Goal: Task Accomplishment & Management: Manage account settings

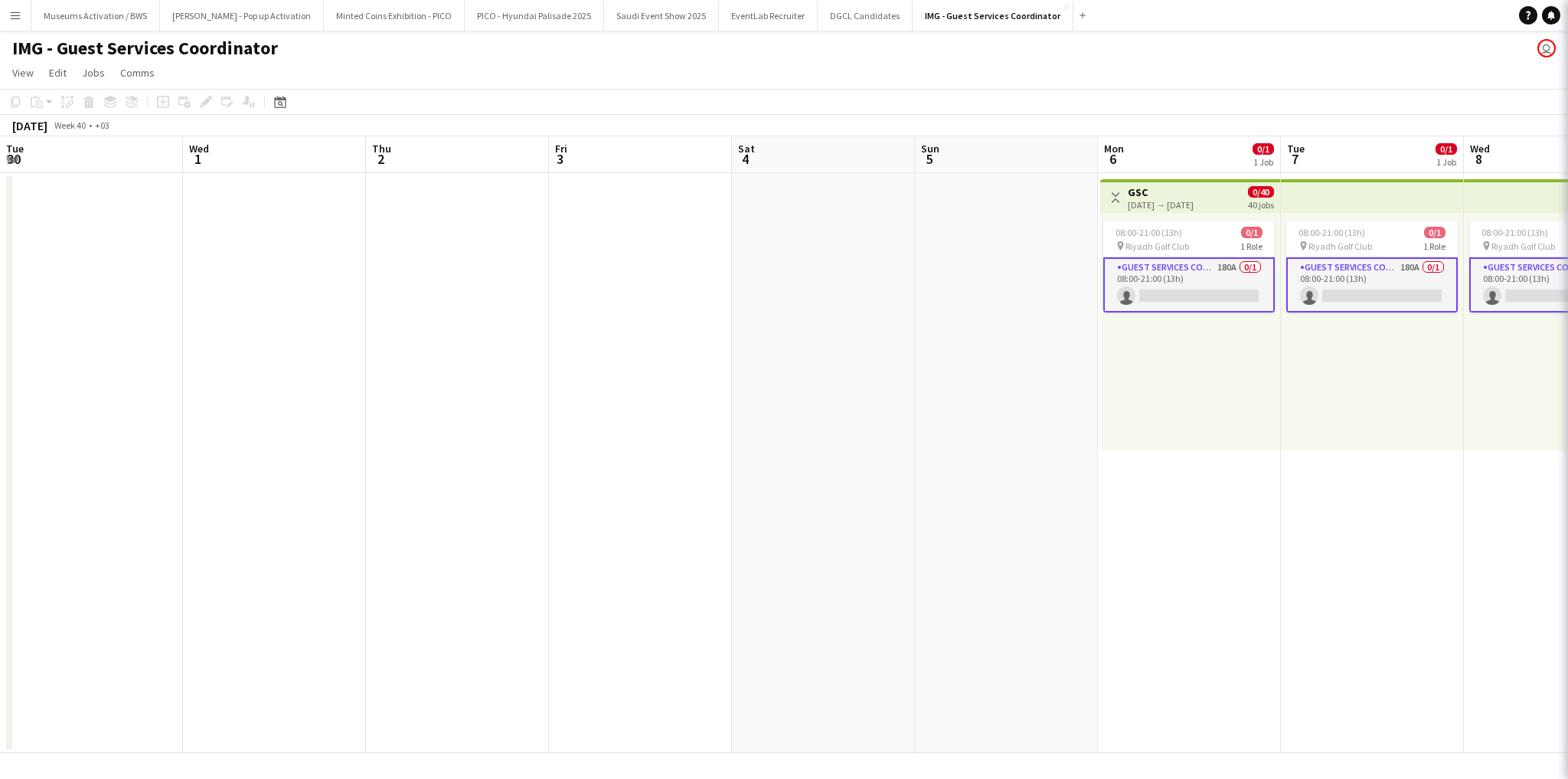
scroll to position [0, 625]
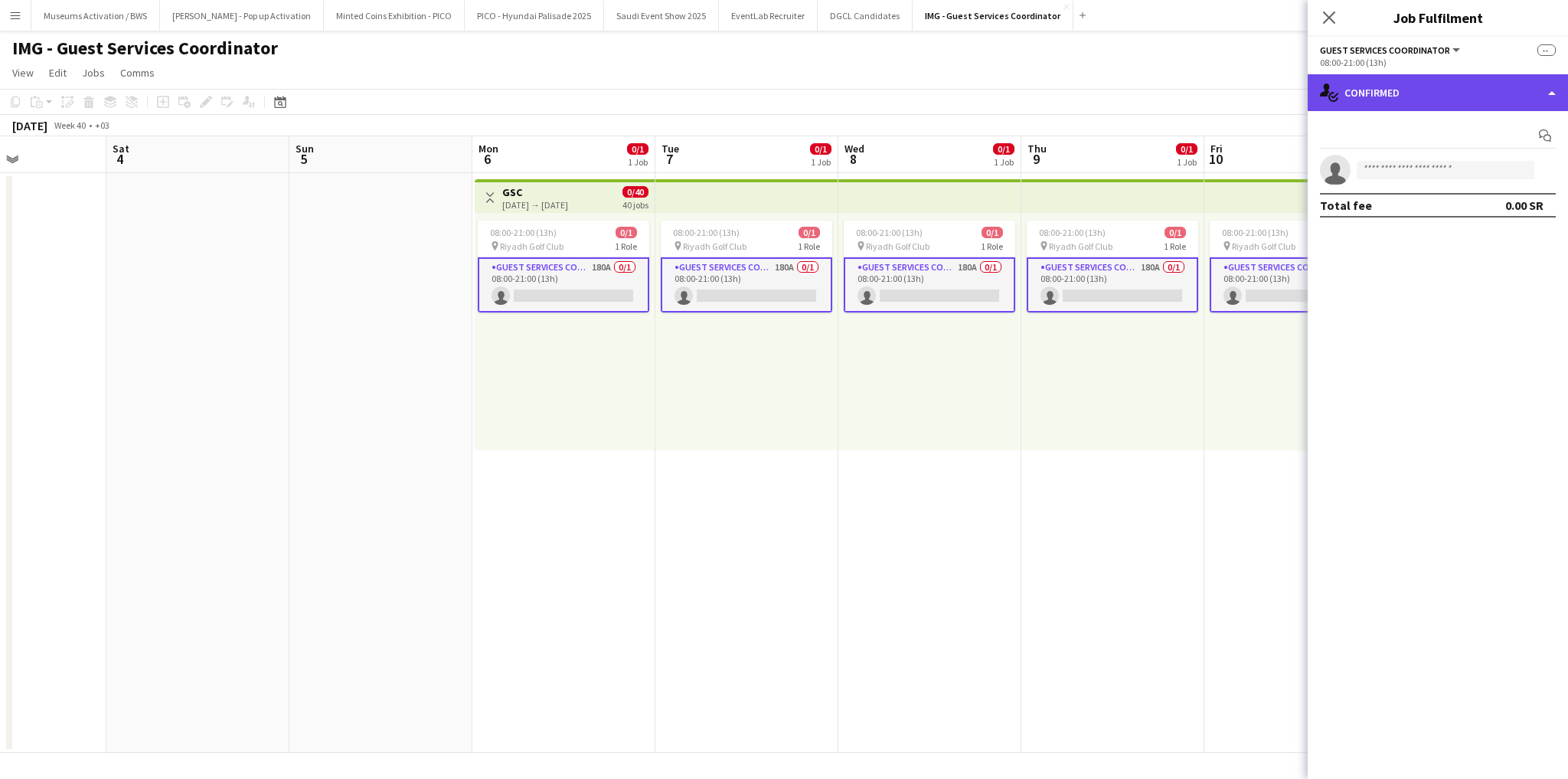
click at [1486, 92] on div "single-neutral-actions-check-2 Confirmed" at bounding box center [1437, 92] width 260 height 36
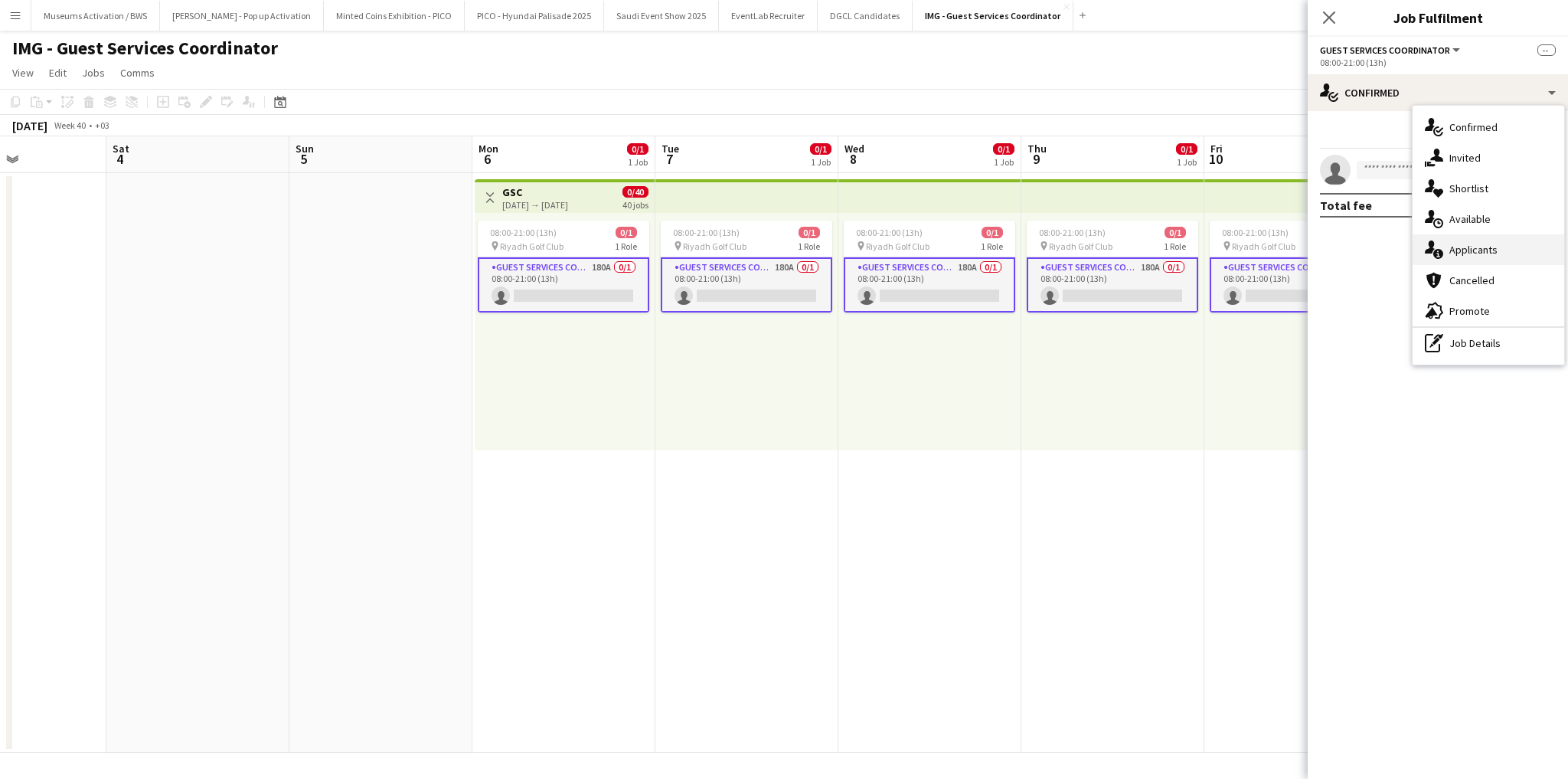
click at [1491, 251] on span "Applicants" at bounding box center [1473, 250] width 48 height 14
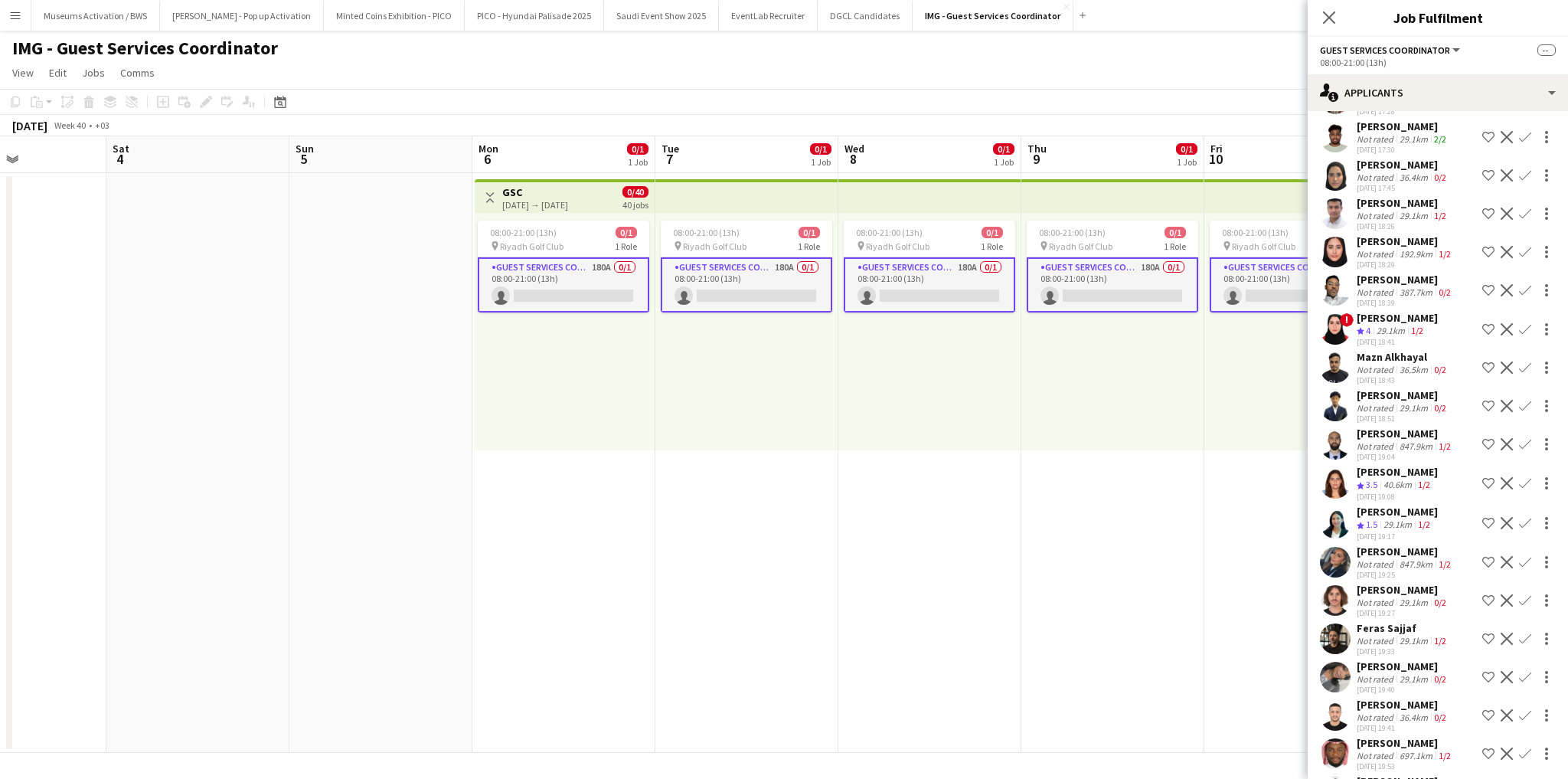
scroll to position [6463, 0]
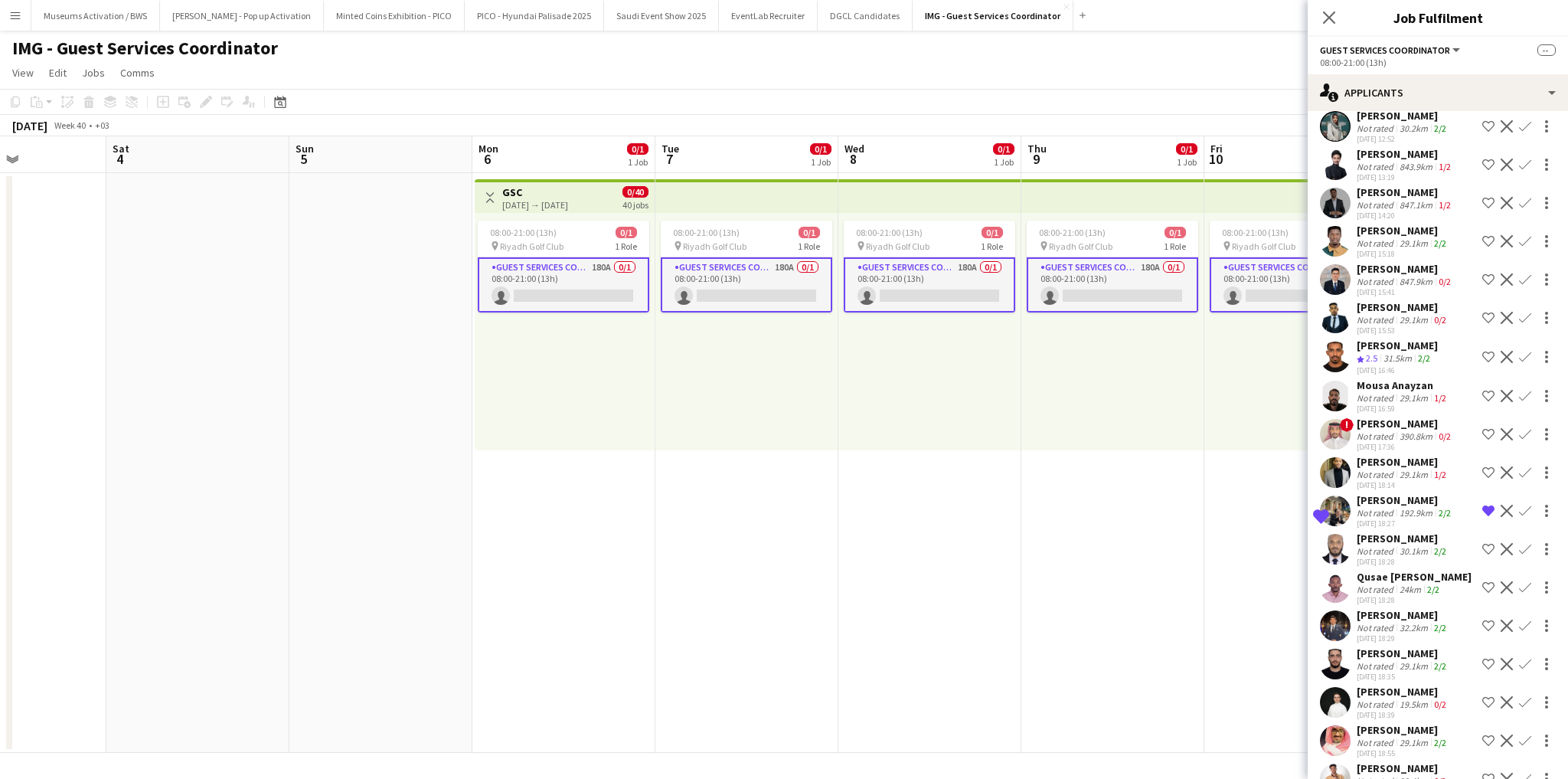
click at [1401, 778] on div "25-09-2025 18:58" at bounding box center [1403, 792] width 92 height 10
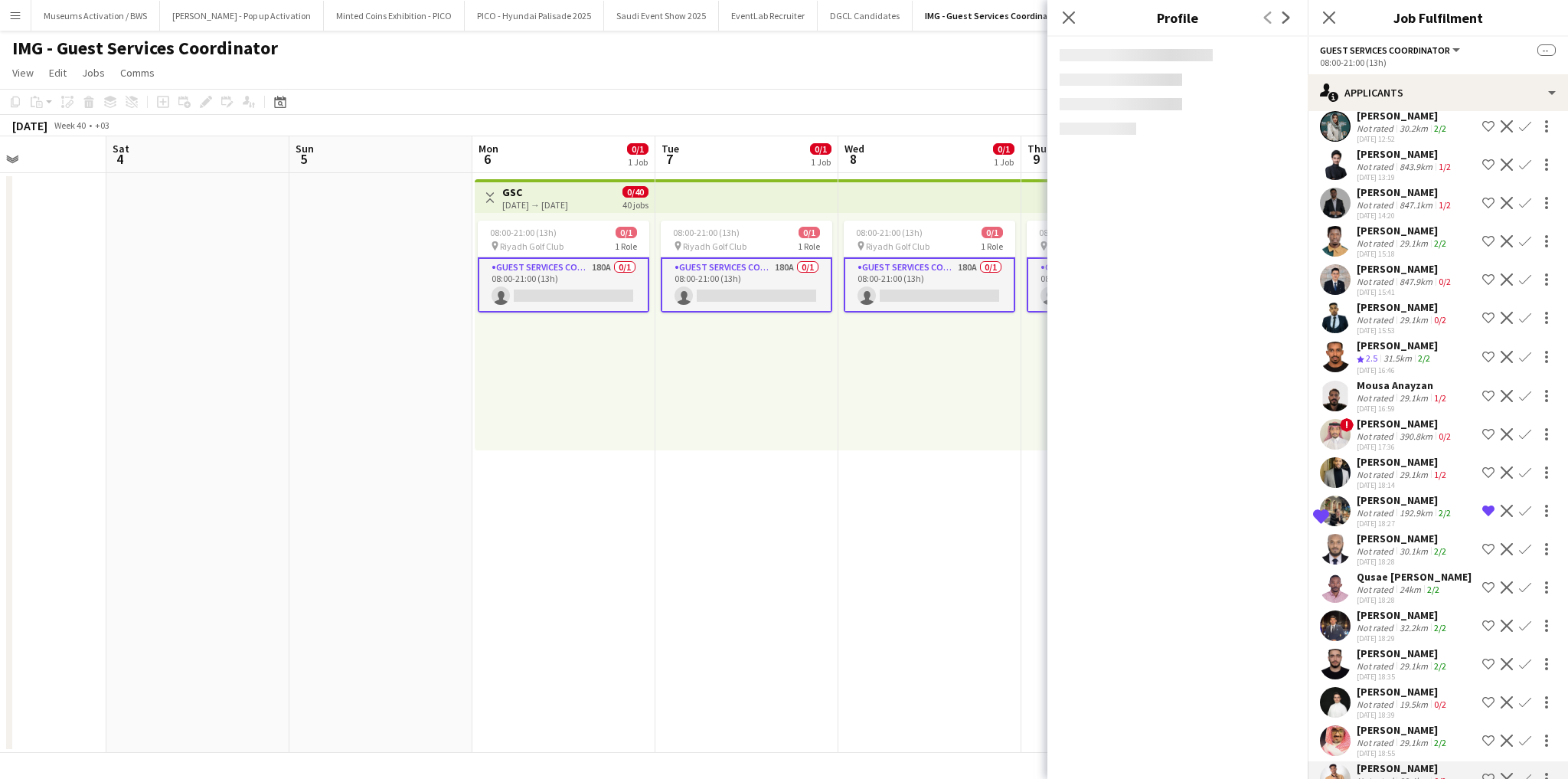
click at [1411, 723] on div "Ammar Alabbas" at bounding box center [1403, 730] width 92 height 14
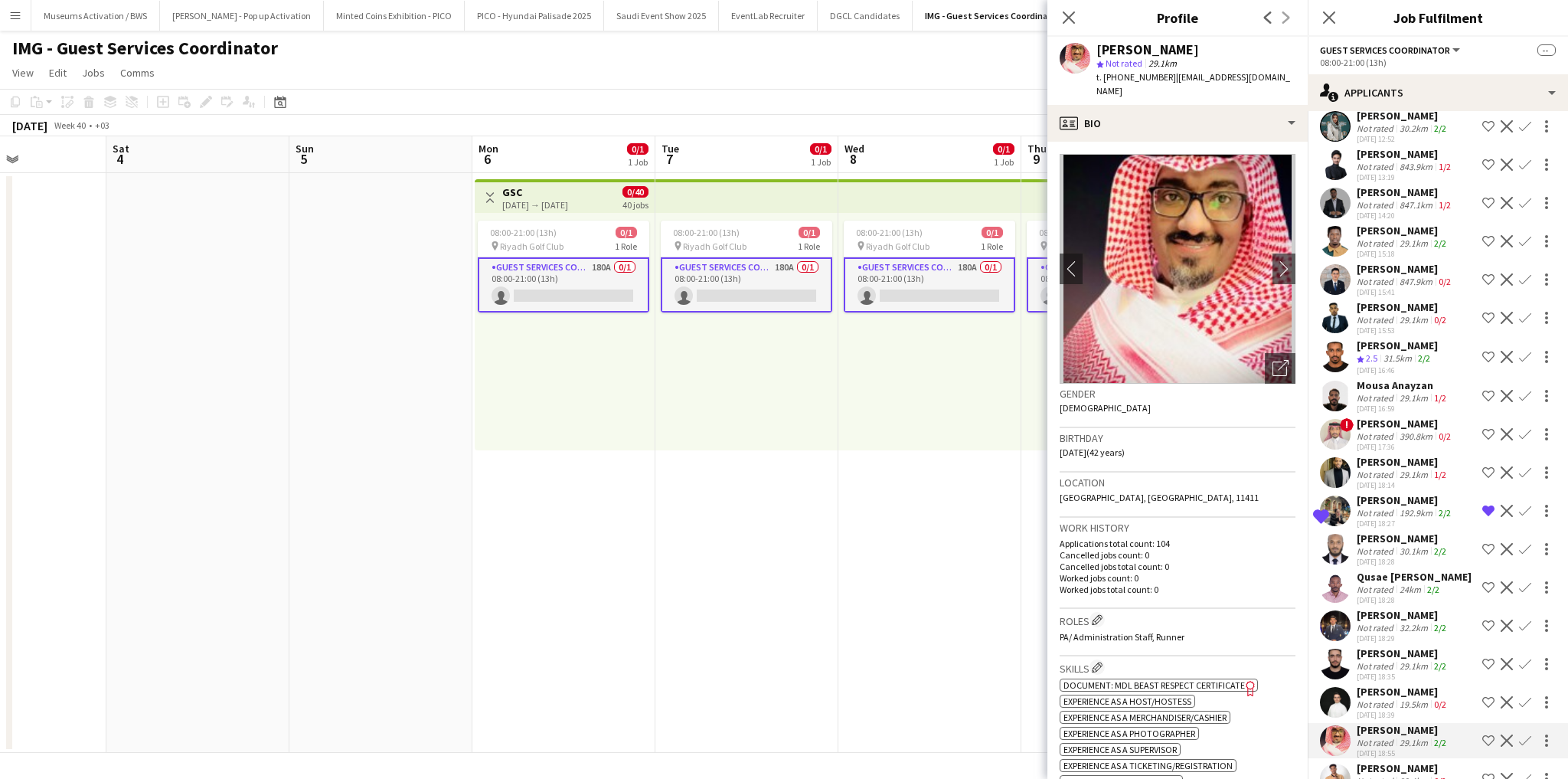
click at [1422, 660] on div "29.1km" at bounding box center [1413, 666] width 34 height 12
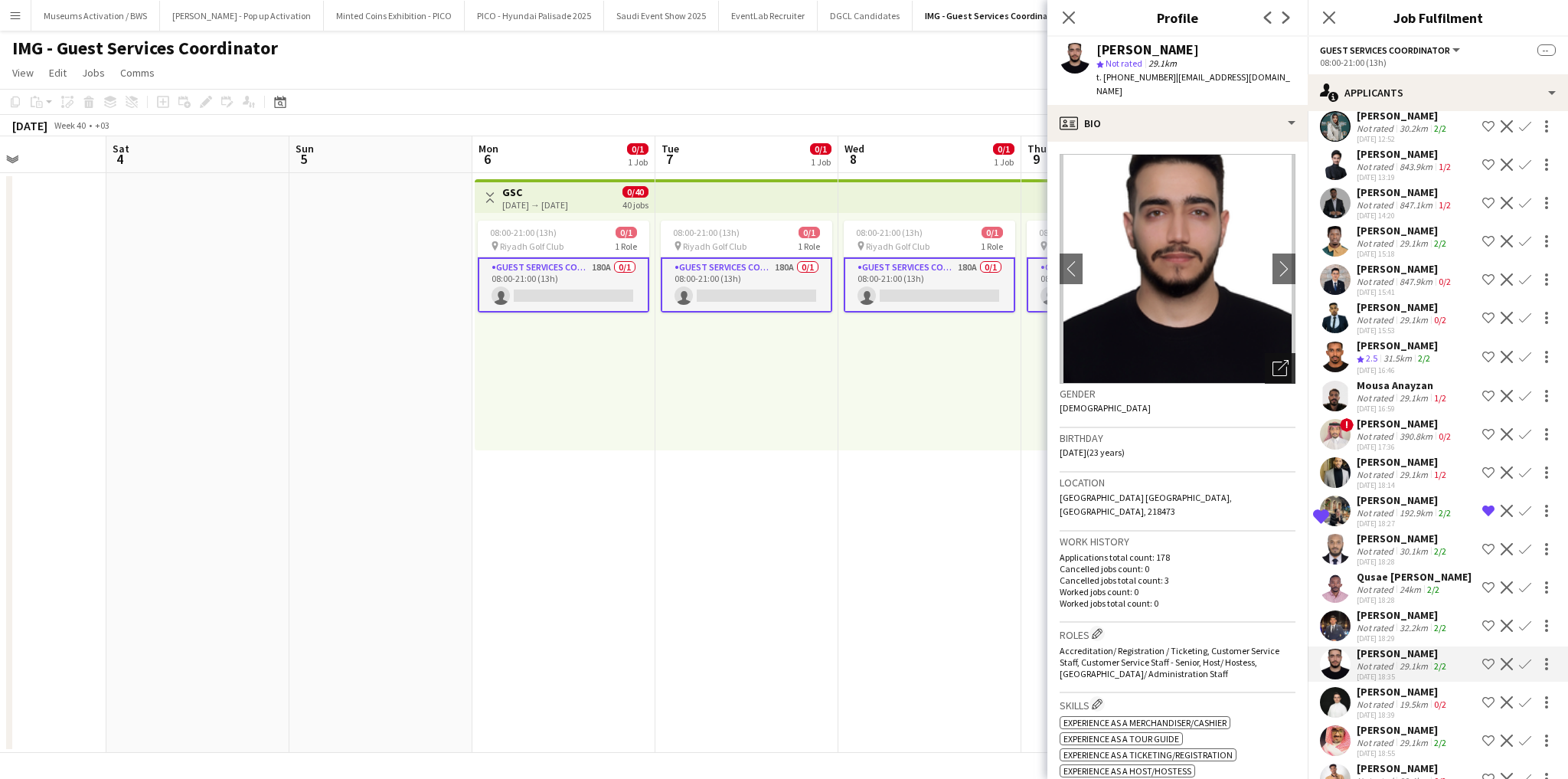
click at [1272, 361] on icon "Open photos pop-in" at bounding box center [1280, 368] width 16 height 16
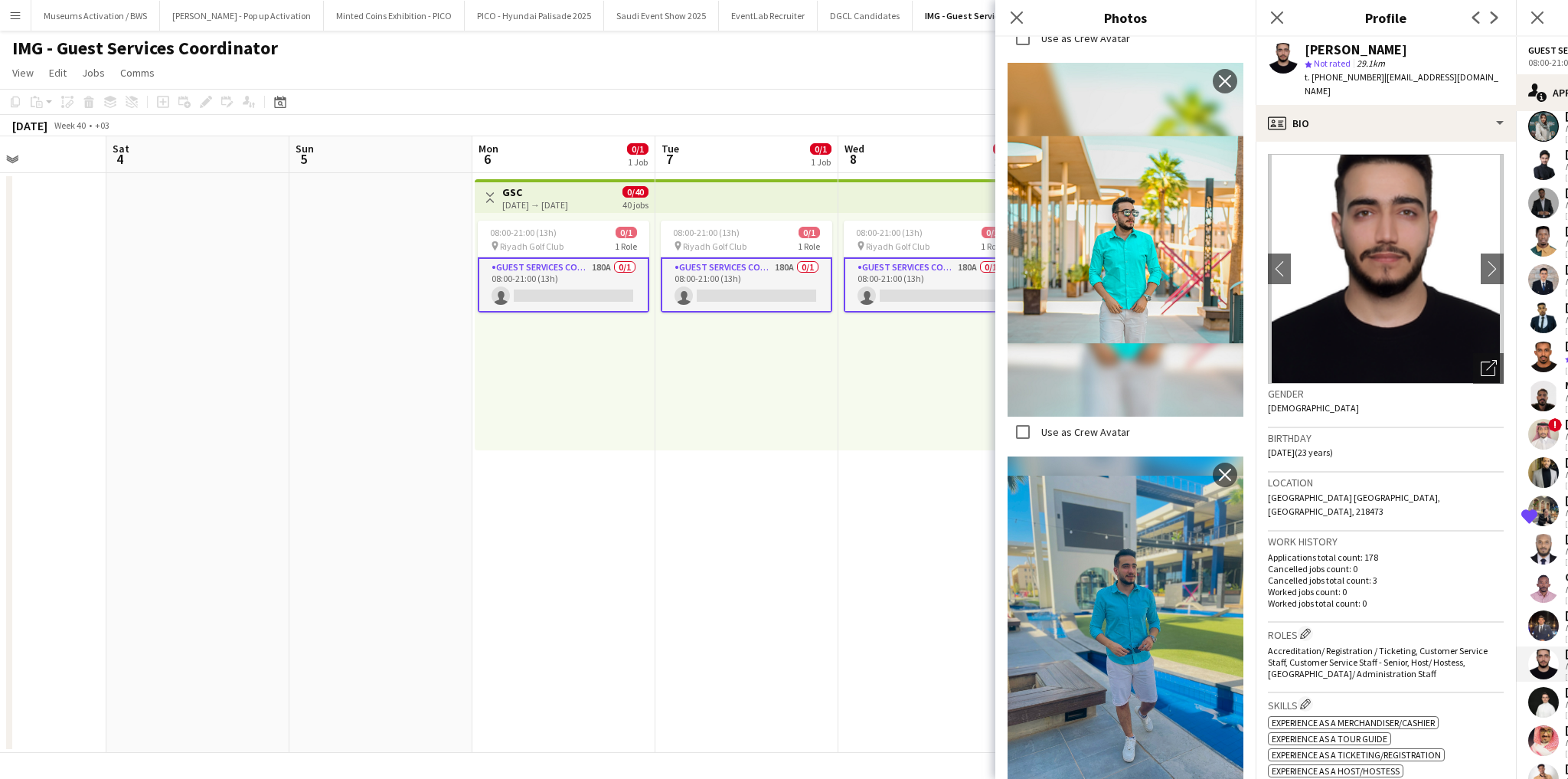
scroll to position [989, 0]
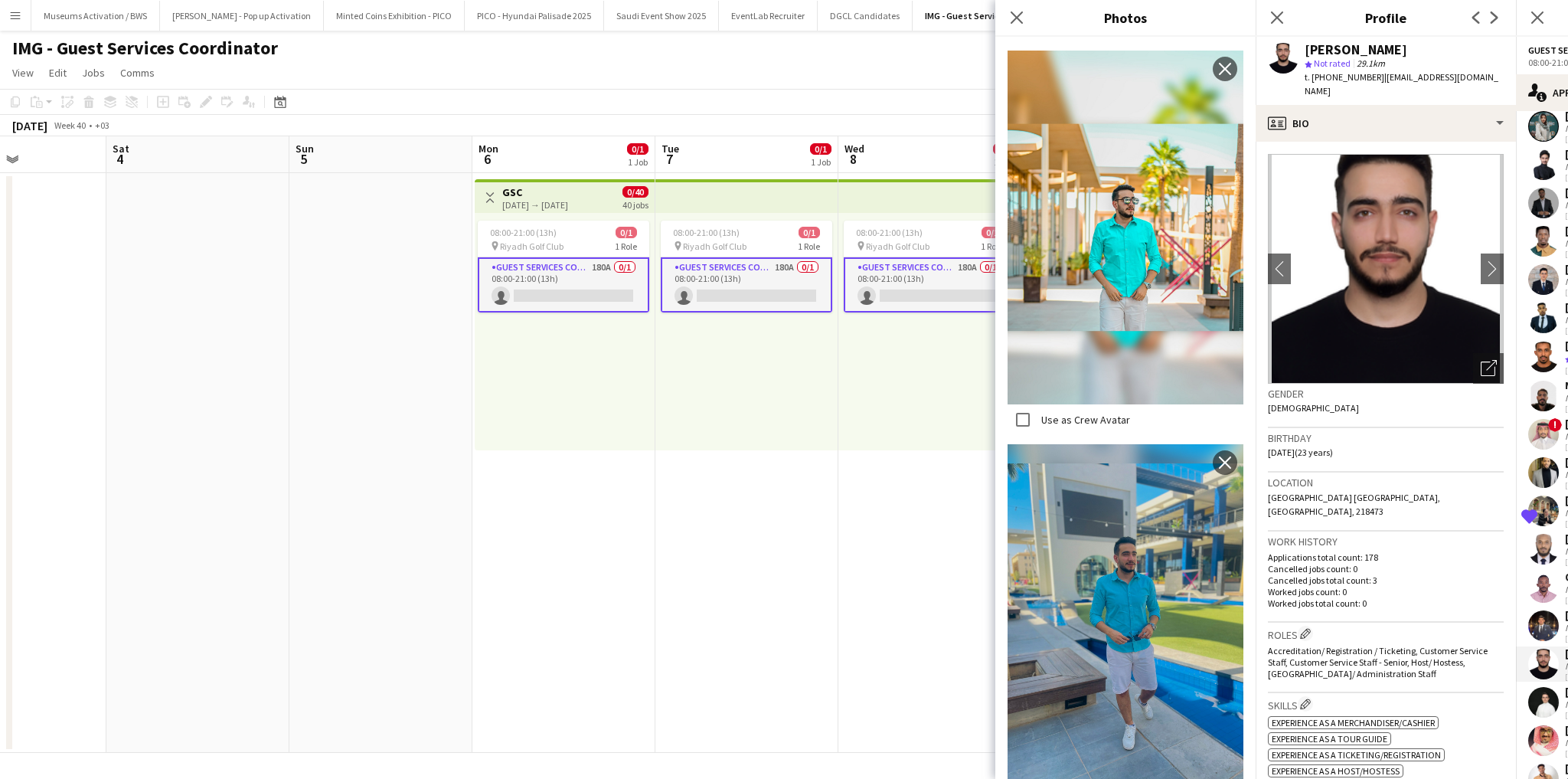
click at [1323, 455] on div "Birthday 08-01-2002 (23 years)" at bounding box center [1385, 450] width 236 height 44
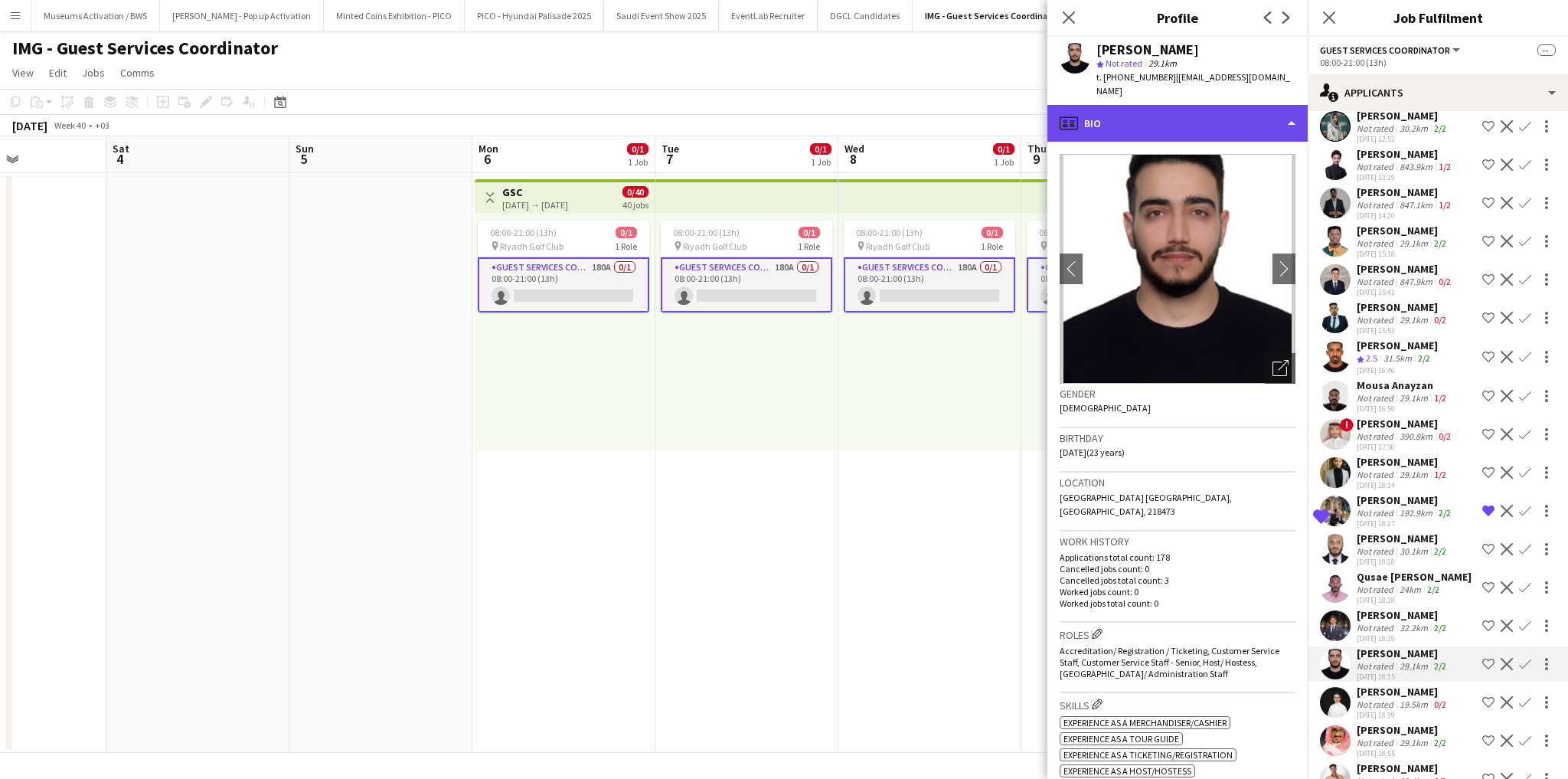
click at [1228, 110] on div "profile Bio" at bounding box center [1177, 123] width 260 height 36
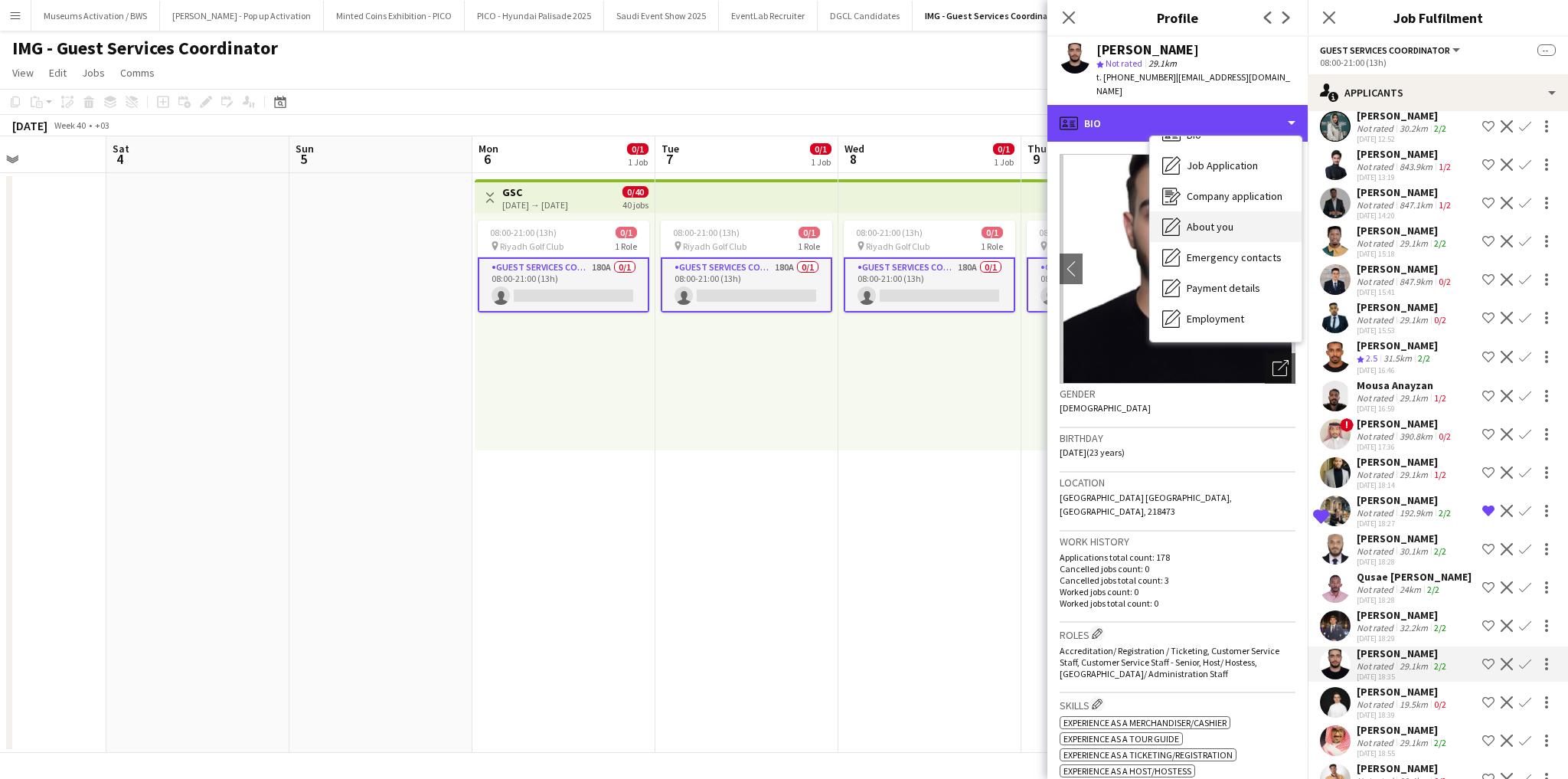
scroll to position [0, 0]
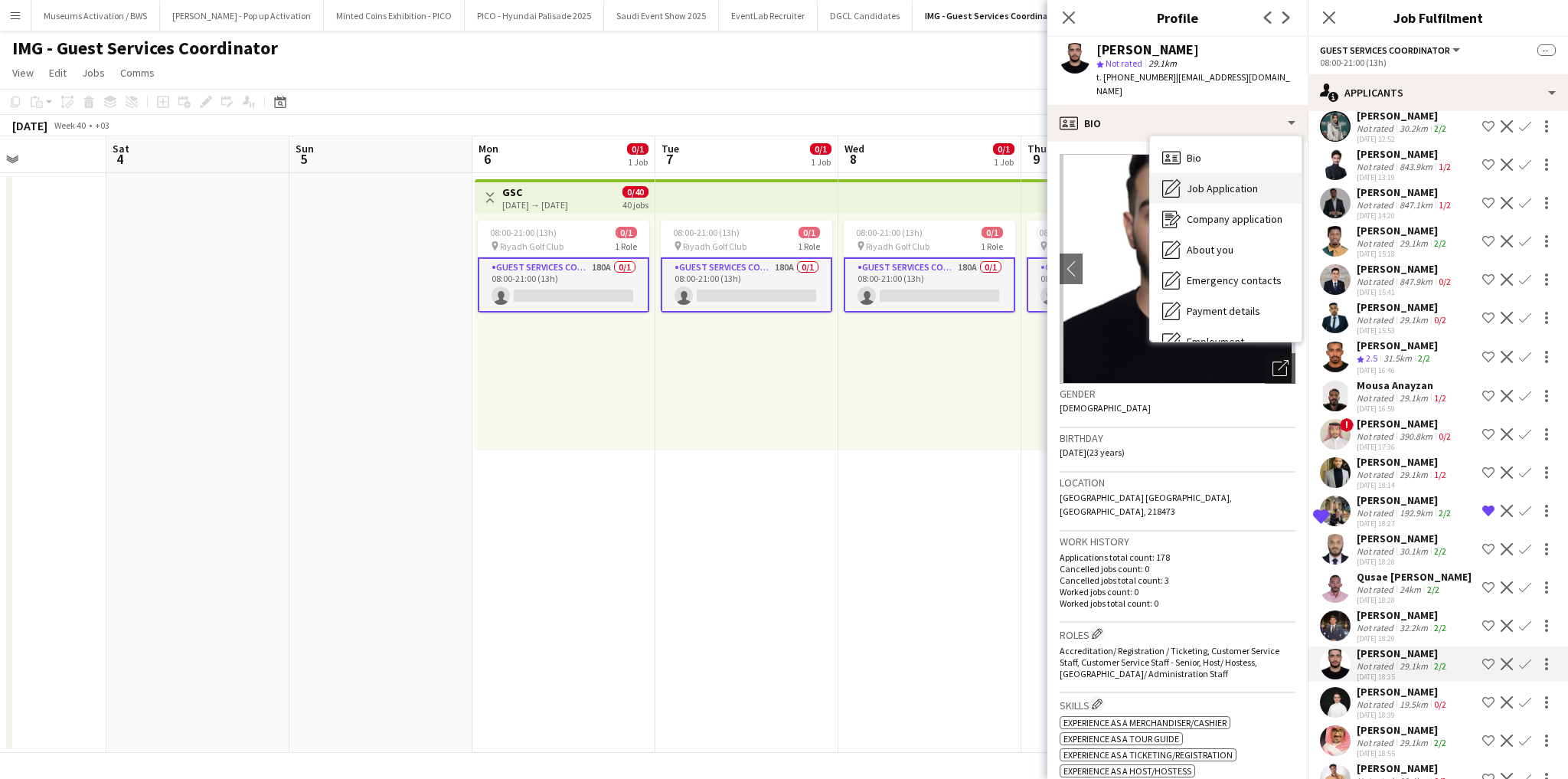
click at [1214, 182] on span "Job Application" at bounding box center [1222, 189] width 72 height 14
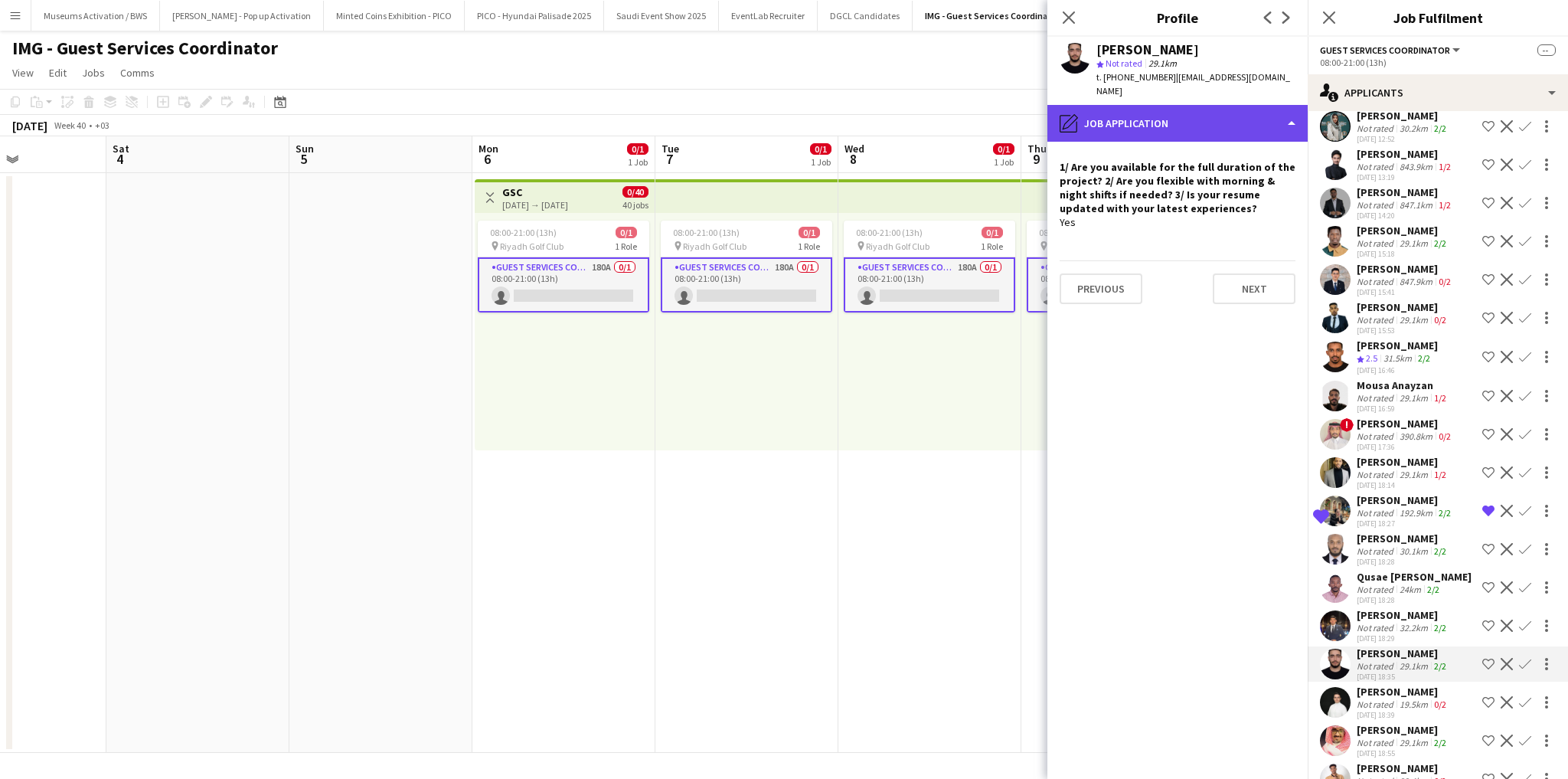
click at [1218, 105] on div "pencil4 Job Application" at bounding box center [1177, 123] width 260 height 36
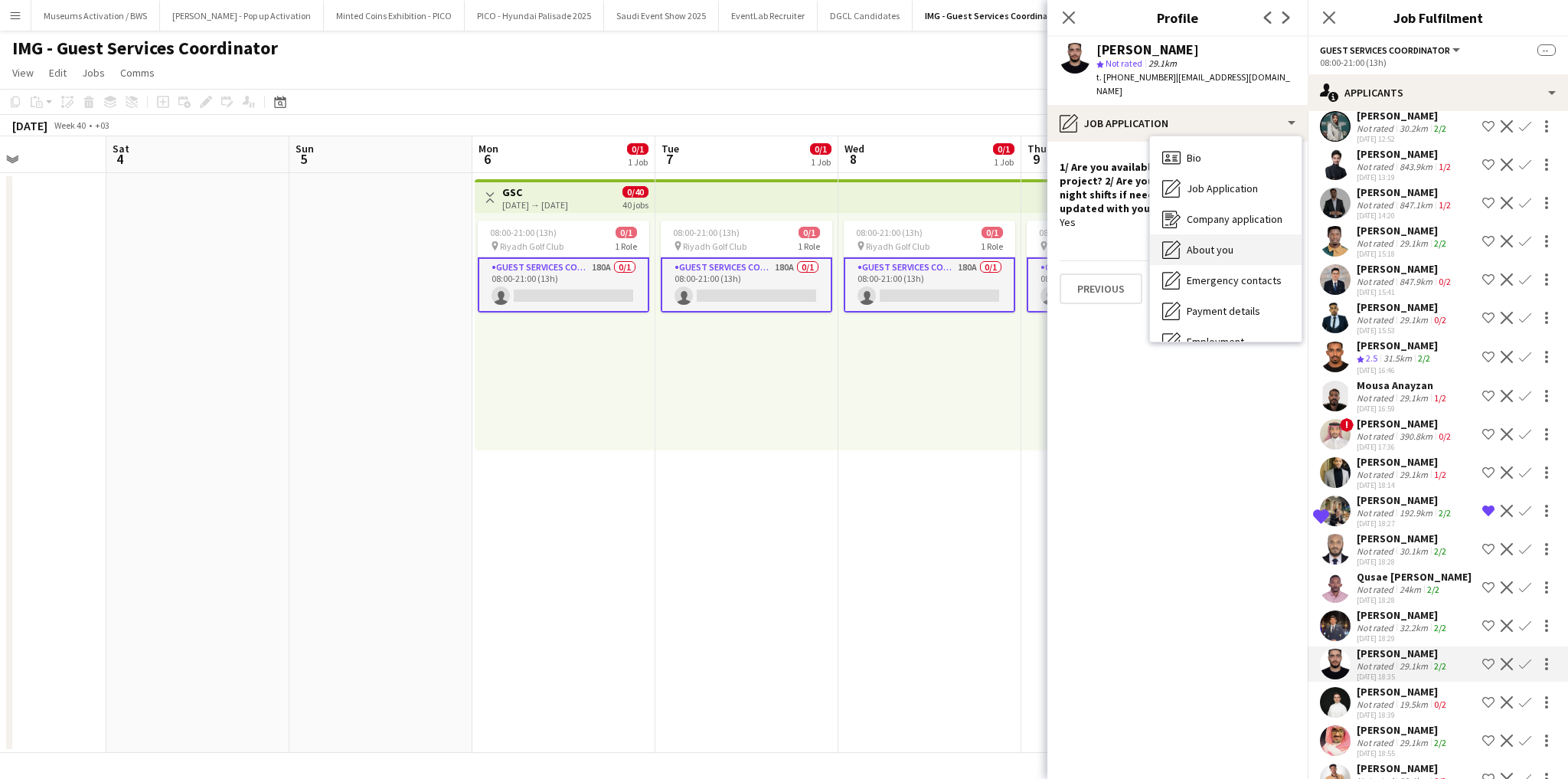
click at [1235, 235] on div "About you About you" at bounding box center [1225, 250] width 151 height 30
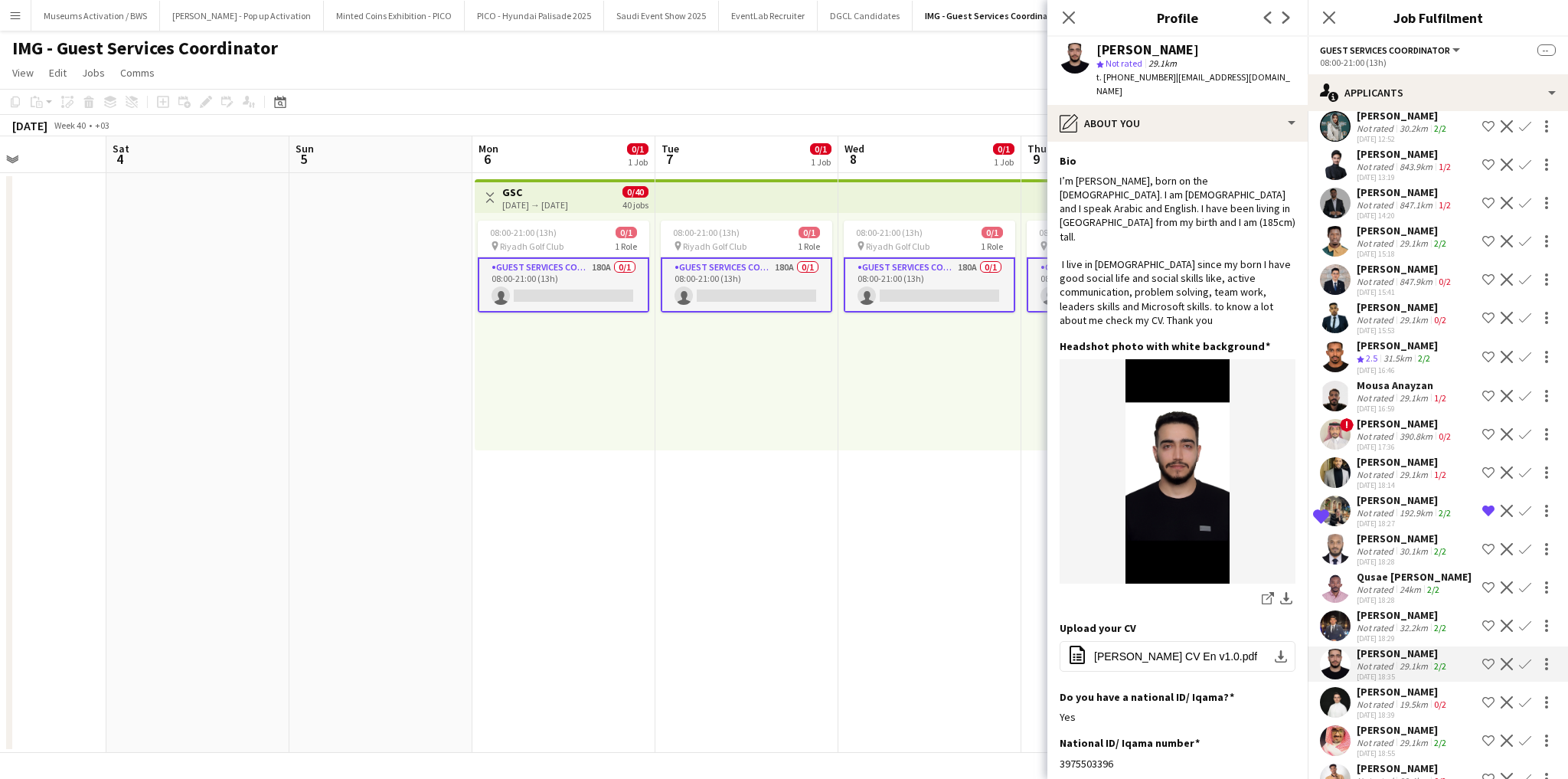
click at [1235, 231] on div "I’m Yaqoub AL-Hariri, born on the 1th of January, 2002. I am Syrian and I speak…" at bounding box center [1177, 250] width 236 height 153
click at [1187, 621] on div "Upload your CV Edit this field office-file-sheet Mr. Yacoub CV En v1.0.pdf down…" at bounding box center [1177, 655] width 236 height 69
click at [1187, 641] on button "office-file-sheet Mr. Yacoub CV En v1.0.pdf download-bottom" at bounding box center [1177, 656] width 236 height 30
click at [1420, 698] on div "19.5km" at bounding box center [1413, 704] width 34 height 12
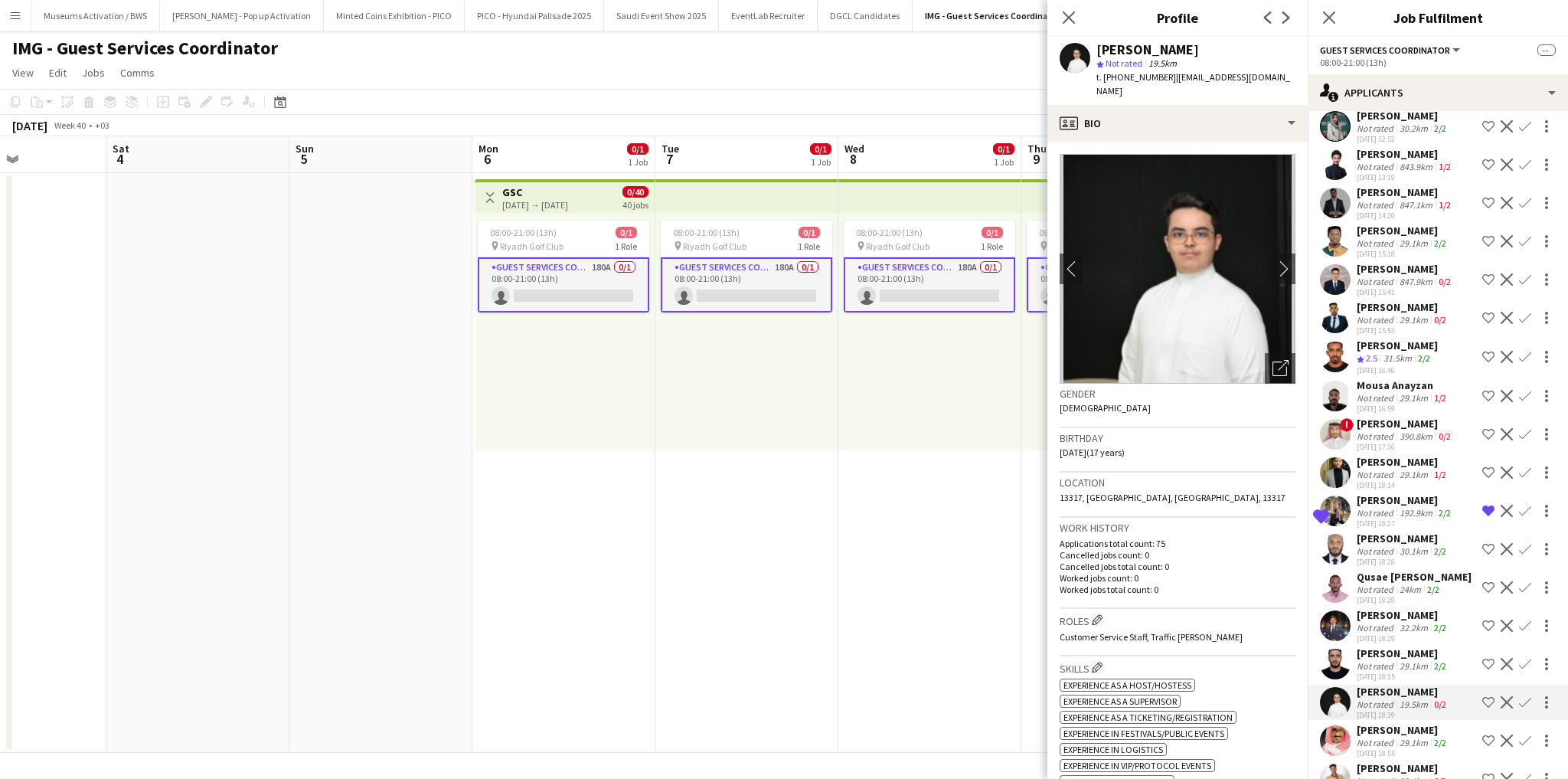
click at [1375, 723] on div "Ammar Alabbas" at bounding box center [1403, 730] width 92 height 14
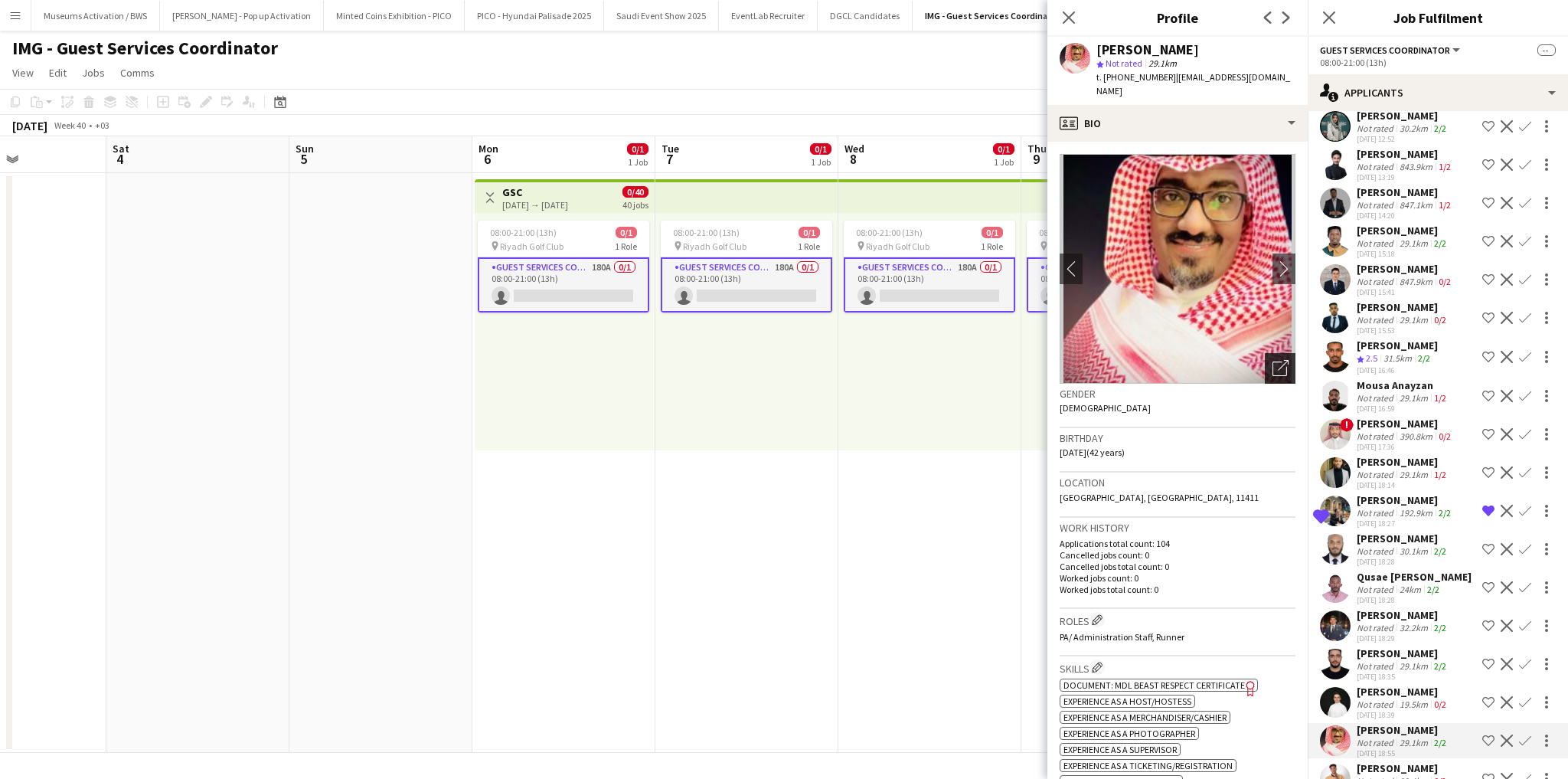
click at [1277, 361] on icon at bounding box center [1282, 365] width 11 height 11
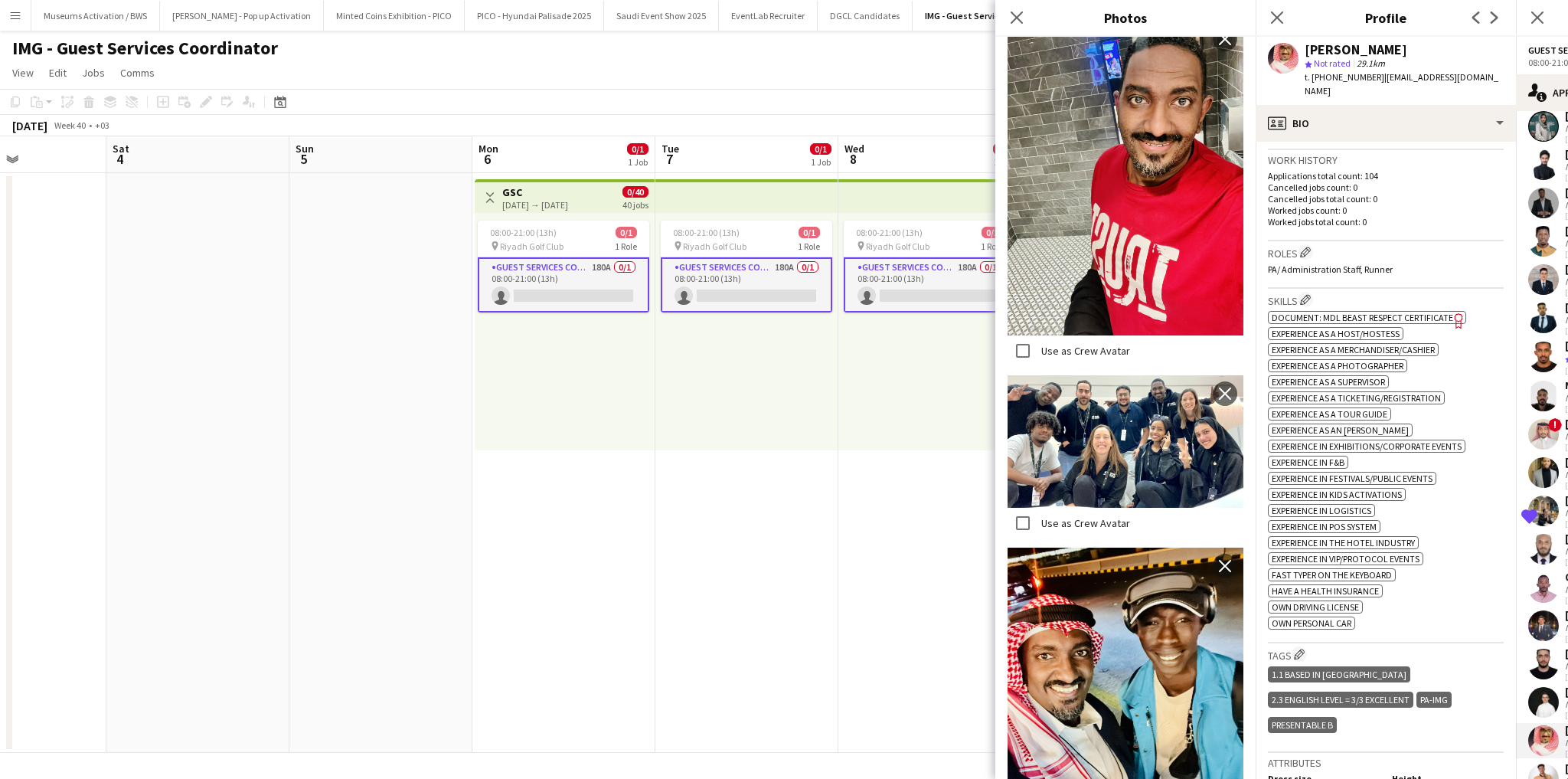
scroll to position [2491, 0]
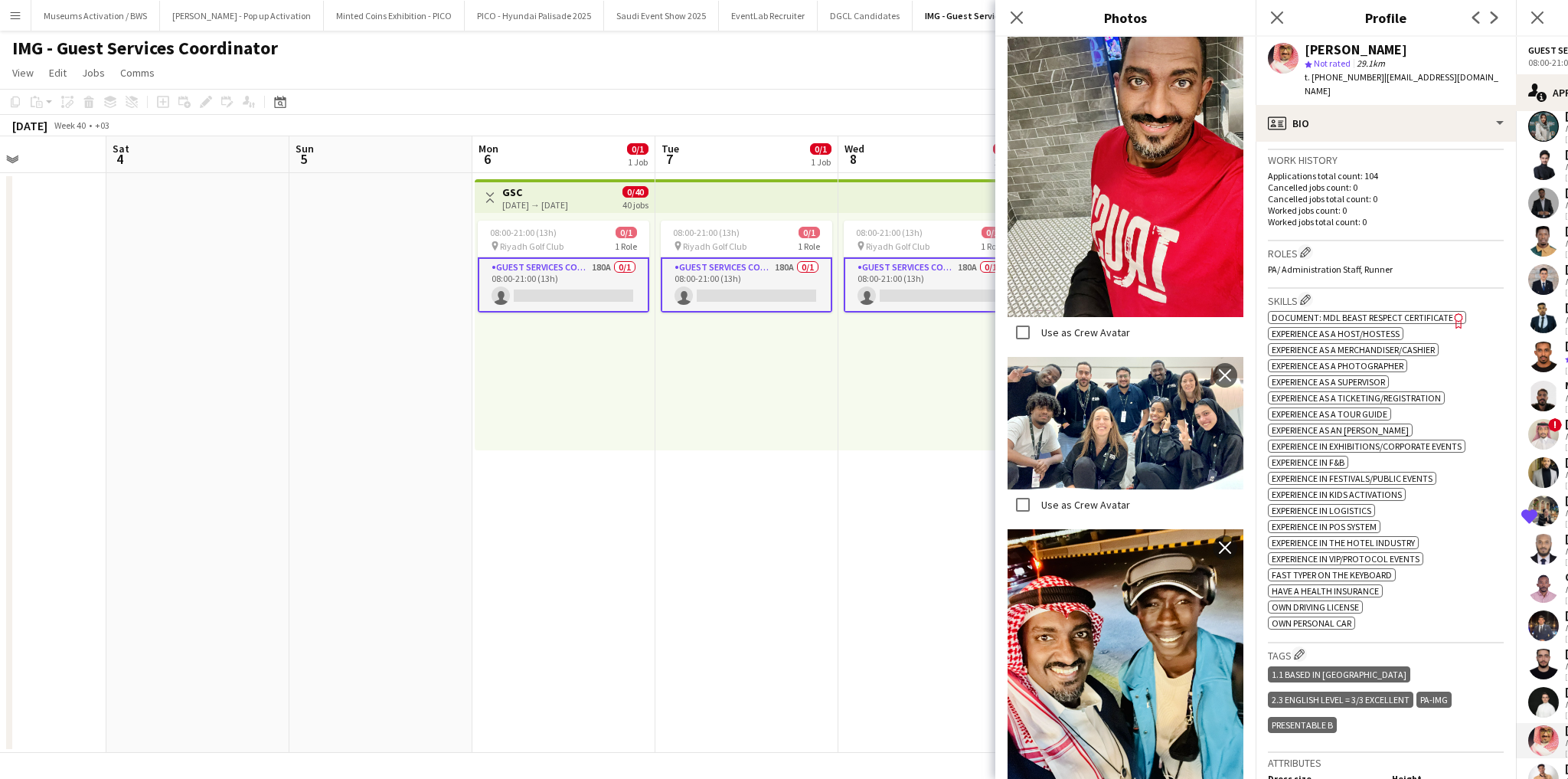
click at [1371, 245] on h3 "Roles Edit crew company roles" at bounding box center [1385, 252] width 236 height 16
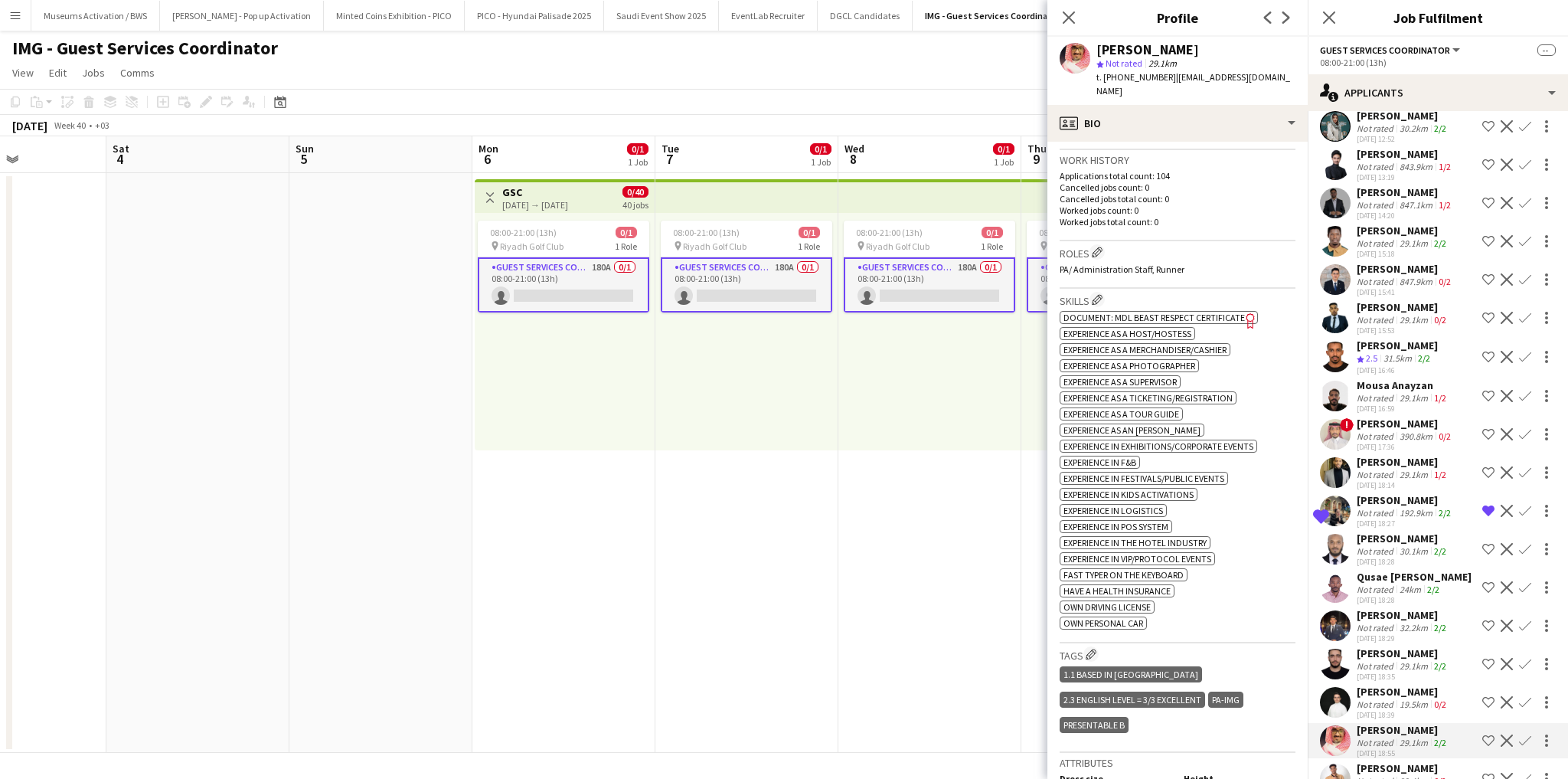
click at [1390, 775] on div "Not rated" at bounding box center [1377, 781] width 40 height 12
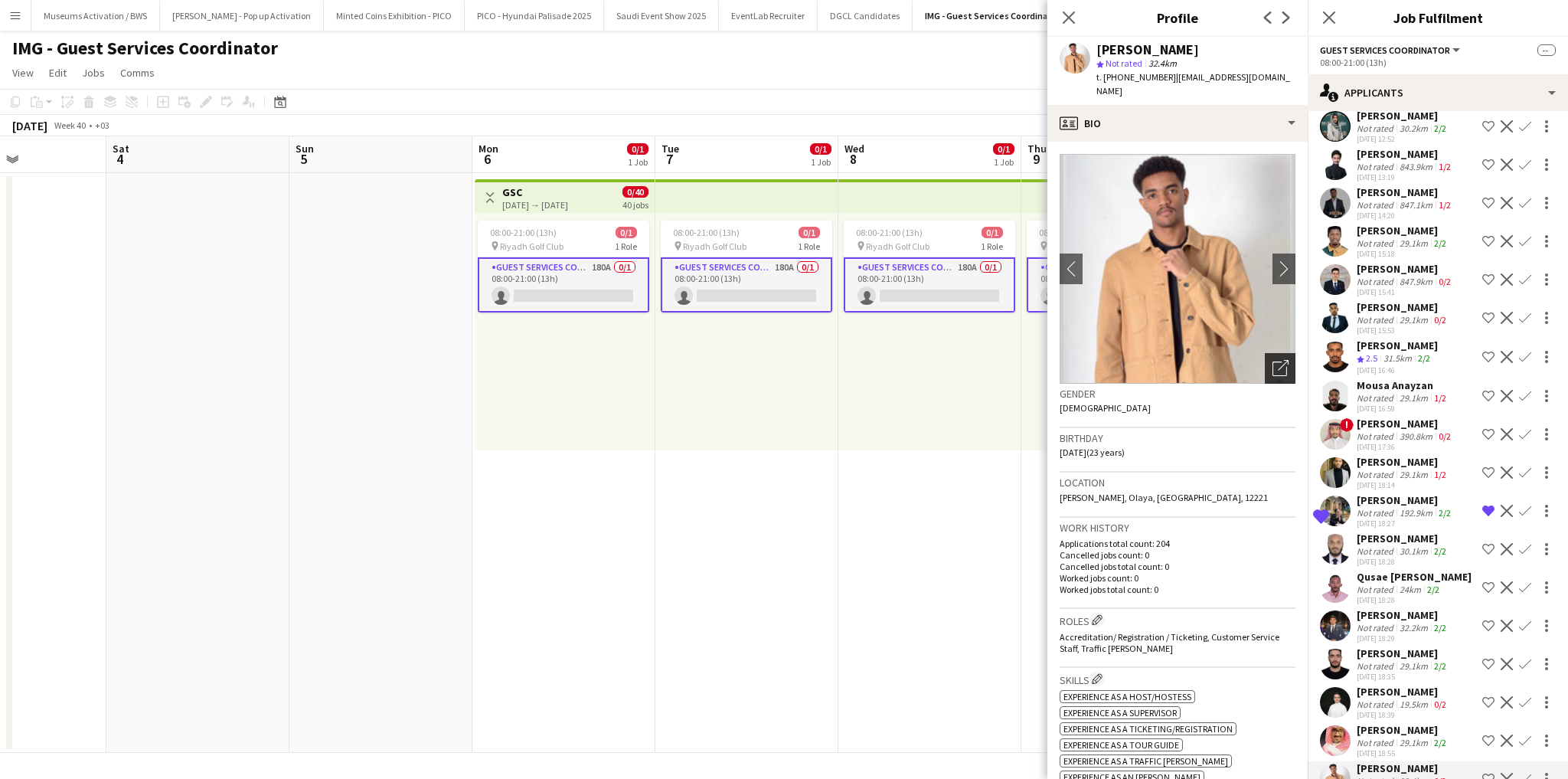
click at [1272, 361] on icon "Open photos pop-in" at bounding box center [1280, 368] width 16 height 16
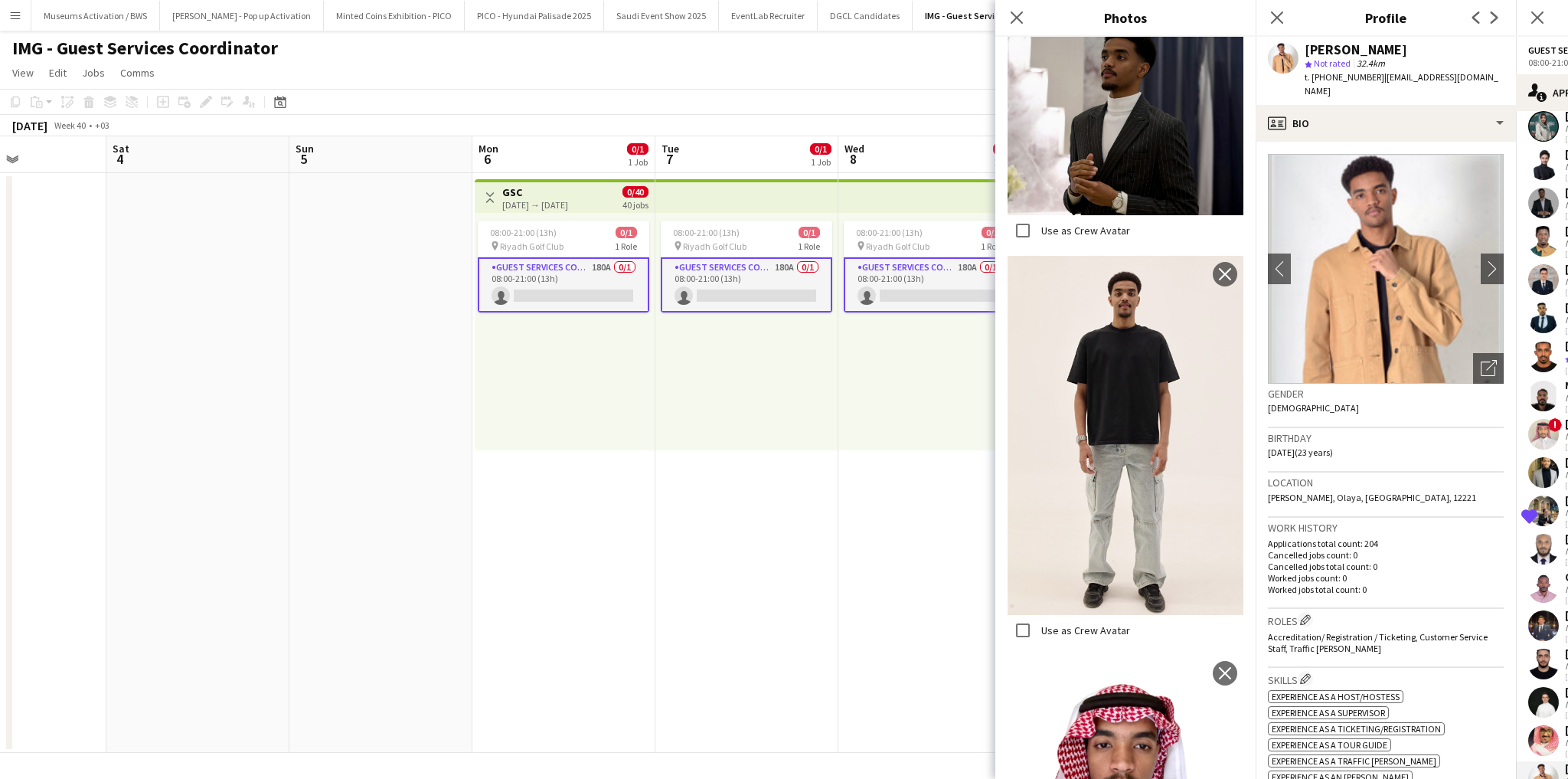
scroll to position [2551, 0]
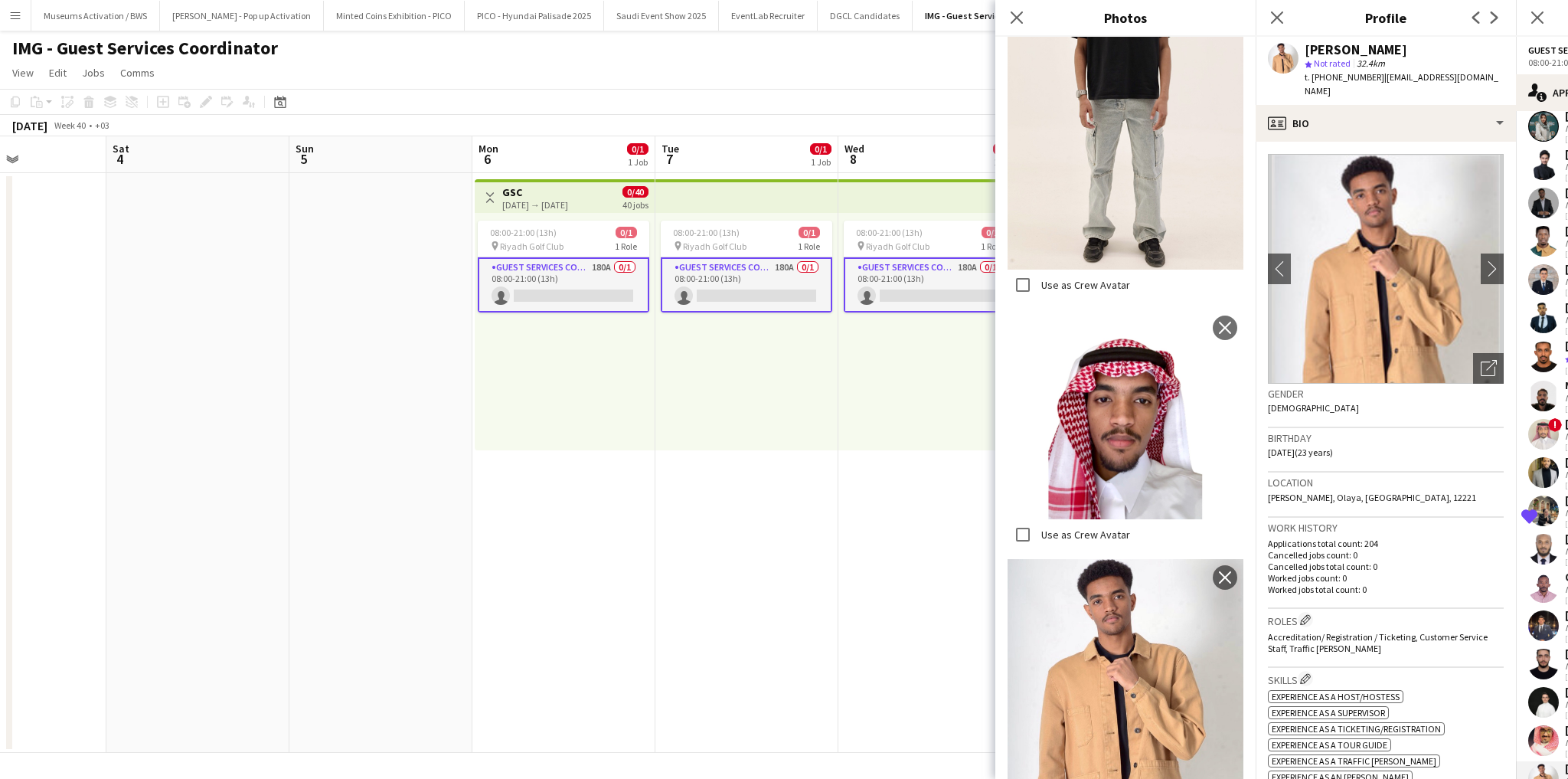
click at [1333, 537] on p "Applications total count: 204" at bounding box center [1385, 543] width 236 height 12
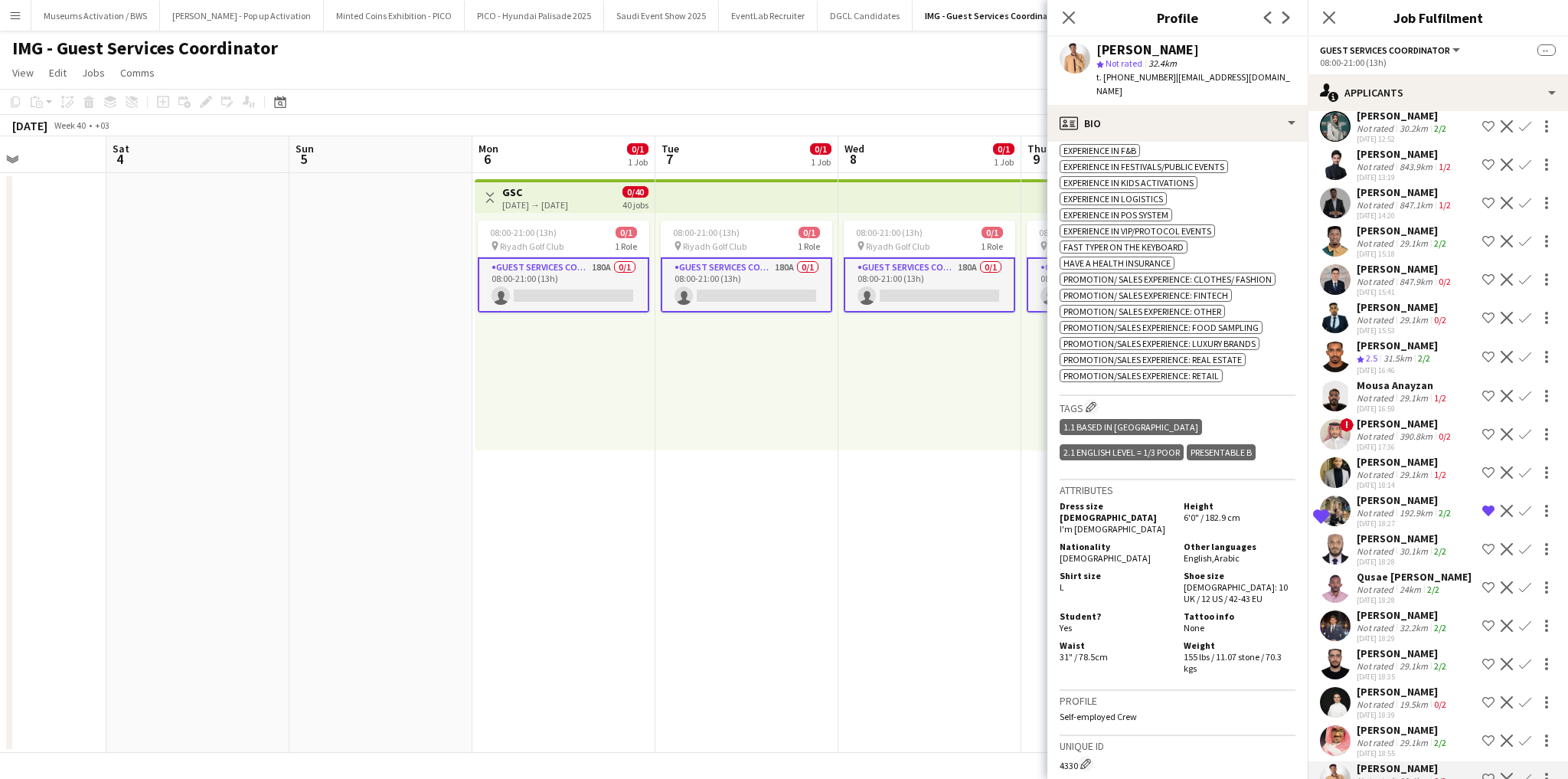
scroll to position [490, 0]
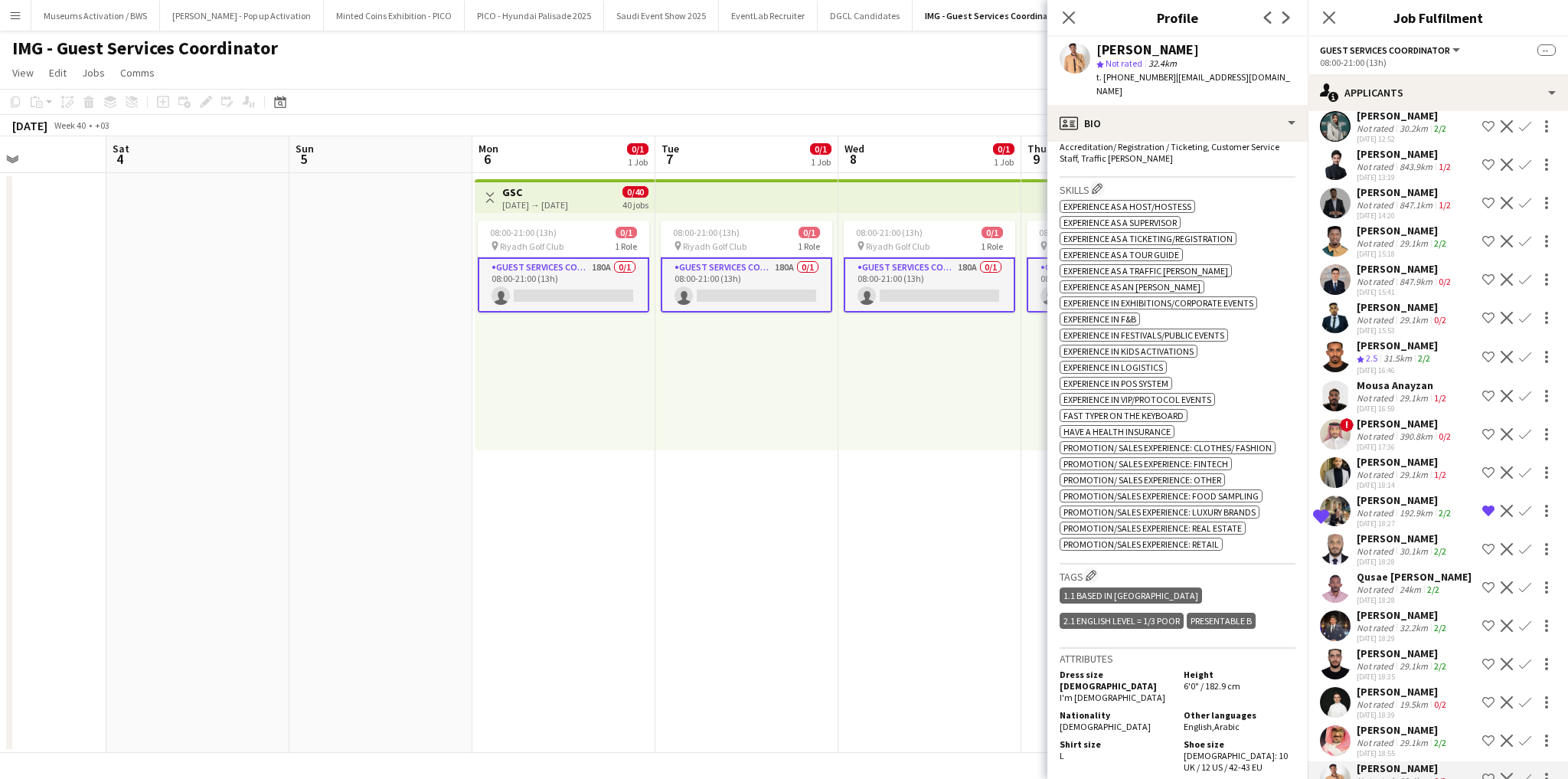
drag, startPoint x: 1174, startPoint y: 636, endPoint x: 1169, endPoint y: 439, distance: 197.1
click at [1169, 439] on app-crew-profile-bio "chevron-left chevron-right Open photos pop-in Gender Male Birthday 11-11-2001 (…" at bounding box center [1177, 460] width 260 height 638
click at [1171, 331] on div "ok-circled2 background Layer 1 cross-circle-red background Layer 1 Experience a…" at bounding box center [1177, 373] width 236 height 354
click at [1174, 458] on span "Promotion/ Sales Experience: Fintech" at bounding box center [1146, 464] width 165 height 12
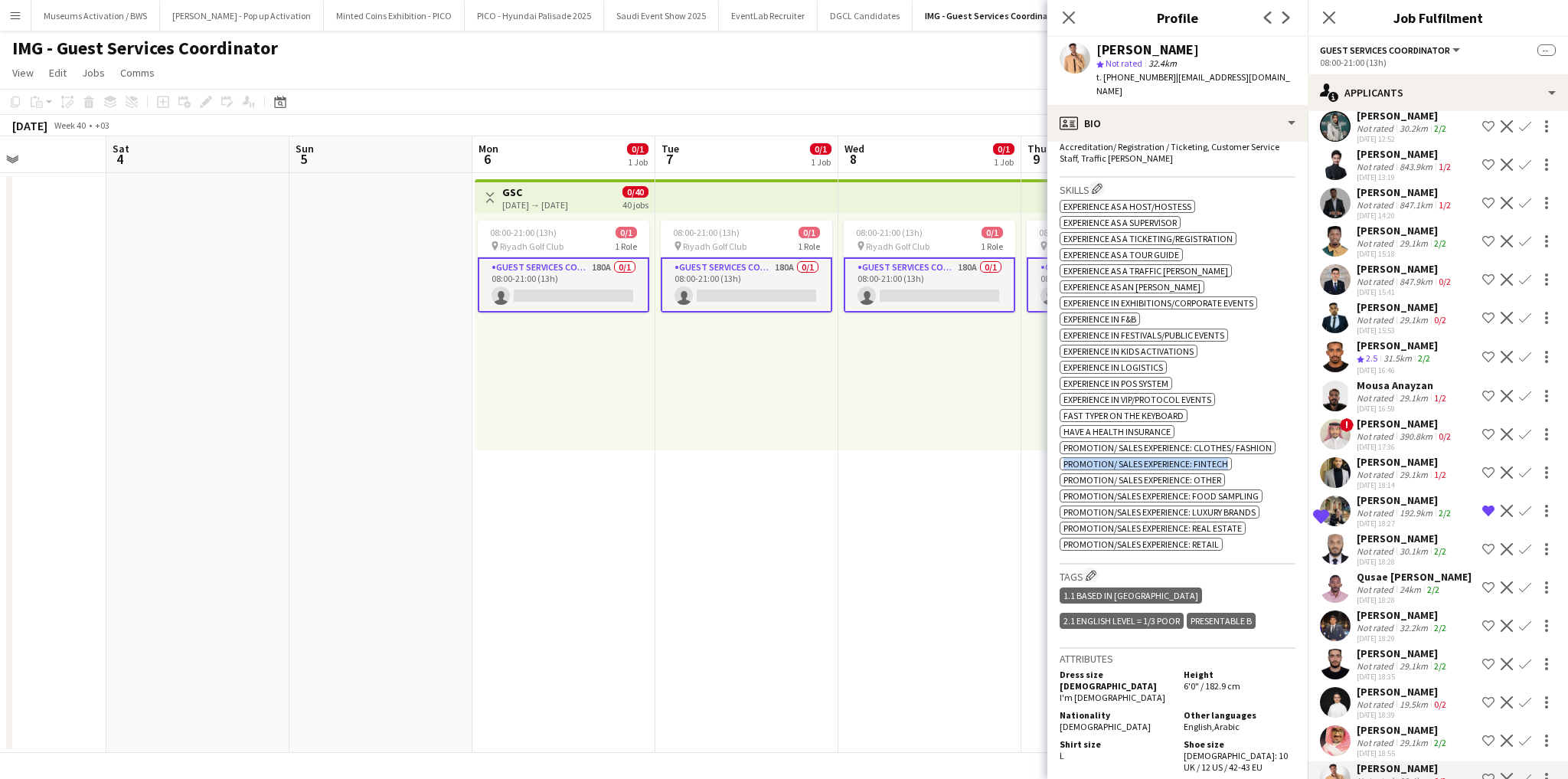
click at [1174, 458] on span "Promotion/ Sales Experience: Fintech" at bounding box center [1146, 464] width 165 height 12
click at [1177, 460] on app-spec-pill "ok-circled2 background Layer 1 cross-circle-red background Layer 1 Promotion/ S…" at bounding box center [1145, 464] width 172 height 13
click at [1178, 458] on span "Promotion/ Sales Experience: Fintech" at bounding box center [1146, 464] width 165 height 12
drag, startPoint x: 1178, startPoint y: 454, endPoint x: 1190, endPoint y: 533, distance: 79.9
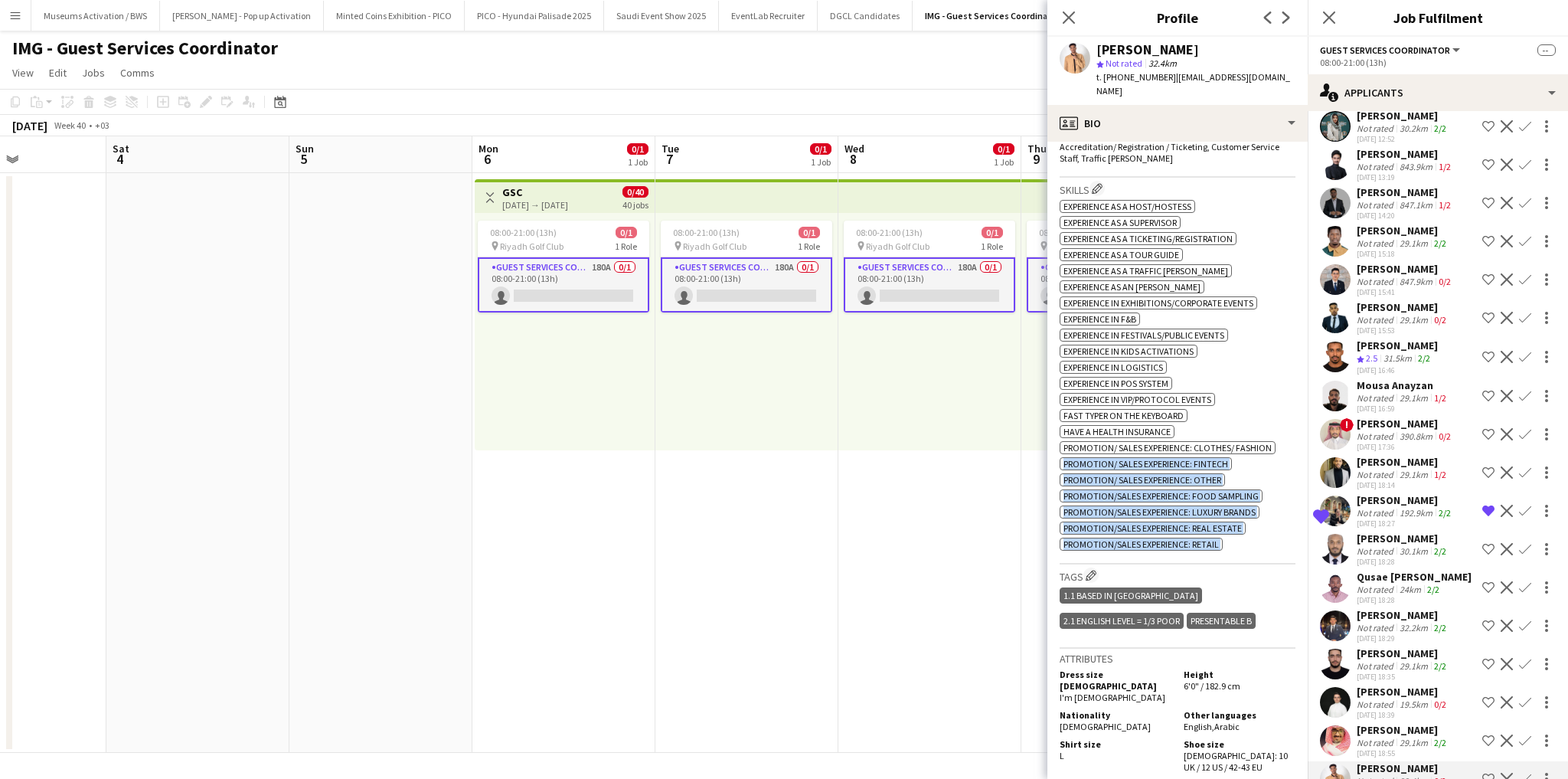
click at [1190, 533] on div "ok-circled2 background Layer 1 cross-circle-red background Layer 1 Experience a…" at bounding box center [1177, 373] width 236 height 354
click at [1190, 538] on span "Promotion/Sales Experience: Retail" at bounding box center [1141, 544] width 155 height 12
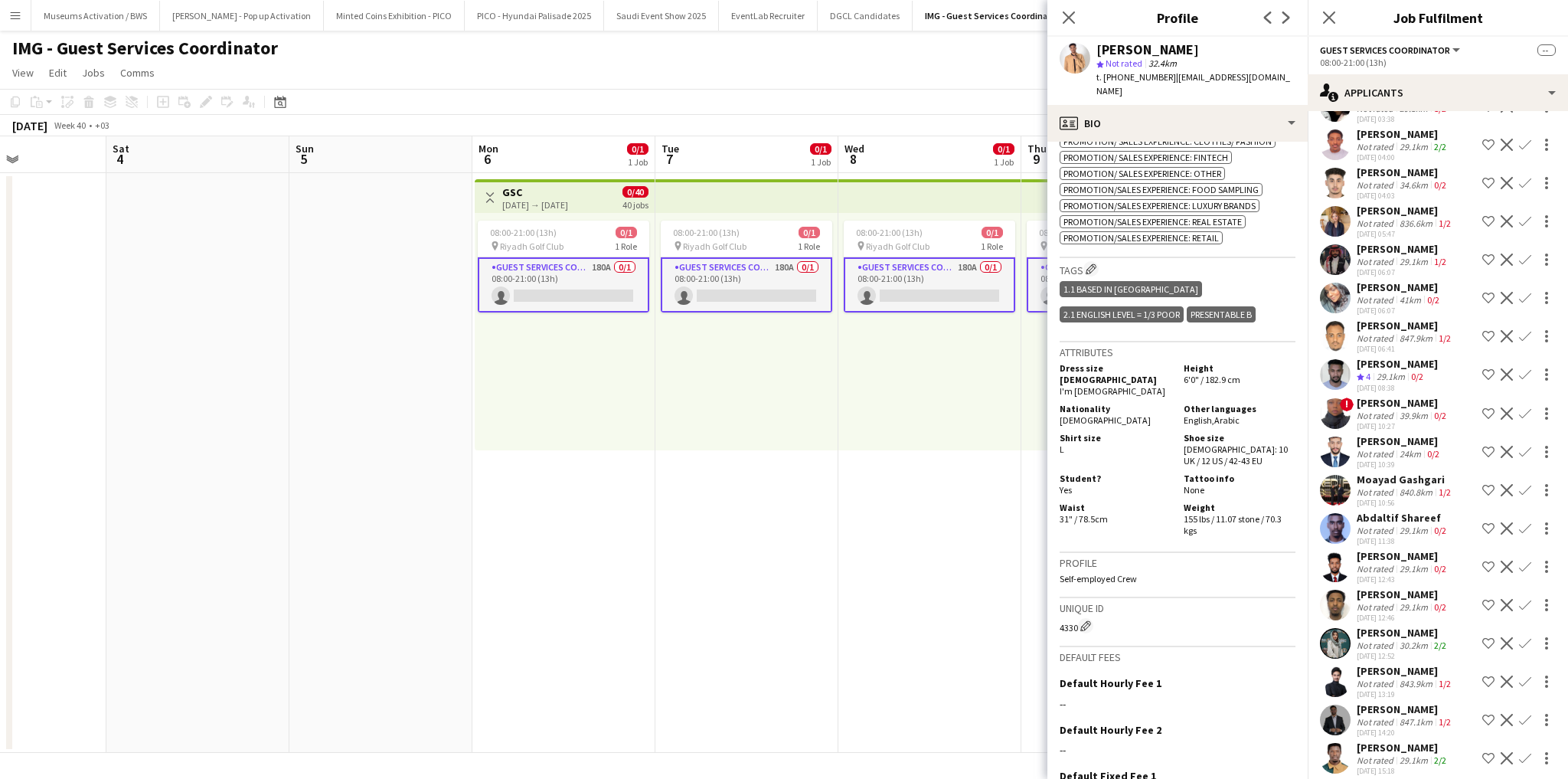
scroll to position [5850, 0]
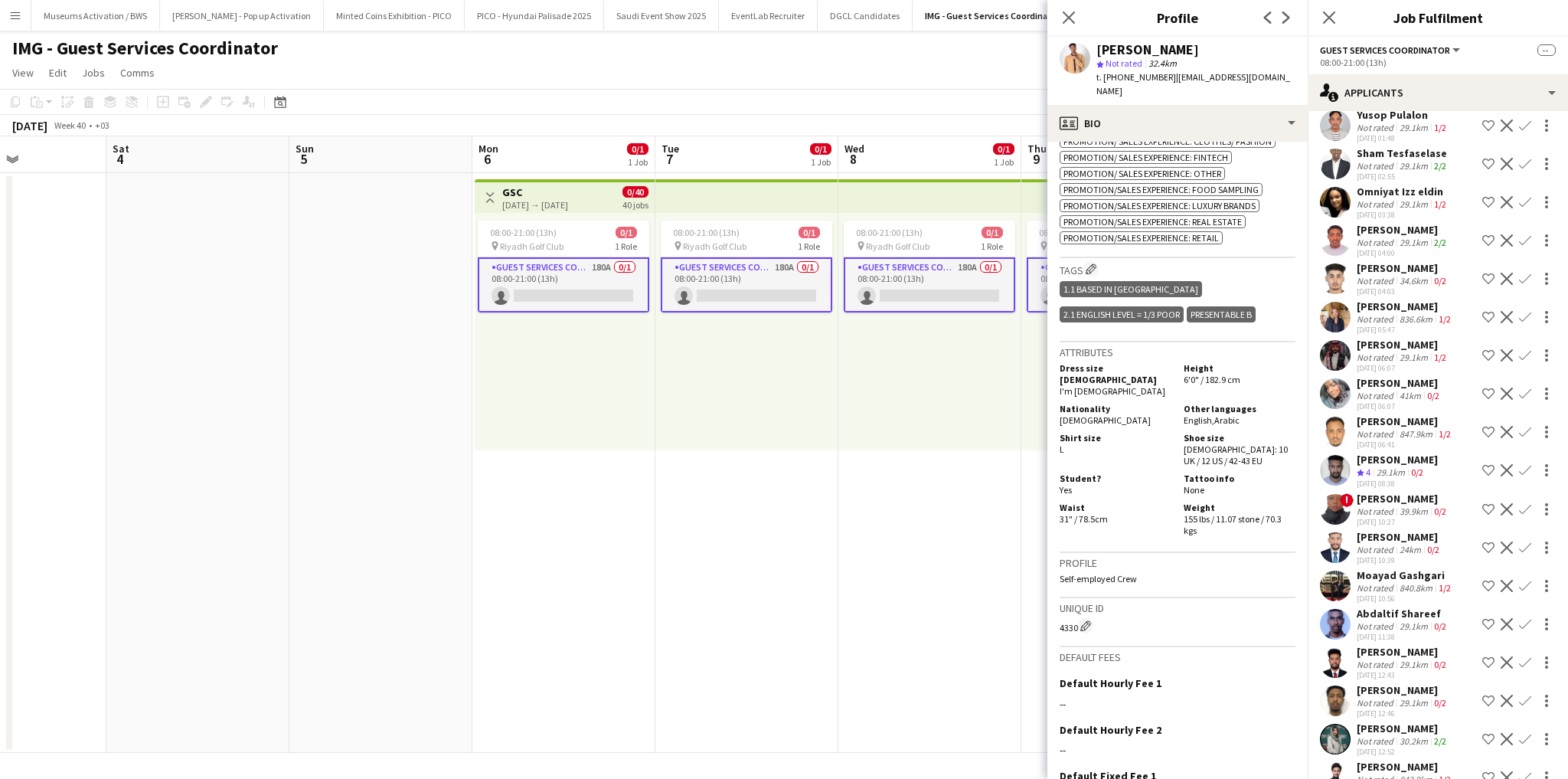
drag, startPoint x: 1390, startPoint y: 604, endPoint x: 1392, endPoint y: 552, distance: 52.0
click at [1390, 632] on div "25-09-2025 11:38" at bounding box center [1403, 637] width 92 height 10
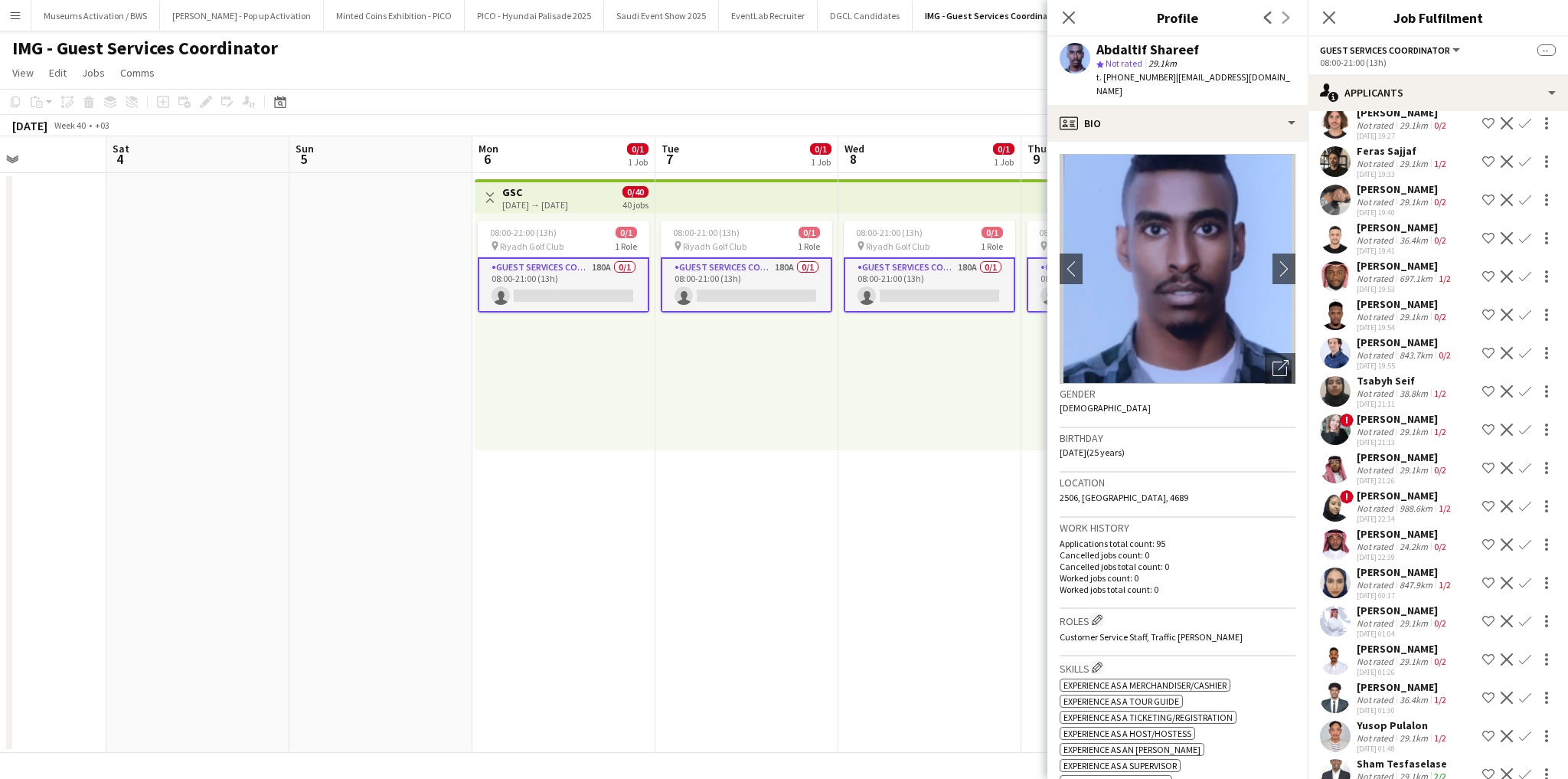
scroll to position [5237, 0]
click at [444, 392] on app-date-cell at bounding box center [381, 463] width 183 height 580
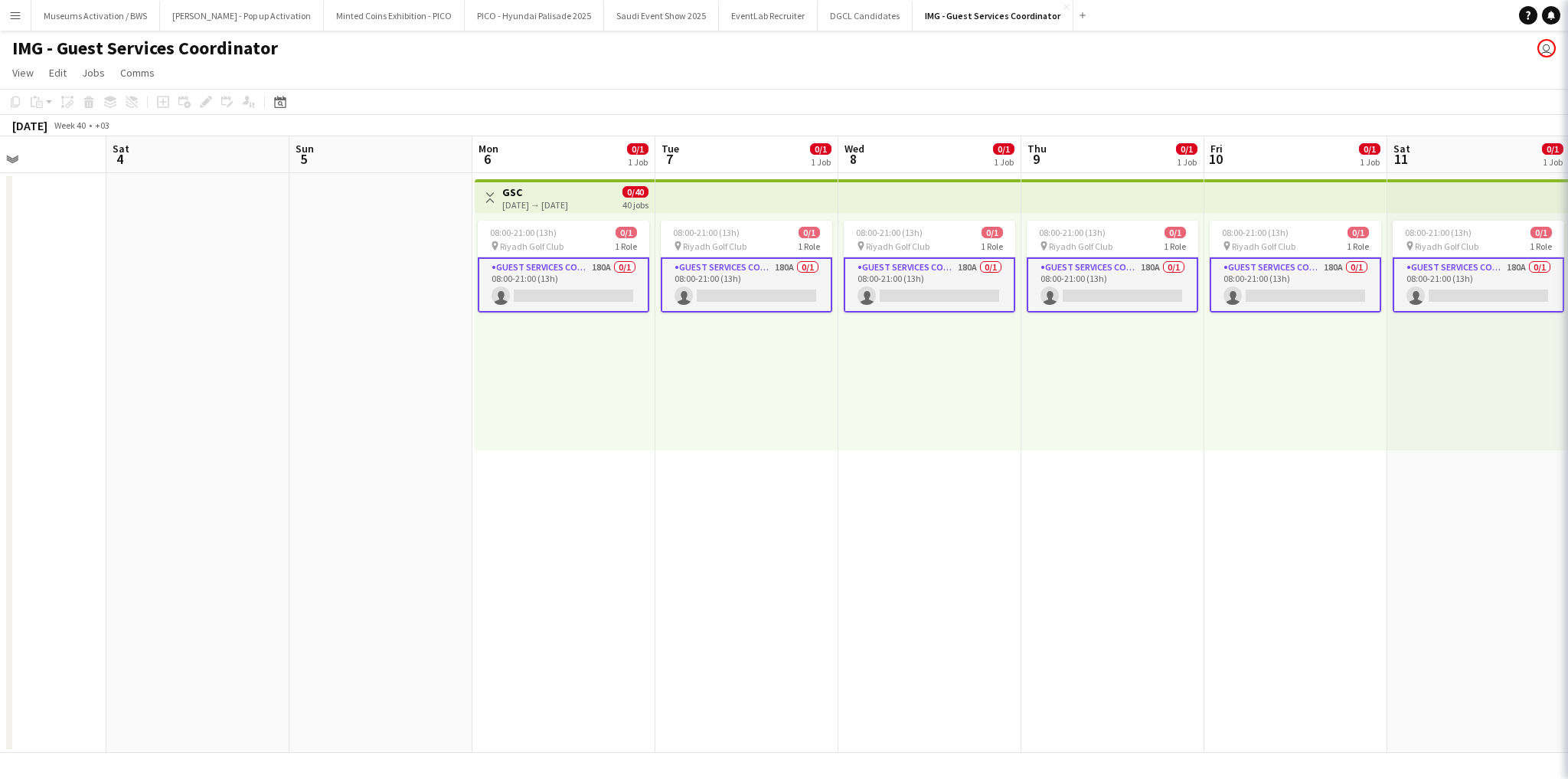
scroll to position [0, 0]
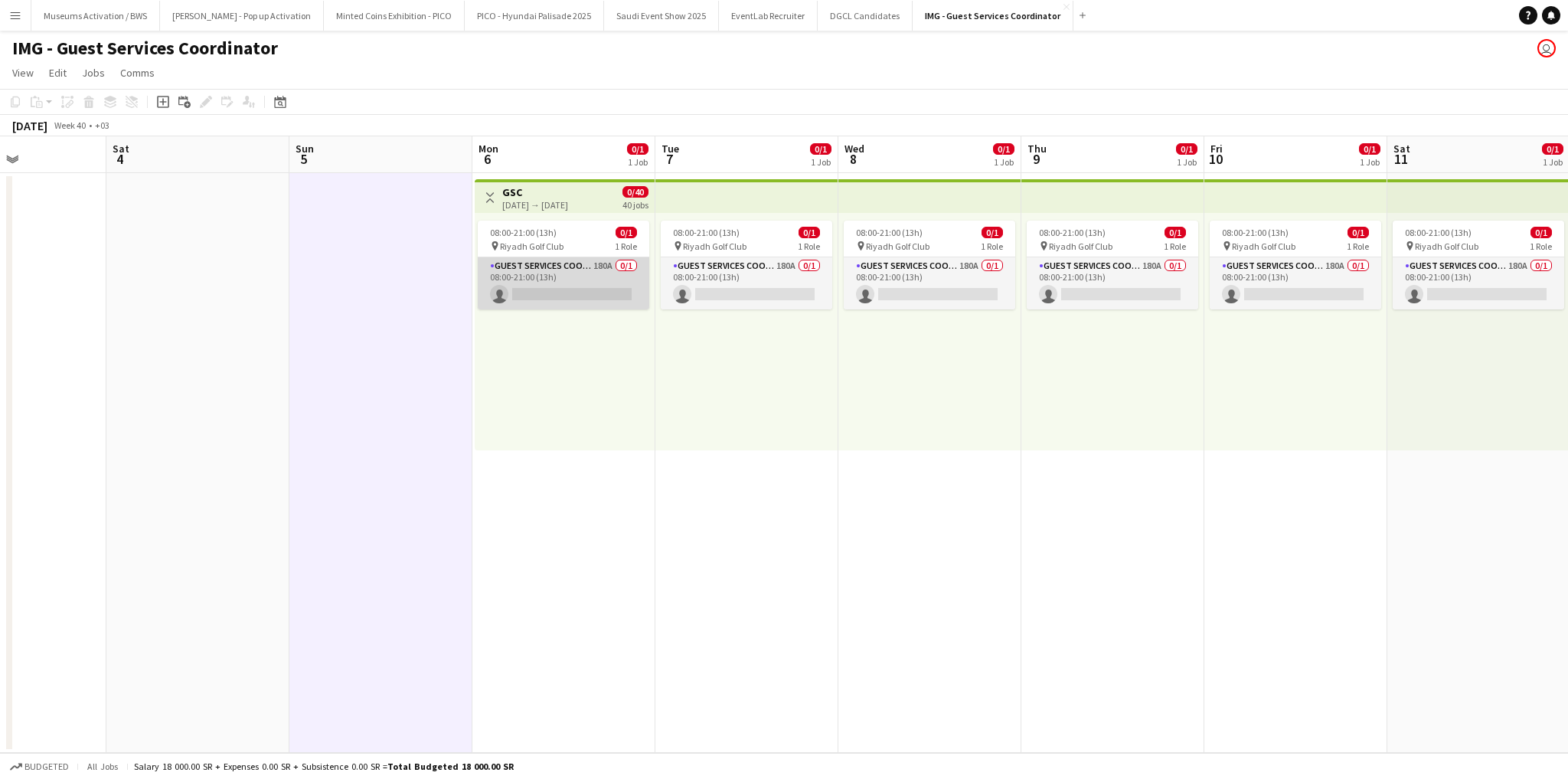
click at [577, 284] on app-card-role "Guest Services Coordinator 180A 0/1 08:00-21:00 (13h) single-neutral-actions" at bounding box center [564, 283] width 172 height 52
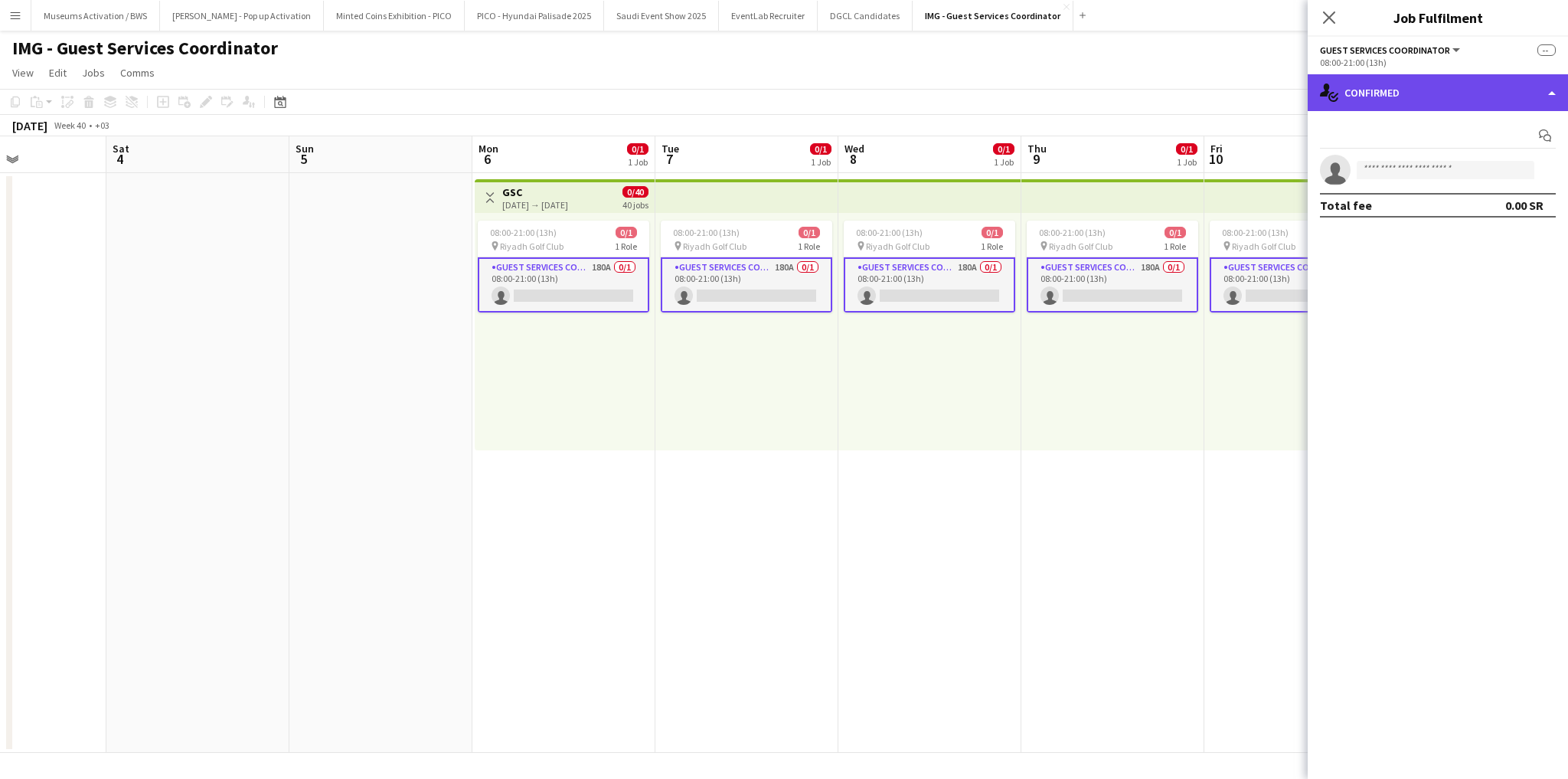
click at [1442, 83] on div "single-neutral-actions-check-2 Confirmed" at bounding box center [1437, 92] width 260 height 36
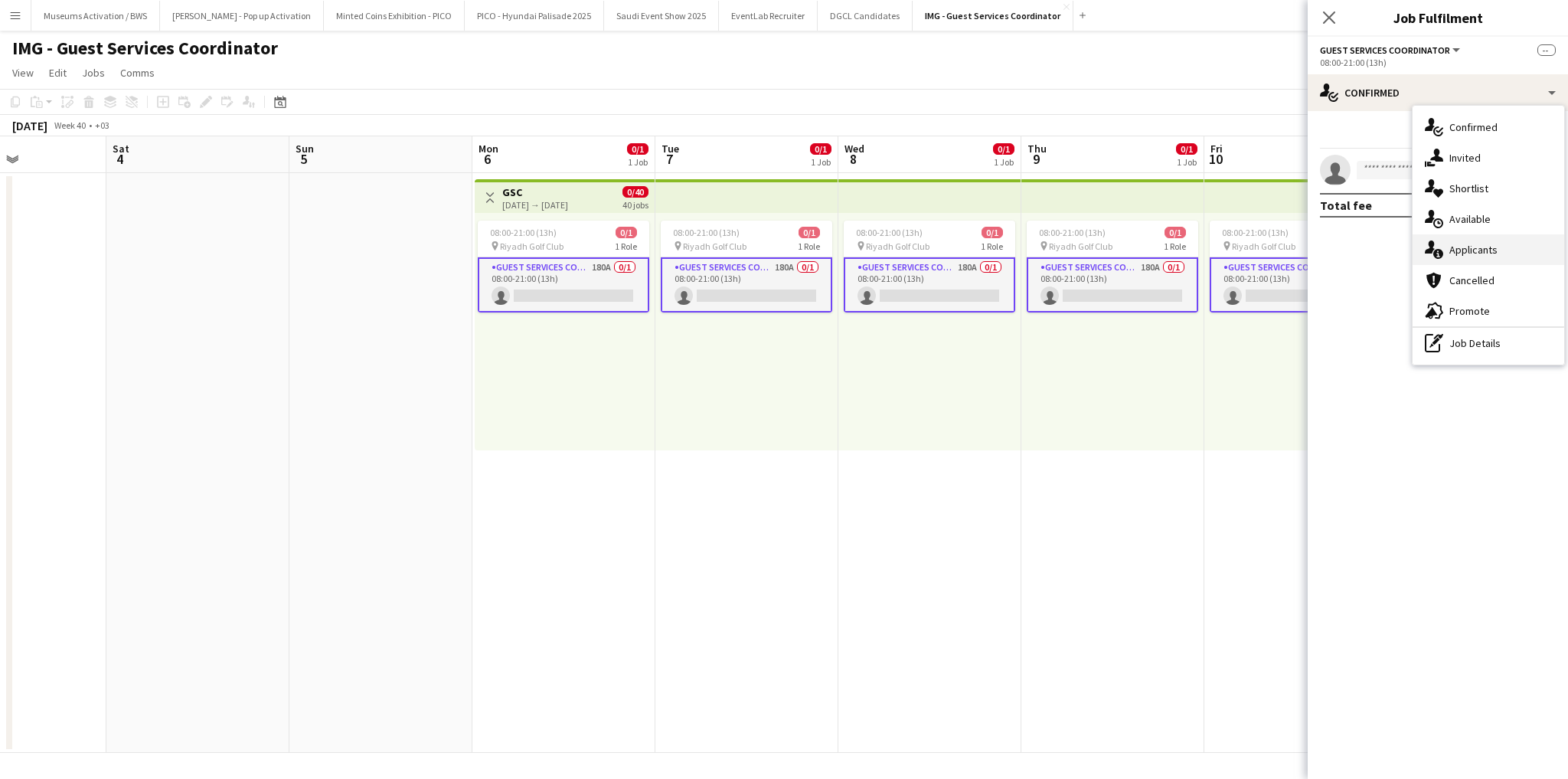
click at [1473, 252] on span "Applicants" at bounding box center [1473, 250] width 48 height 14
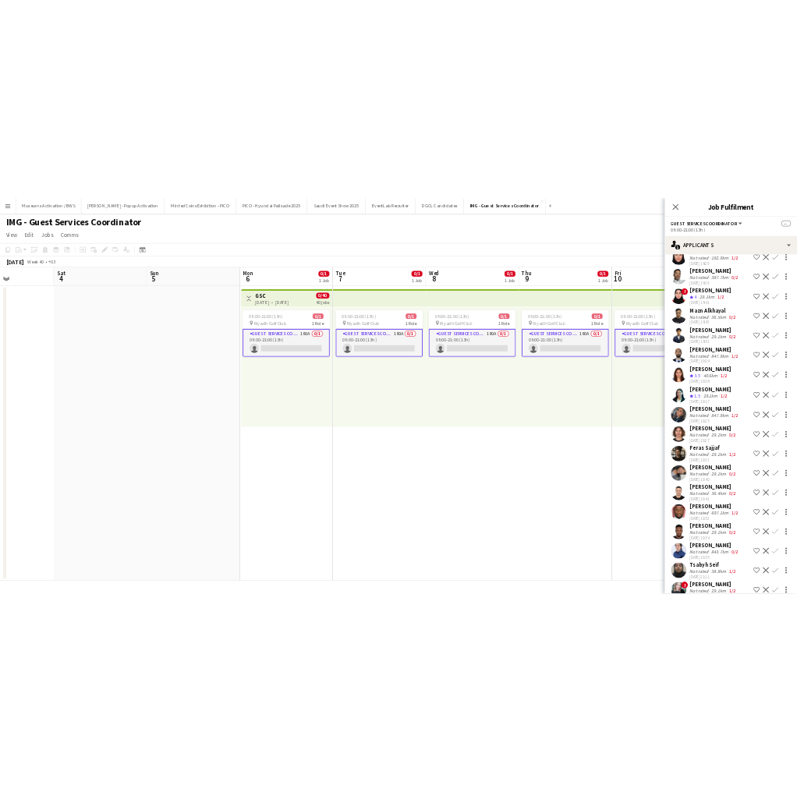
scroll to position [6579, 0]
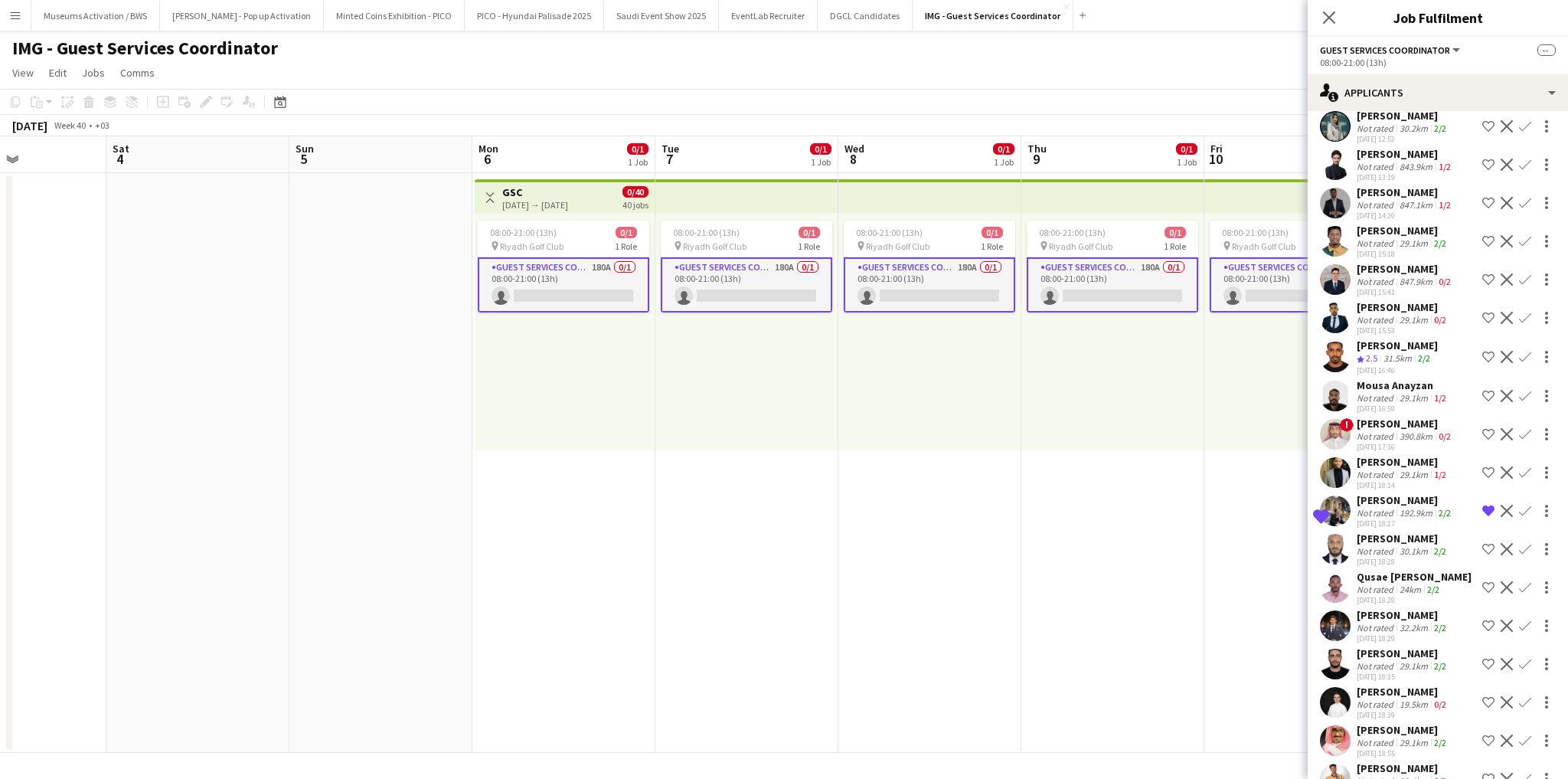
click at [1400, 519] on div "25-09-2025 18:27" at bounding box center [1405, 524] width 97 height 10
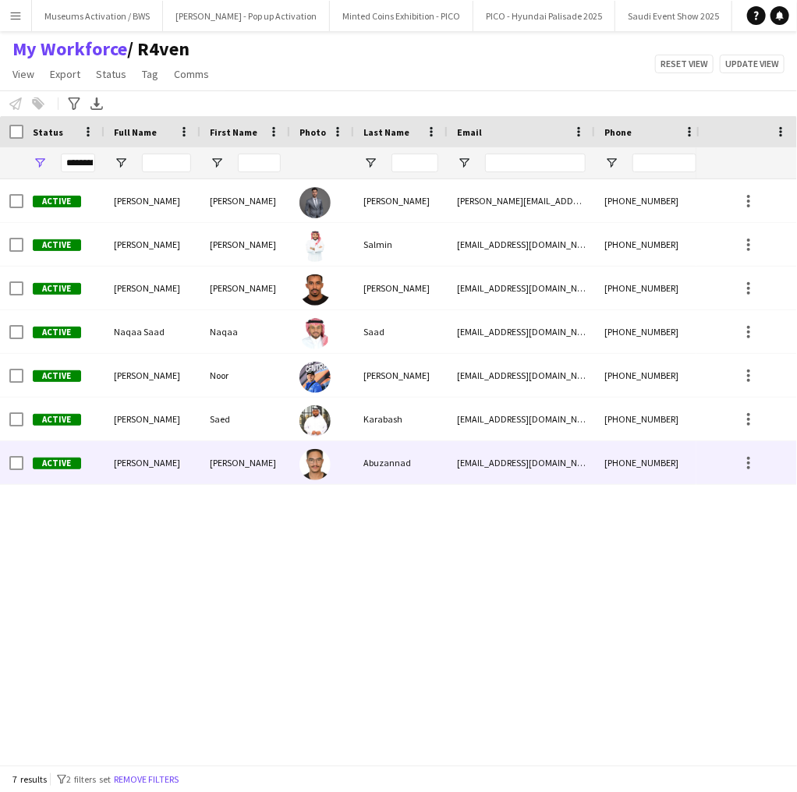
click at [403, 466] on div "Abuzannad" at bounding box center [401, 462] width 94 height 43
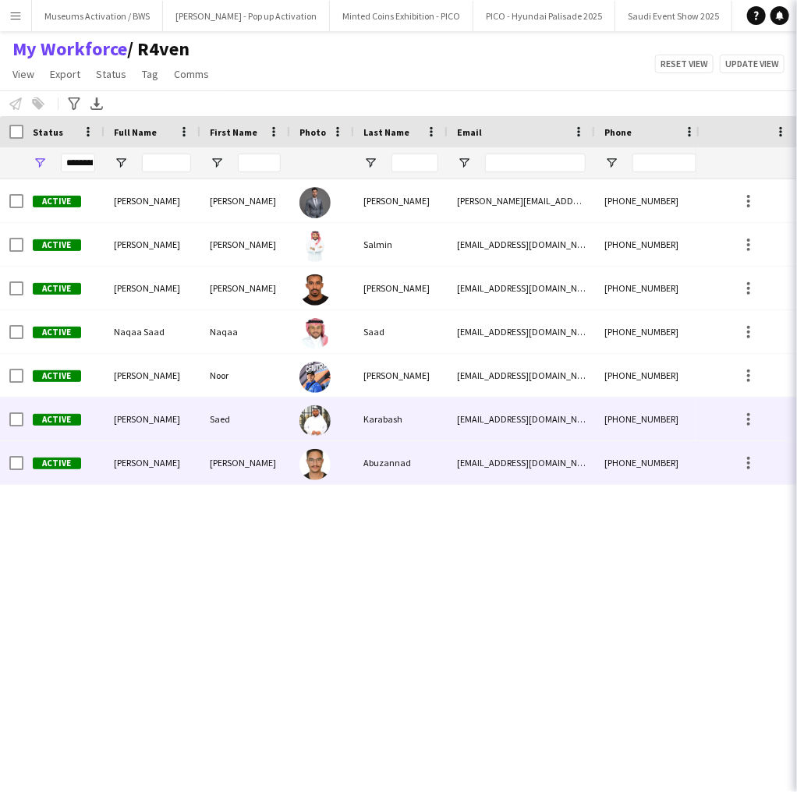
click at [405, 418] on div "Karabash" at bounding box center [401, 419] width 94 height 43
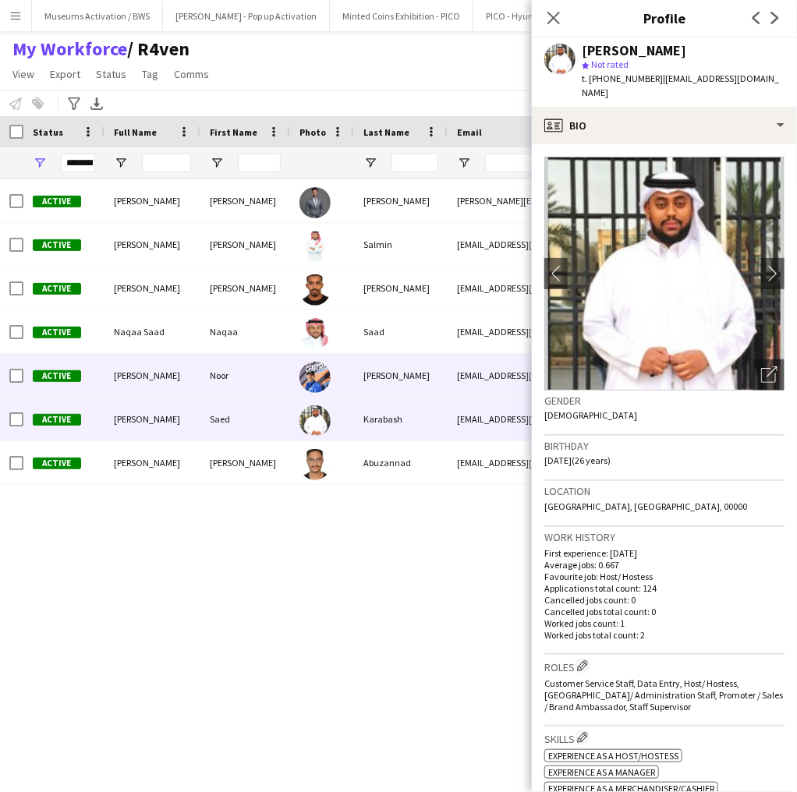
click at [390, 381] on div "[PERSON_NAME]" at bounding box center [401, 375] width 94 height 43
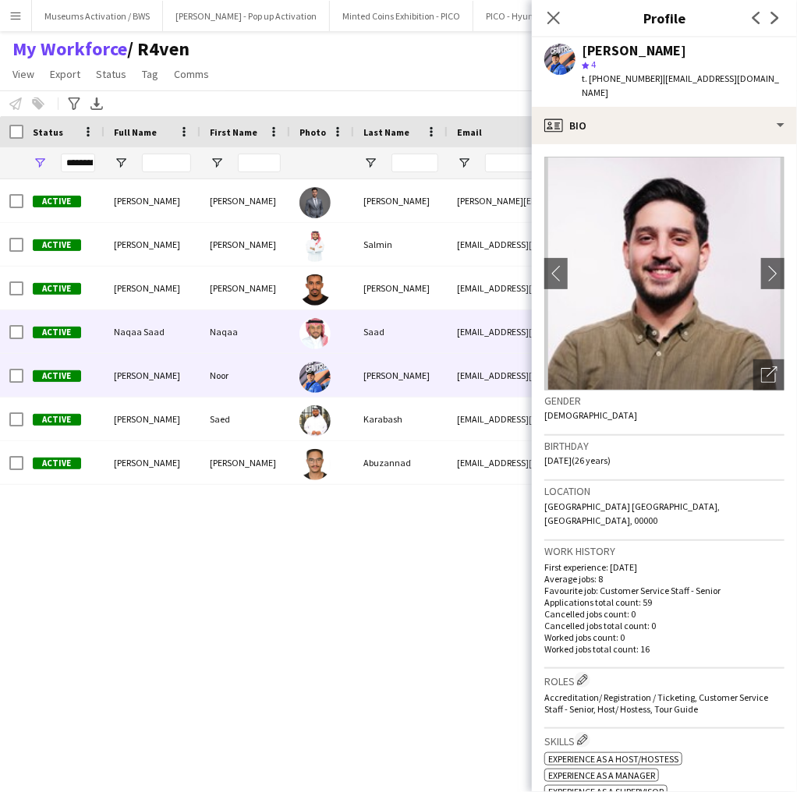
click at [387, 337] on div "Saad" at bounding box center [401, 331] width 94 height 43
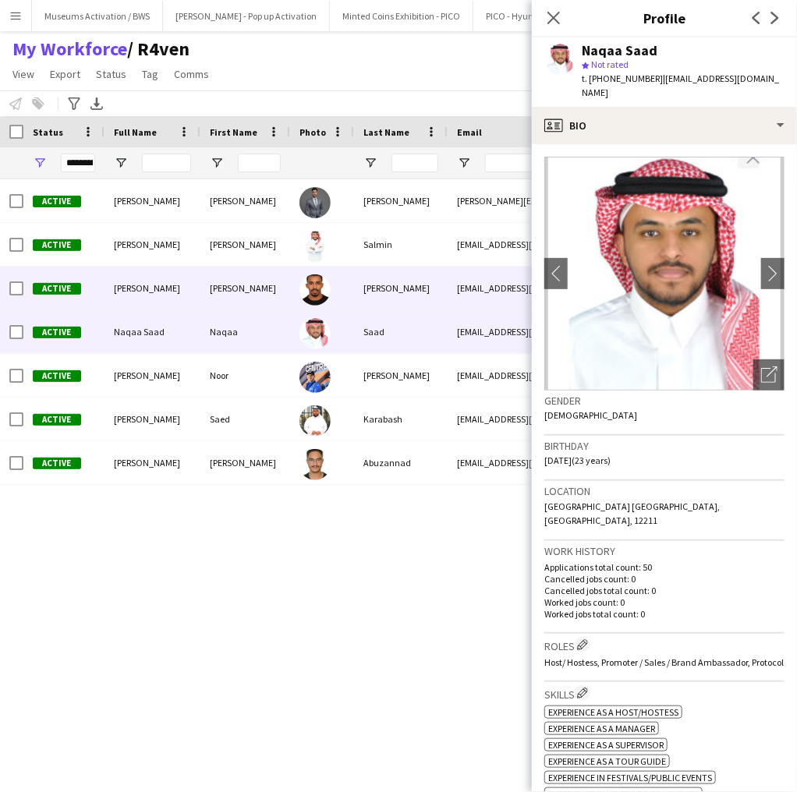
click at [390, 290] on div "[PERSON_NAME]" at bounding box center [401, 288] width 94 height 43
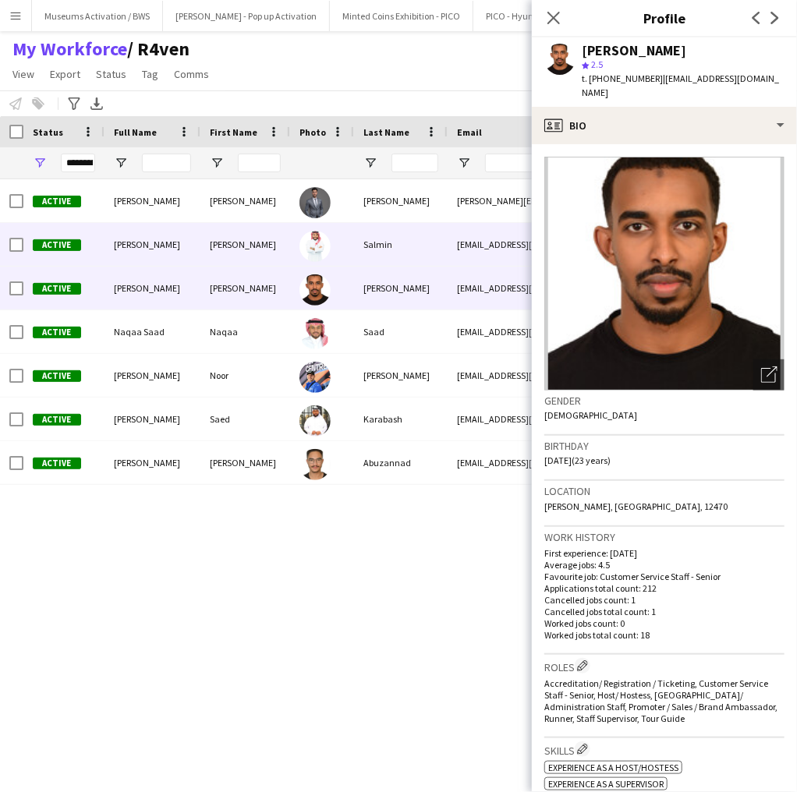
click at [393, 235] on div "Salmin" at bounding box center [401, 244] width 94 height 43
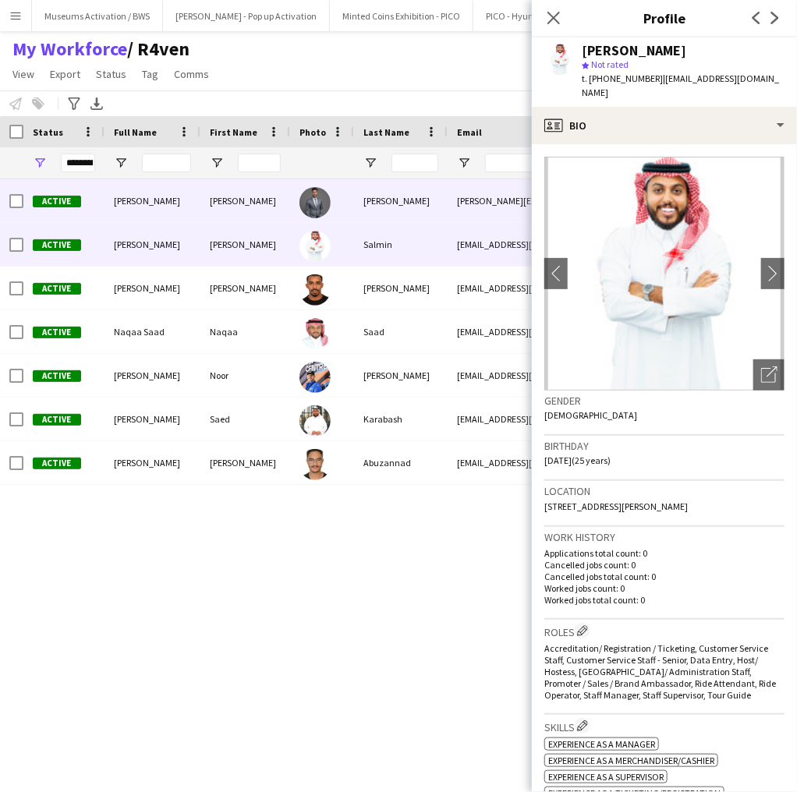
click at [396, 203] on div "[PERSON_NAME]" at bounding box center [401, 200] width 94 height 43
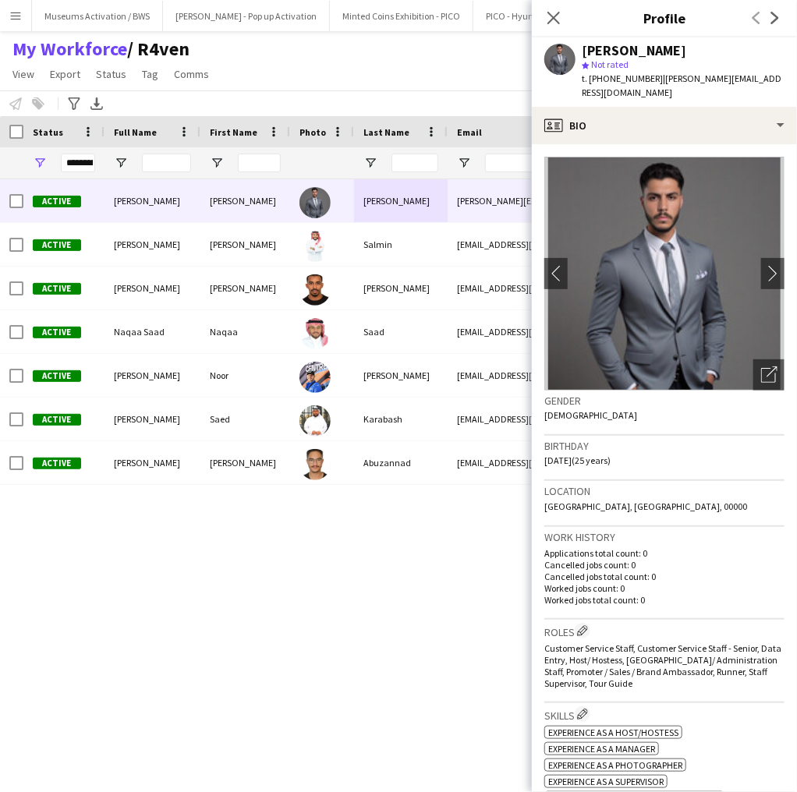
click at [620, 78] on span "t. [PHONE_NUMBER]" at bounding box center [622, 79] width 81 height 12
copy span "966530155994"
click at [625, 48] on div "[PERSON_NAME]" at bounding box center [634, 51] width 104 height 14
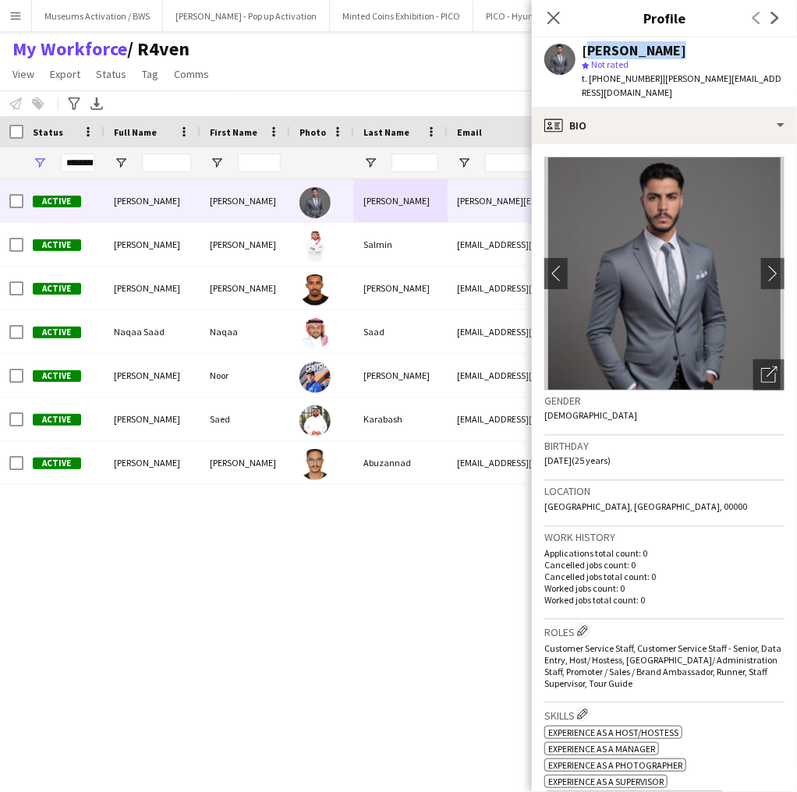
click at [625, 48] on div "[PERSON_NAME]" at bounding box center [634, 51] width 104 height 14
drag, startPoint x: 625, startPoint y: 48, endPoint x: 623, endPoint y: 83, distance: 34.3
click at [623, 83] on div "[PERSON_NAME] Not rated t. [PHONE_NUMBER] | [PERSON_NAME][EMAIL_ADDRESS][DOMAIN…" at bounding box center [683, 72] width 203 height 57
copy app-crew-profile "[PERSON_NAME] star Not rated t. [PHONE_NUMBER] | [PERSON_NAME][EMAIL_ADDRESS][D…"
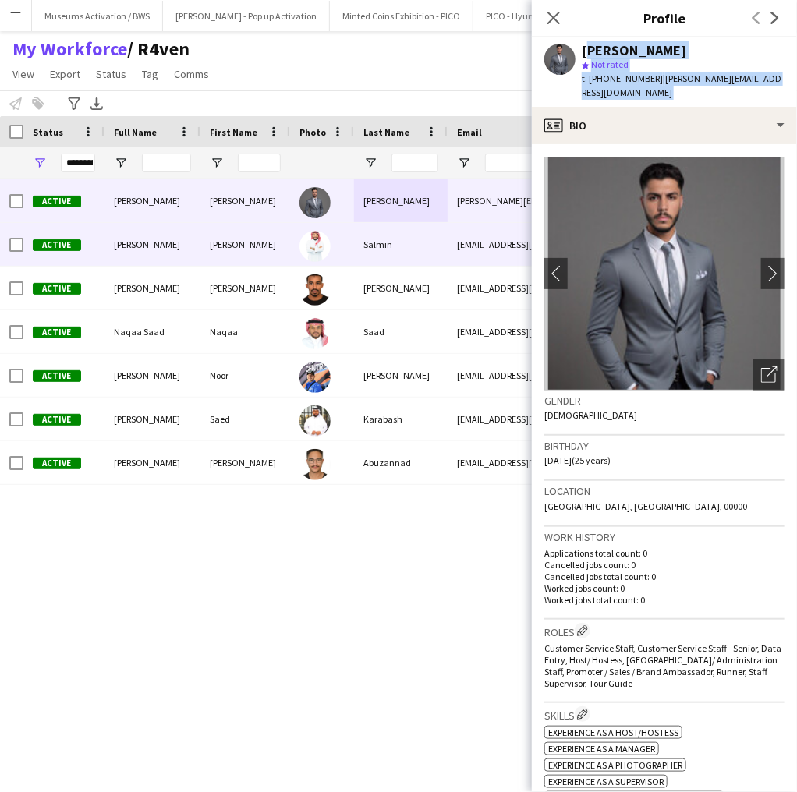
click at [331, 239] on div at bounding box center [322, 244] width 64 height 43
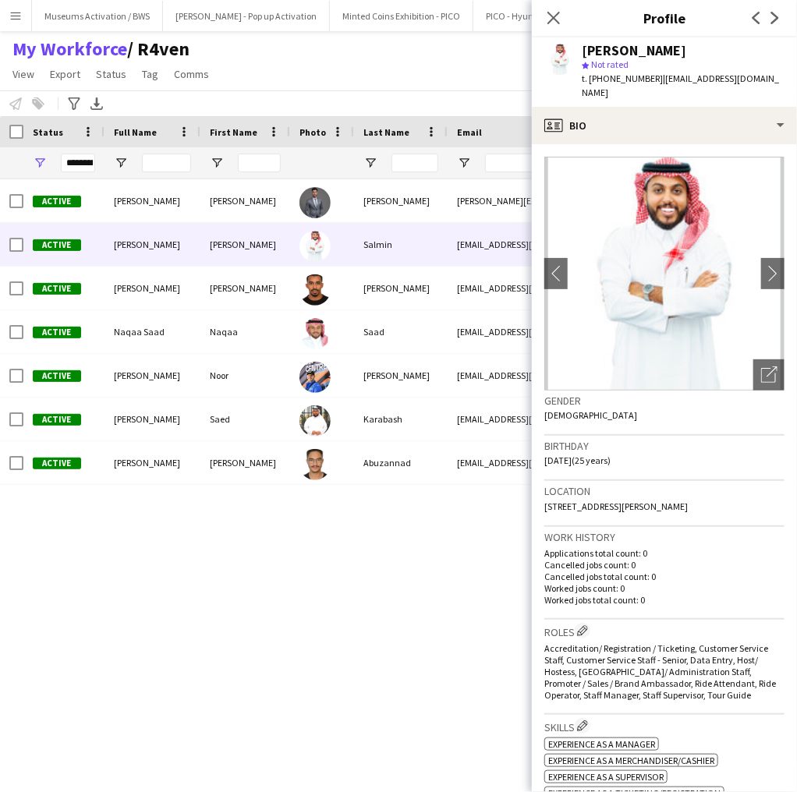
click at [656, 54] on div "[PERSON_NAME]" at bounding box center [634, 51] width 104 height 14
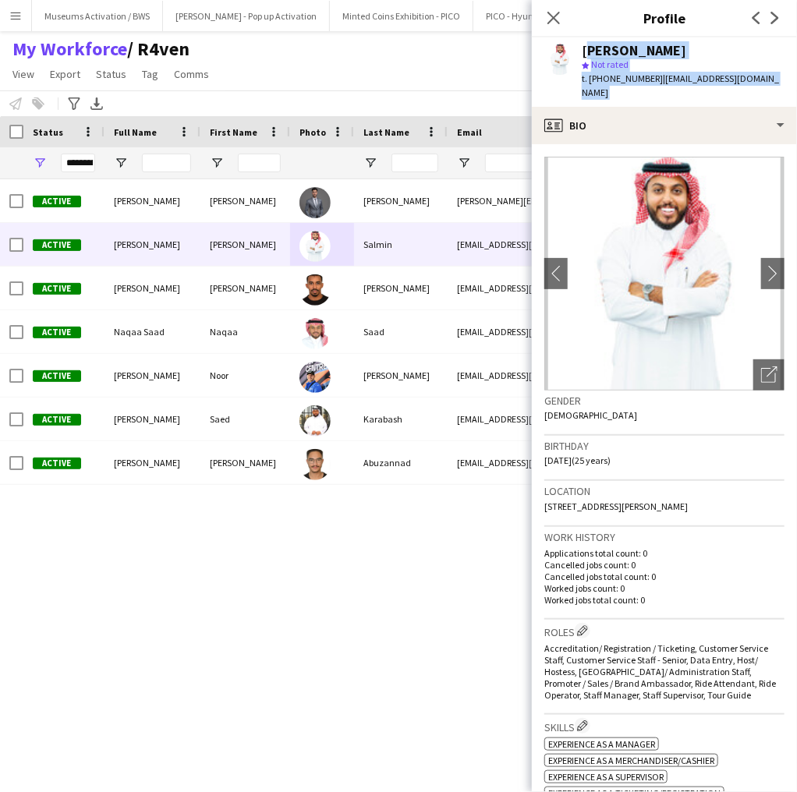
drag, startPoint x: 656, startPoint y: 54, endPoint x: 661, endPoint y: 84, distance: 30.9
click at [661, 84] on div "[PERSON_NAME] star Not rated t. [PHONE_NUMBER] | [EMAIL_ADDRESS][DOMAIN_NAME]" at bounding box center [683, 72] width 203 height 57
copy app-crew-profile "[PERSON_NAME] star Not rated t. [PHONE_NUMBER] | [EMAIL_ADDRESS][DOMAIN_NAME] p…"
click at [588, 73] on span "t. [PHONE_NUMBER]" at bounding box center [622, 79] width 81 height 12
click at [564, 16] on app-icon "Close pop-in" at bounding box center [554, 18] width 23 height 23
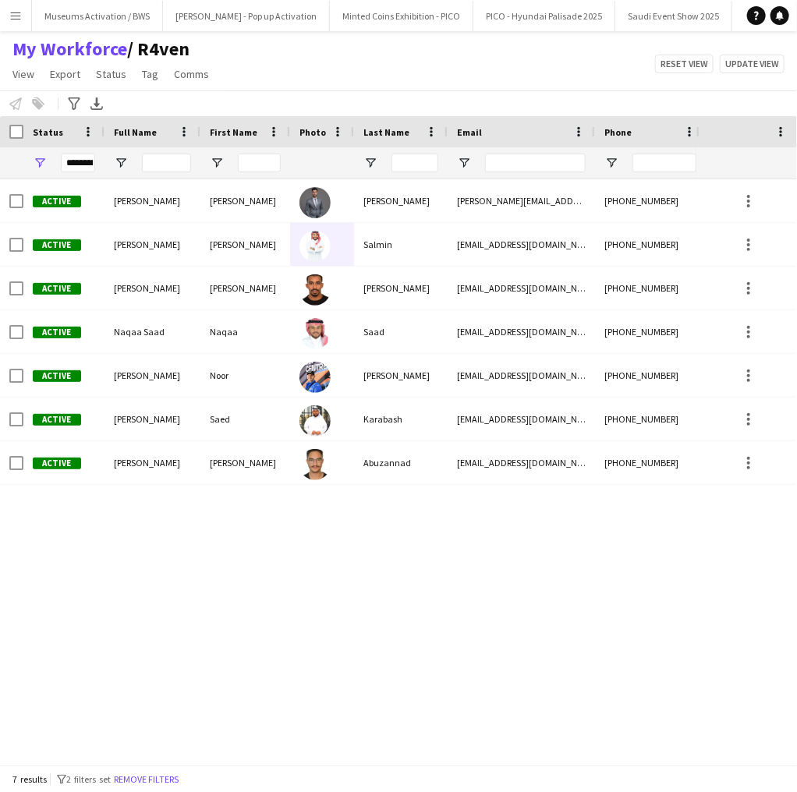
click at [293, 536] on div "Active [PERSON_NAME] [PERSON_NAME] [PERSON_NAME][EMAIL_ADDRESS][DOMAIN_NAME] [P…" at bounding box center [348, 467] width 696 height 576
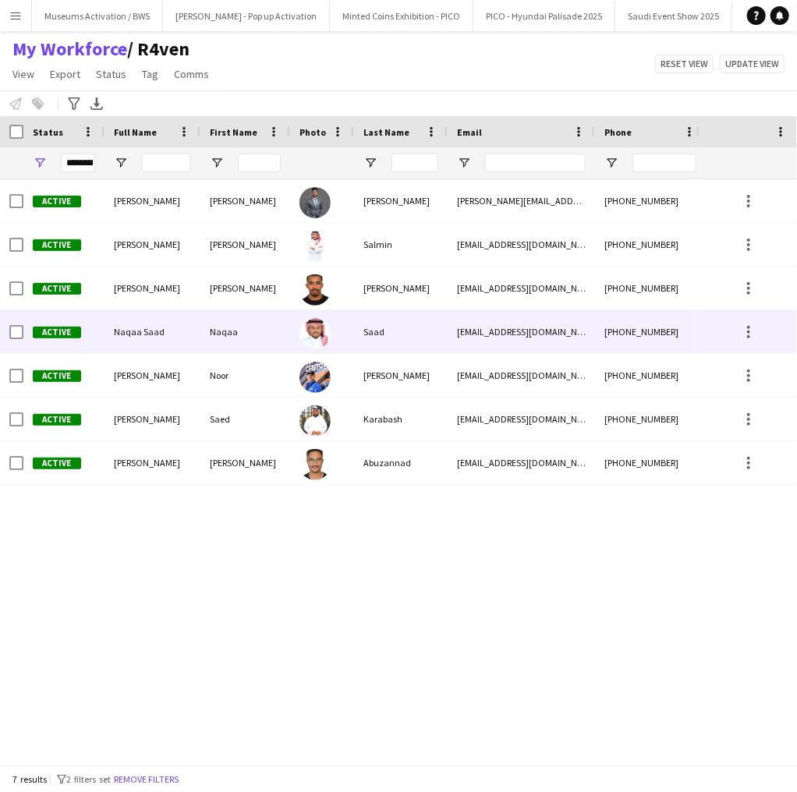
click at [101, 324] on div "Active" at bounding box center [63, 331] width 81 height 43
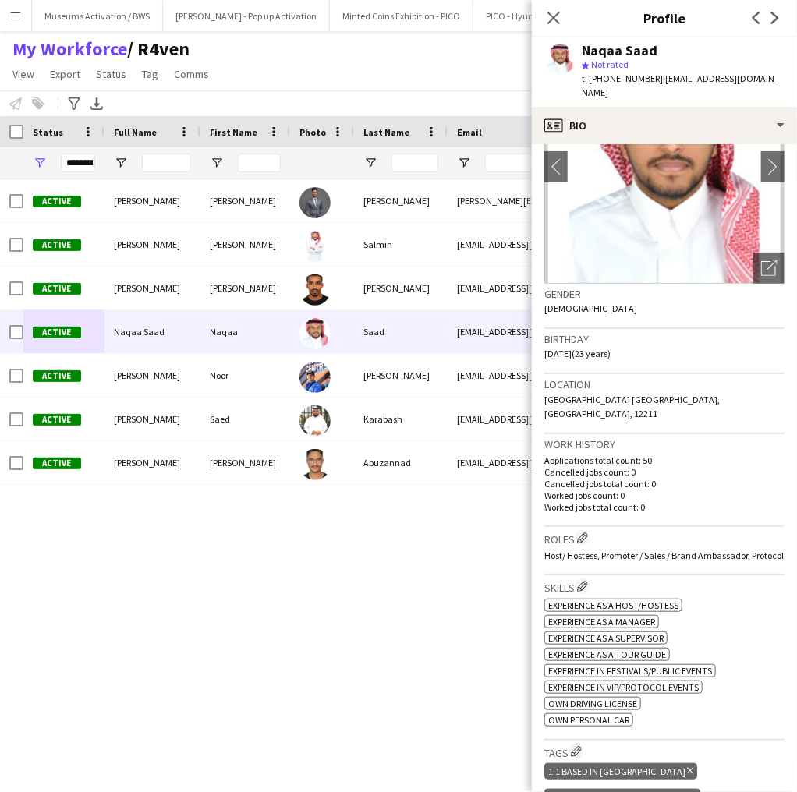
scroll to position [437, 0]
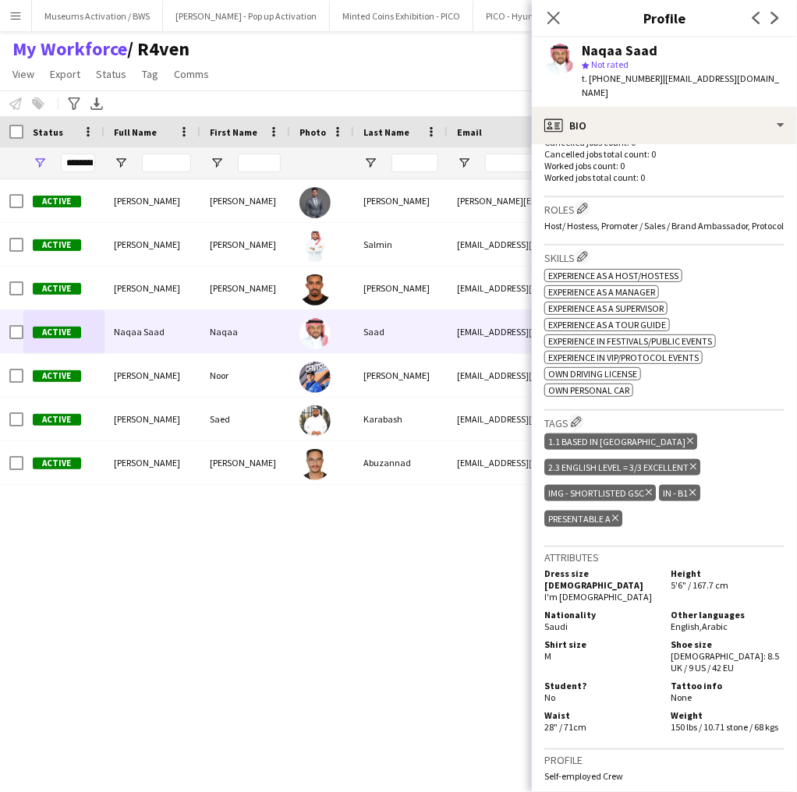
click at [649, 488] on icon "Delete tag" at bounding box center [649, 492] width 6 height 9
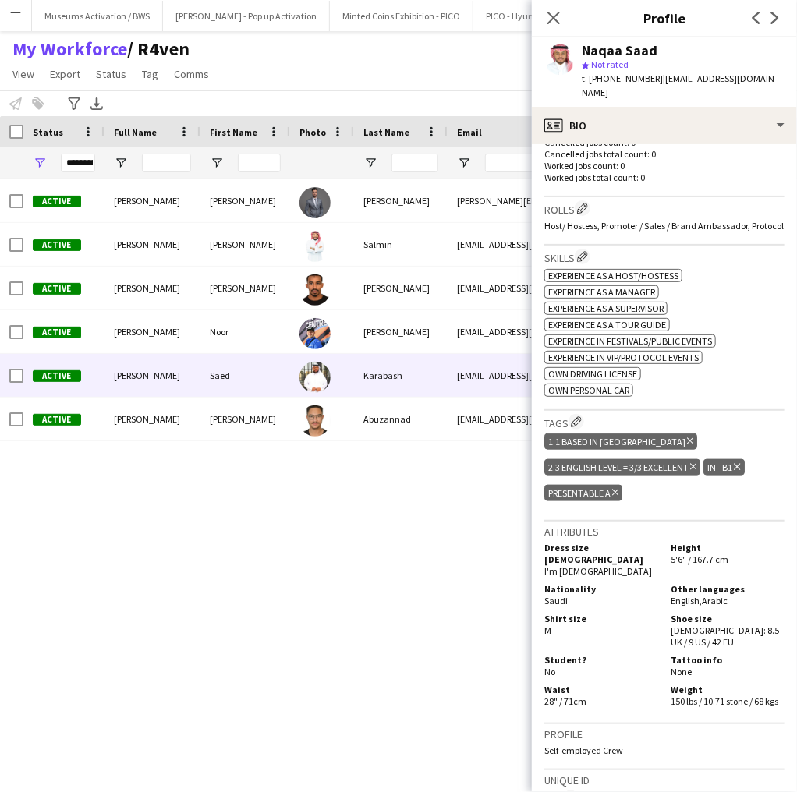
click at [357, 385] on div "Karabash" at bounding box center [401, 375] width 94 height 43
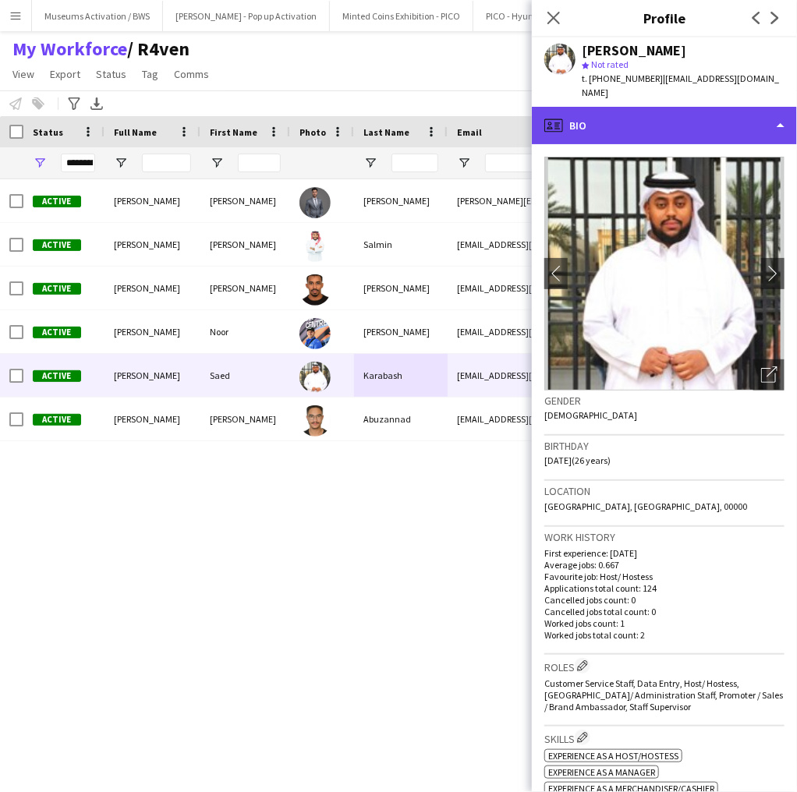
click at [550, 122] on icon at bounding box center [550, 124] width 4 height 4
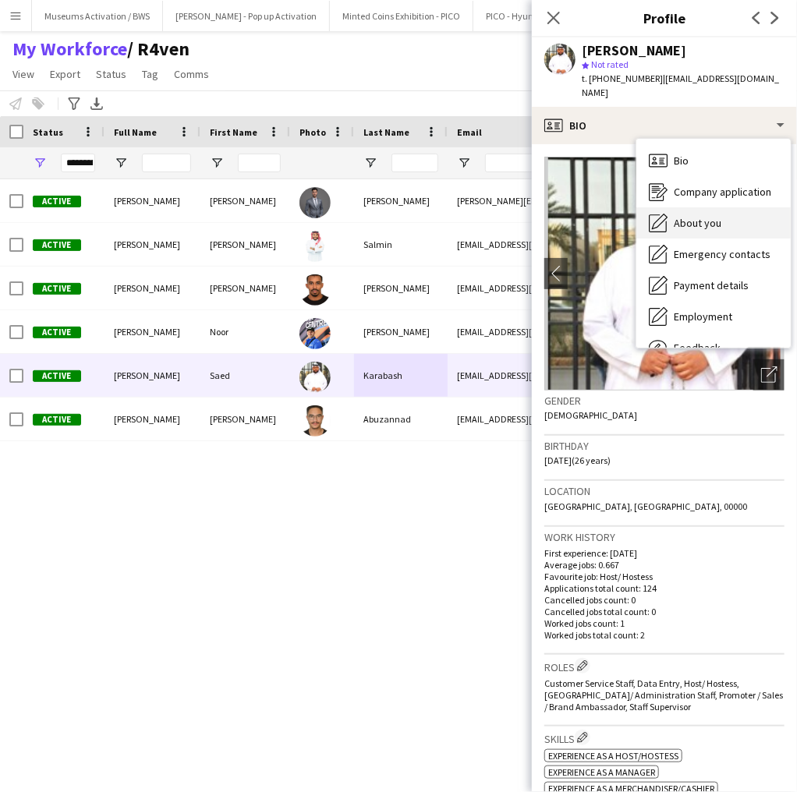
click at [689, 216] on span "About you" at bounding box center [698, 223] width 48 height 14
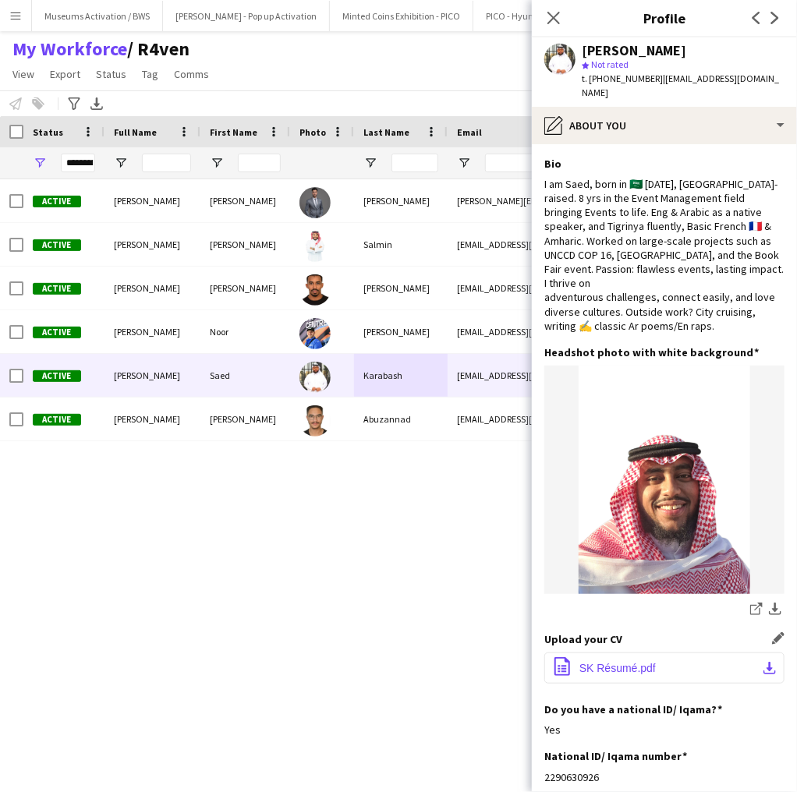
click at [583, 662] on span "SK Résumé.pdf" at bounding box center [617, 668] width 76 height 12
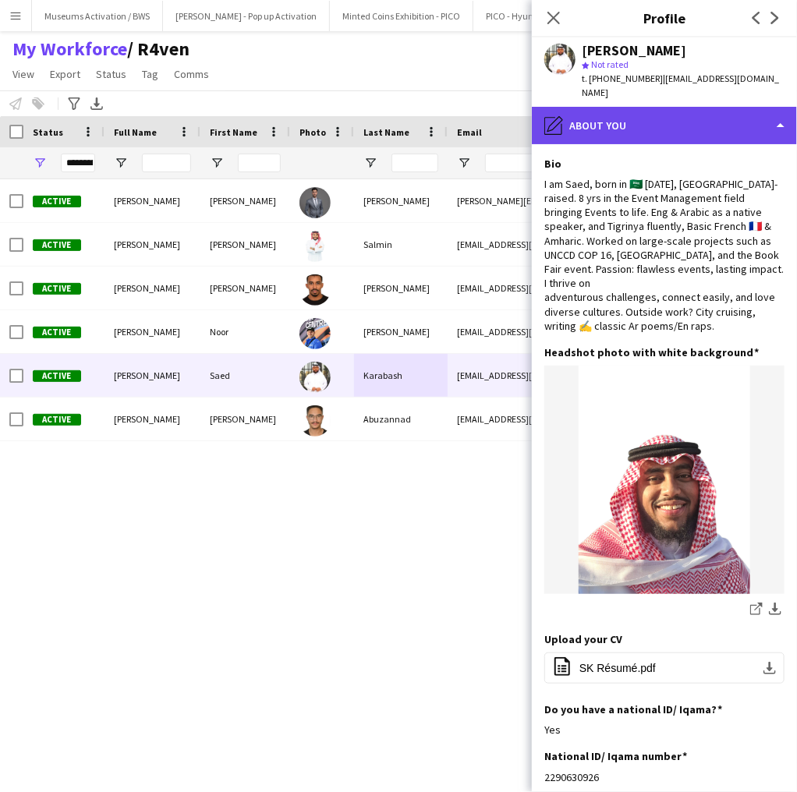
click at [692, 112] on div "pencil4 About you" at bounding box center [664, 125] width 265 height 37
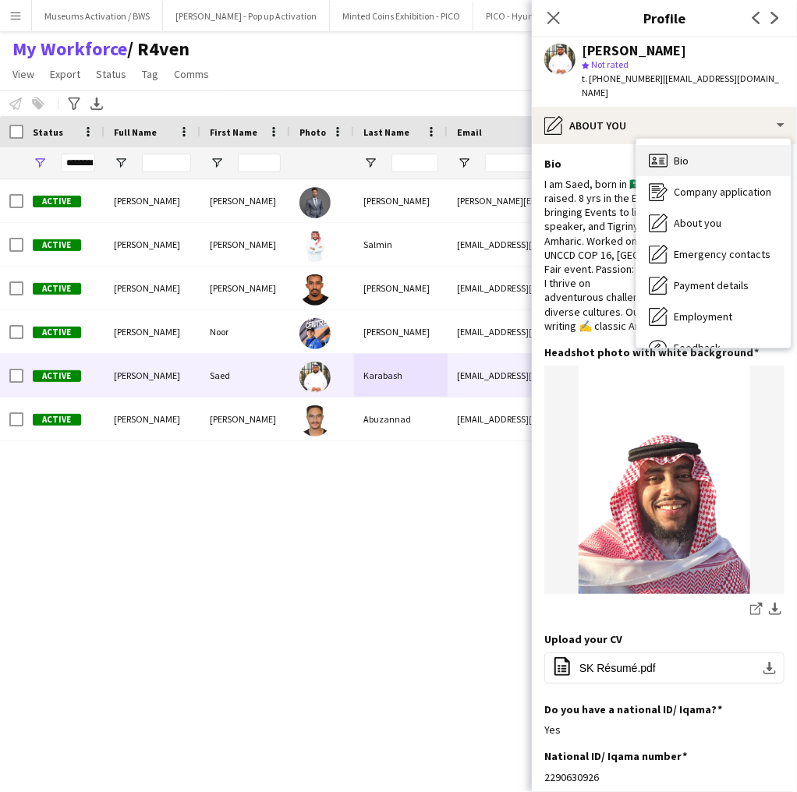
click at [695, 145] on div "Bio Bio" at bounding box center [713, 160] width 154 height 31
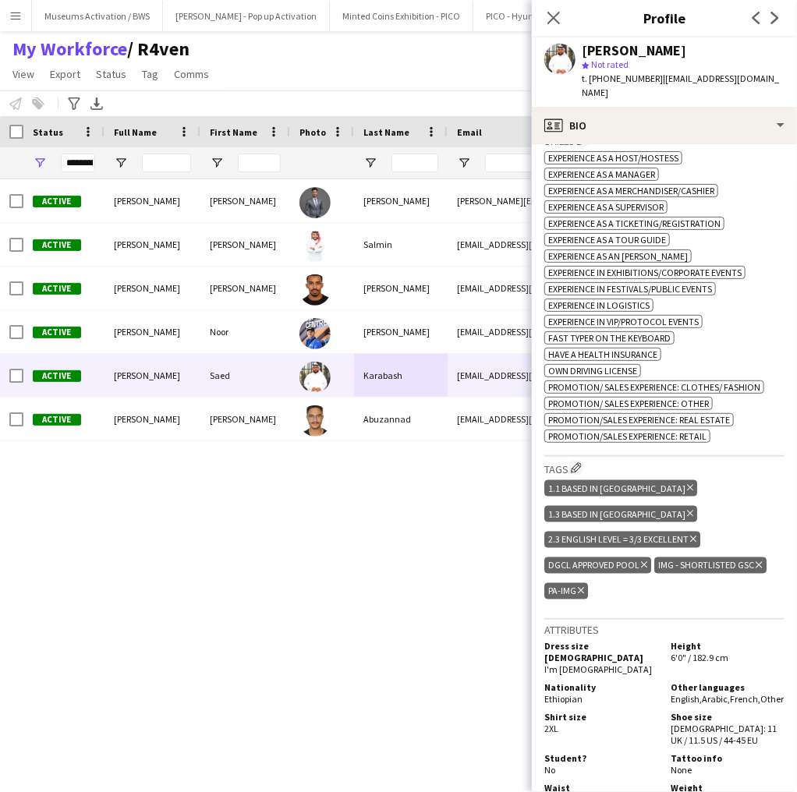
scroll to position [561, 0]
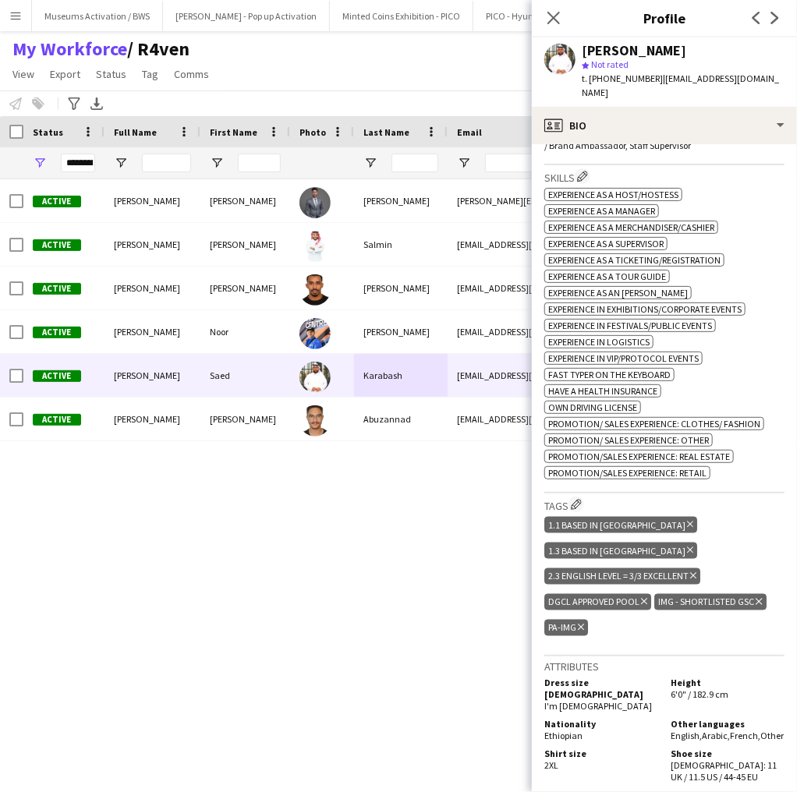
click at [583, 623] on icon "Delete tag" at bounding box center [581, 627] width 6 height 9
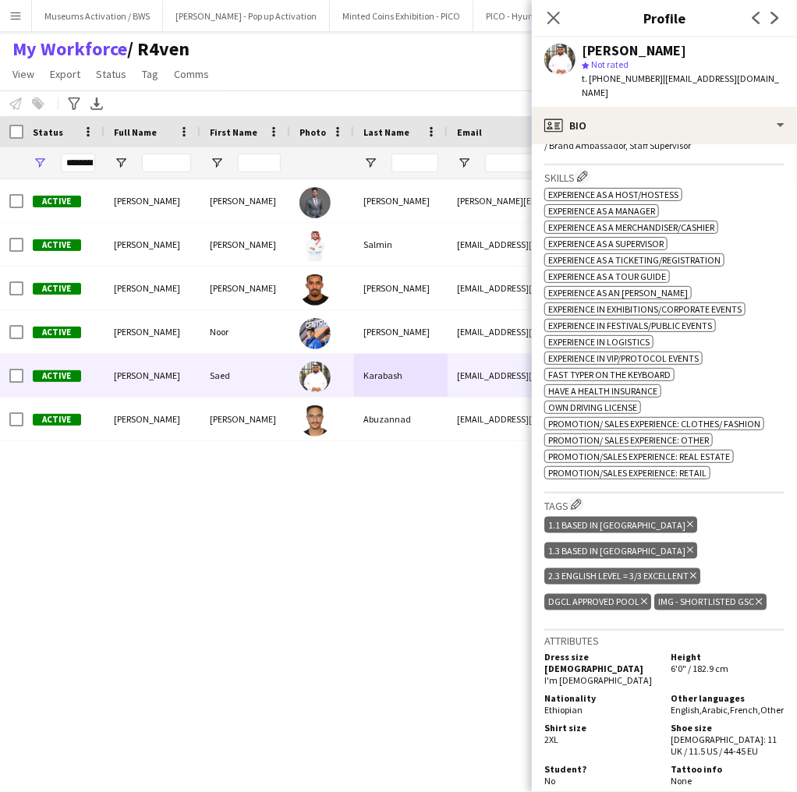
click at [756, 597] on icon "Delete tag" at bounding box center [759, 601] width 6 height 9
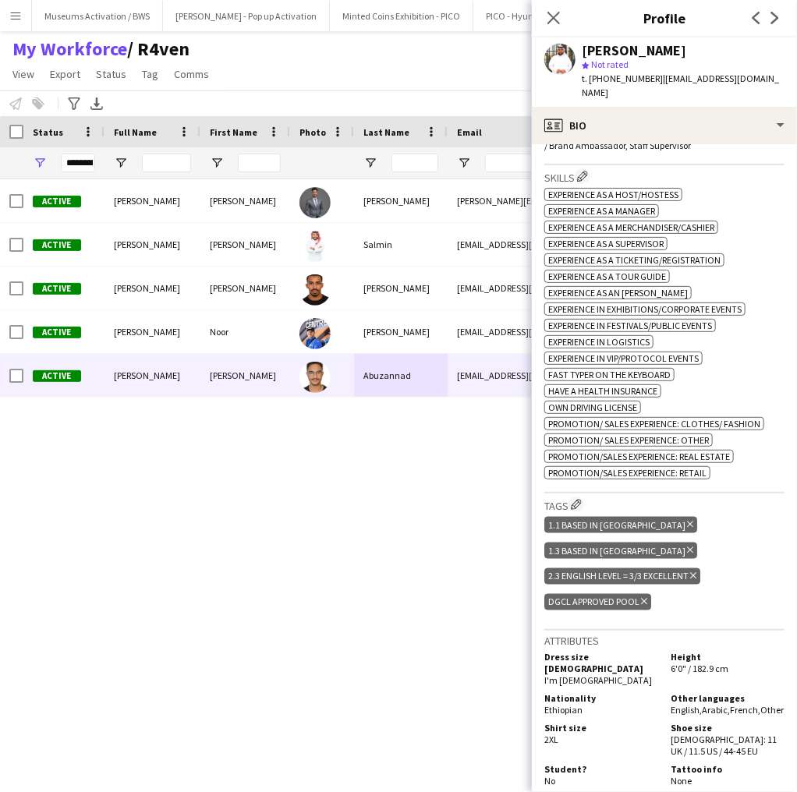
click at [275, 384] on div "[PERSON_NAME]" at bounding box center [245, 375] width 90 height 43
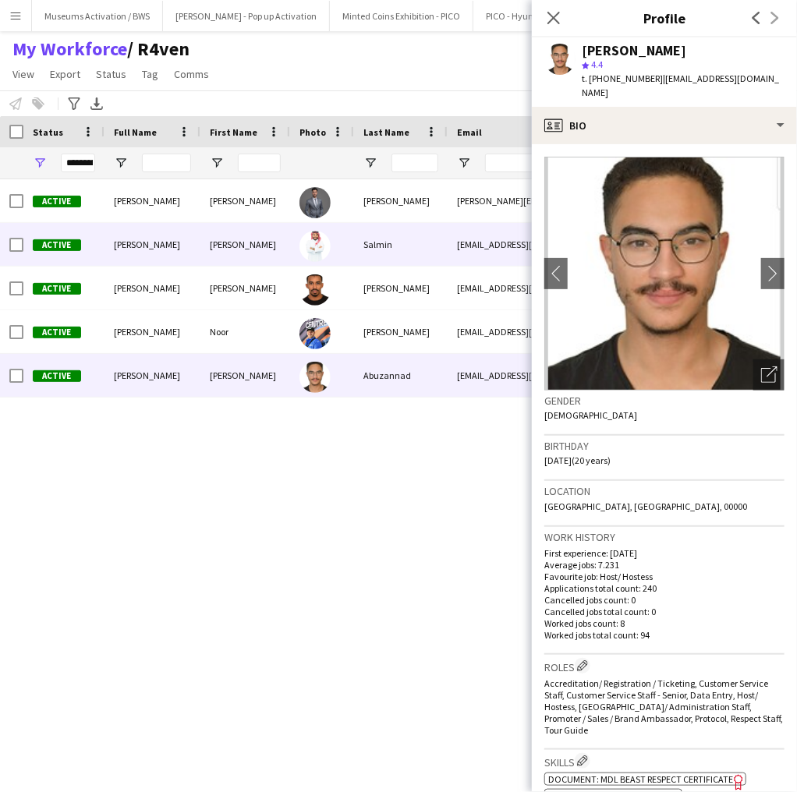
click at [384, 250] on div "Salmin" at bounding box center [401, 244] width 94 height 43
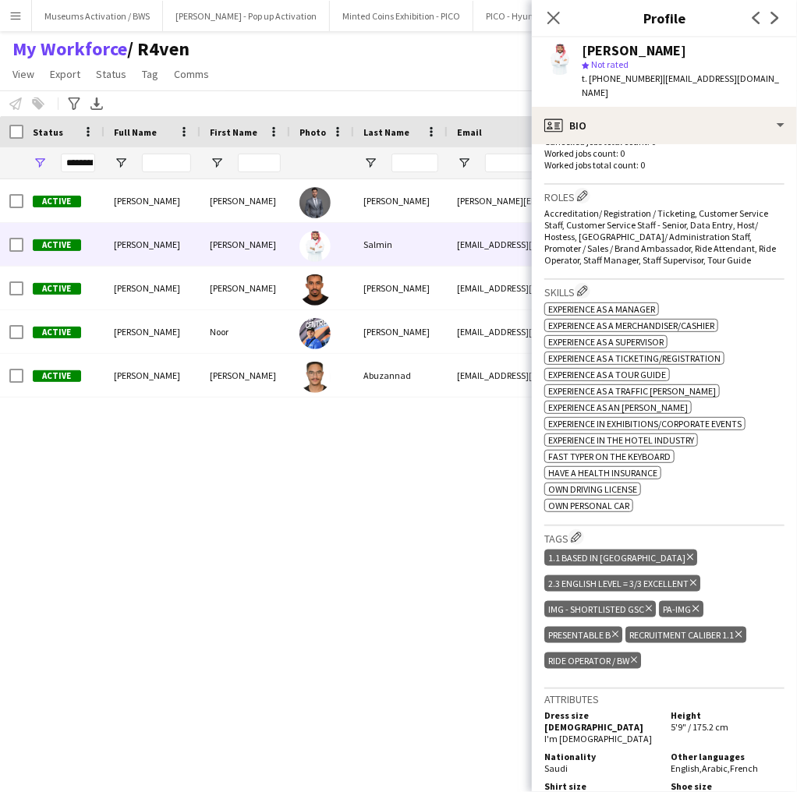
scroll to position [437, 0]
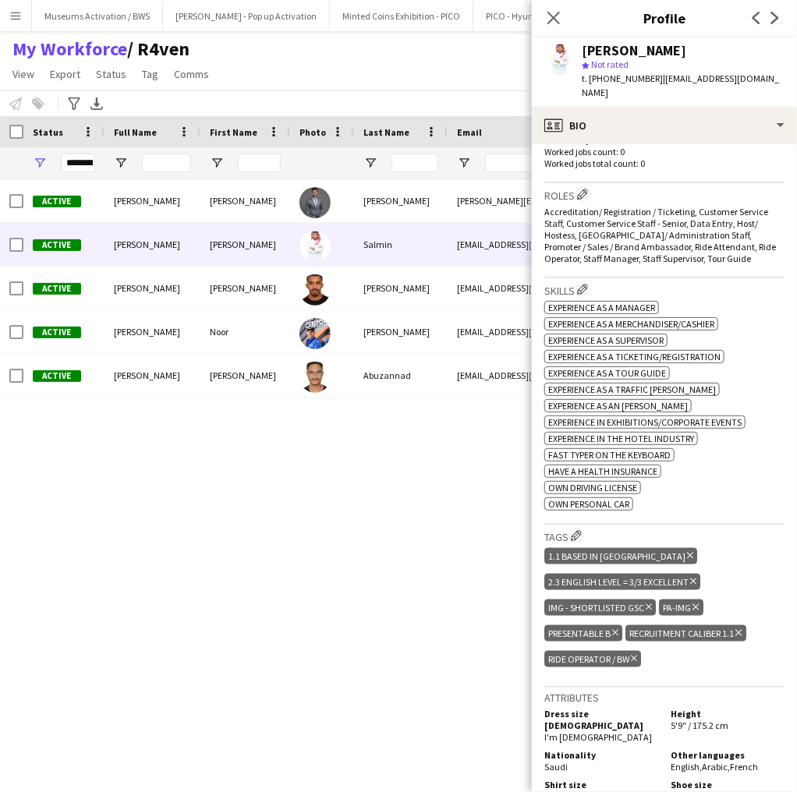
click at [695, 604] on icon at bounding box center [695, 607] width 6 height 6
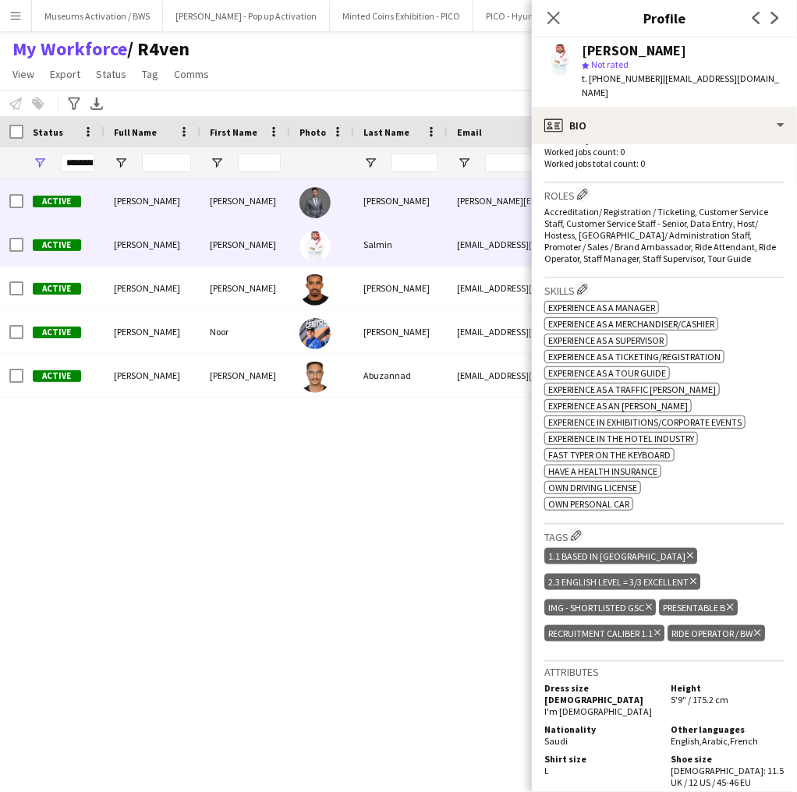
click at [419, 199] on div "[PERSON_NAME]" at bounding box center [401, 200] width 94 height 43
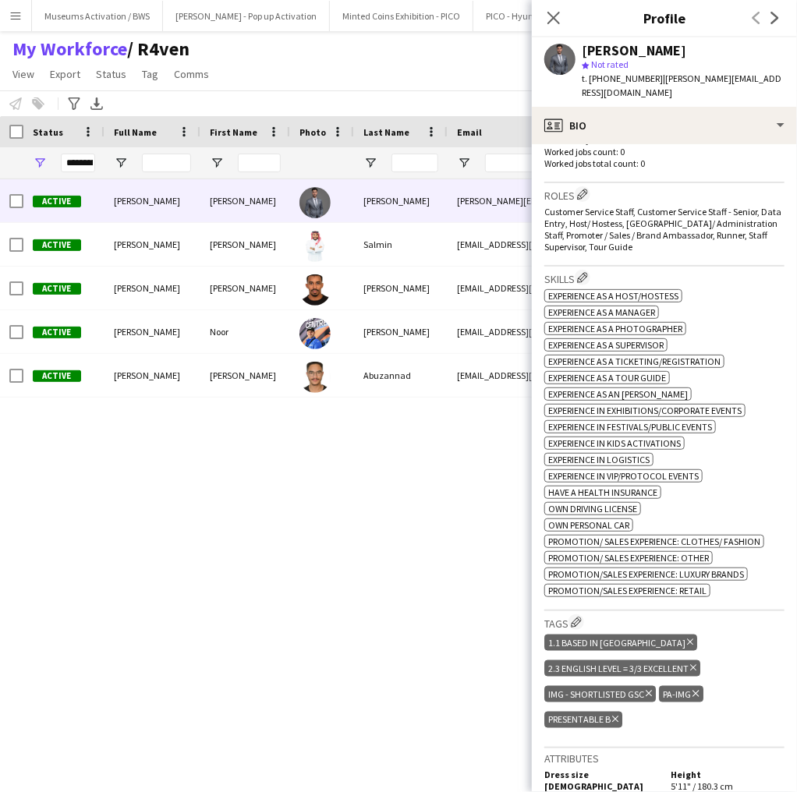
click at [697, 689] on icon "Delete tag" at bounding box center [695, 693] width 6 height 9
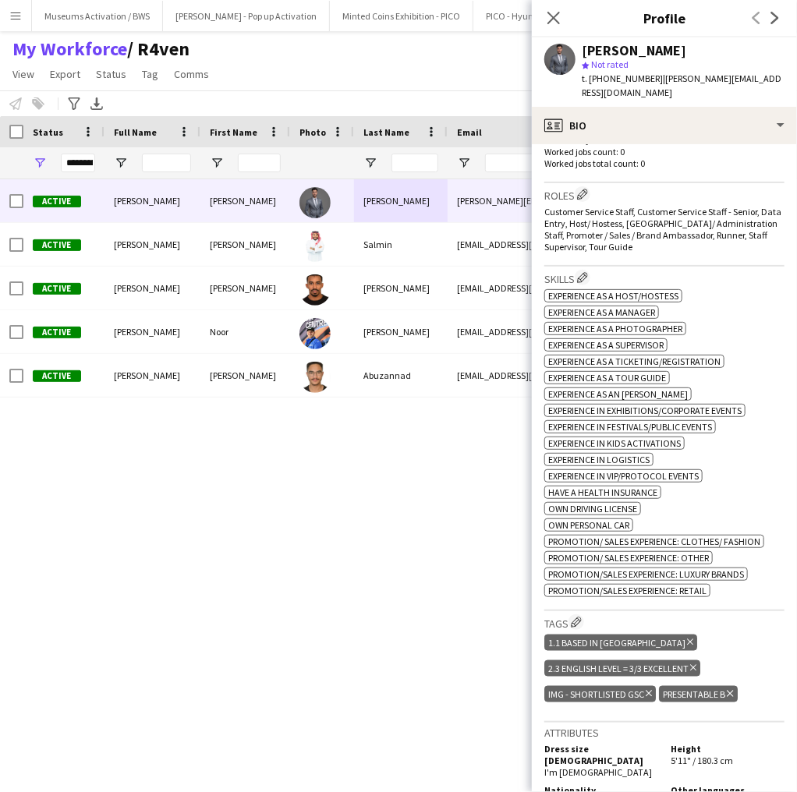
click at [649, 689] on icon "Delete tag" at bounding box center [649, 693] width 6 height 9
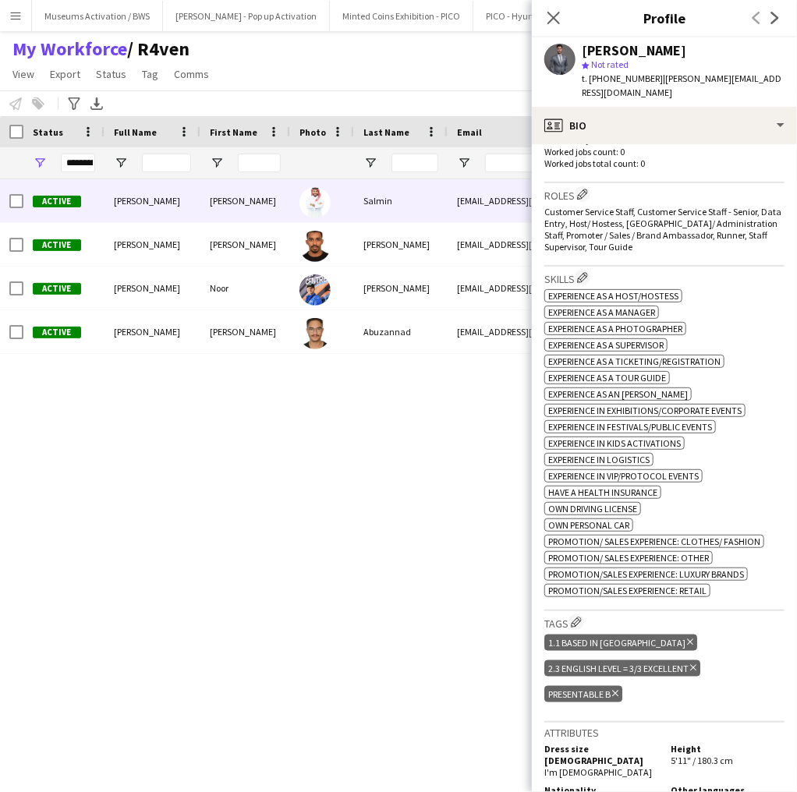
click at [402, 203] on div "Salmin" at bounding box center [401, 200] width 94 height 43
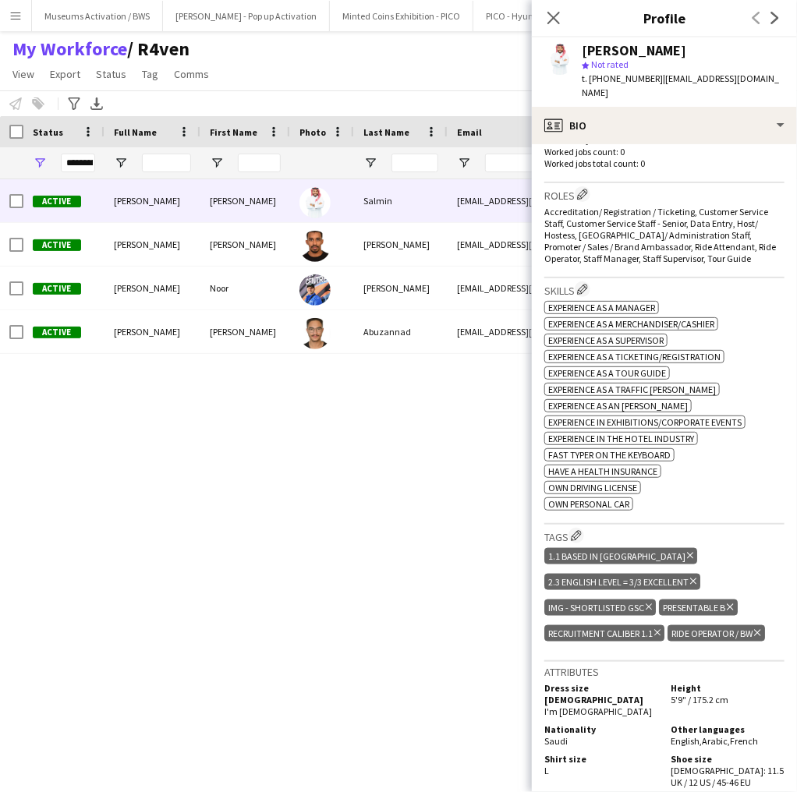
click at [646, 603] on icon "Delete tag" at bounding box center [649, 607] width 6 height 9
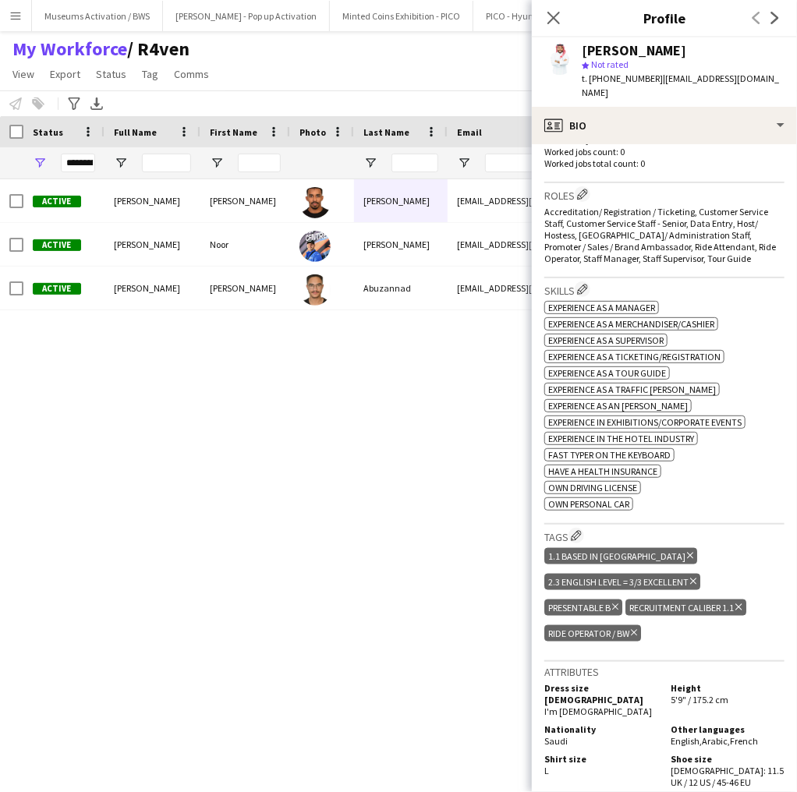
click at [363, 506] on div "Active [PERSON_NAME] [PERSON_NAME] [EMAIL_ADDRESS][DOMAIN_NAME] [PHONE_NUMBER] …" at bounding box center [348, 467] width 696 height 576
click at [551, 16] on icon "Close pop-in" at bounding box center [553, 17] width 15 height 15
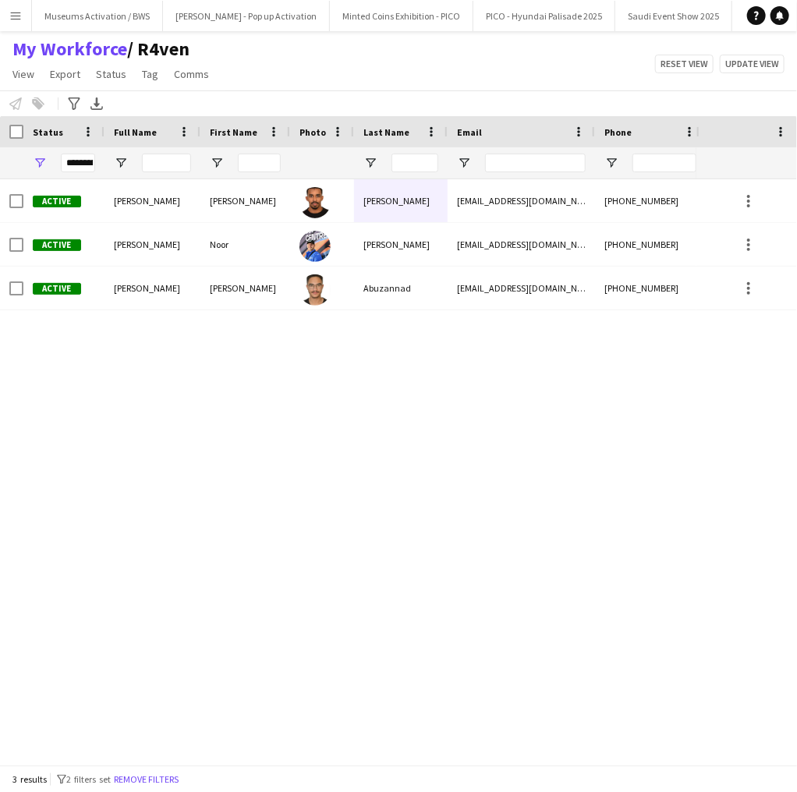
click at [343, 310] on div "Active [PERSON_NAME] [PERSON_NAME] [EMAIL_ADDRESS][DOMAIN_NAME] [PHONE_NUMBER] …" at bounding box center [348, 467] width 696 height 576
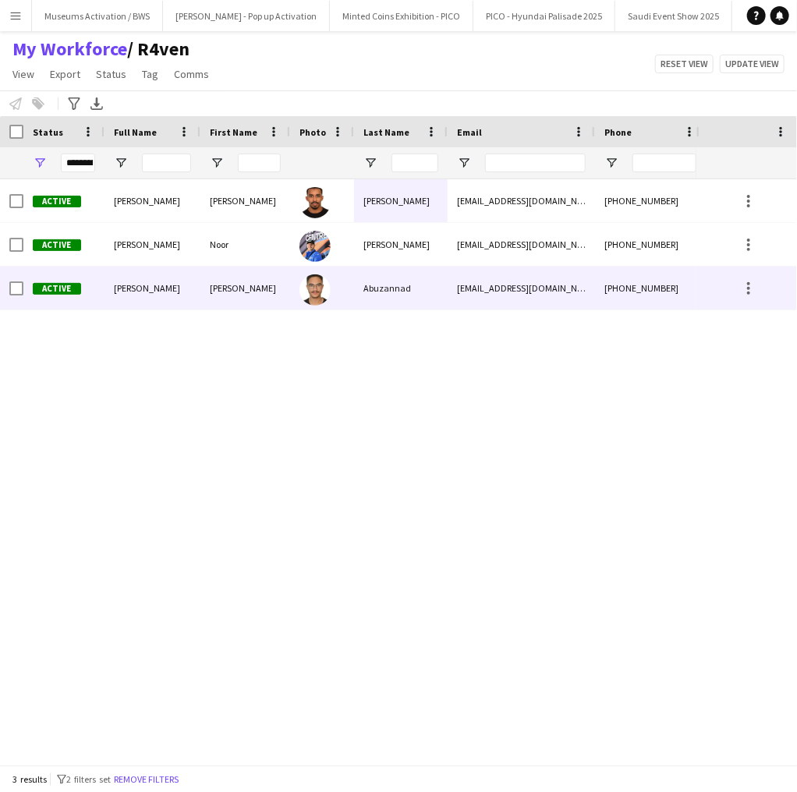
click at [351, 281] on div at bounding box center [322, 288] width 64 height 43
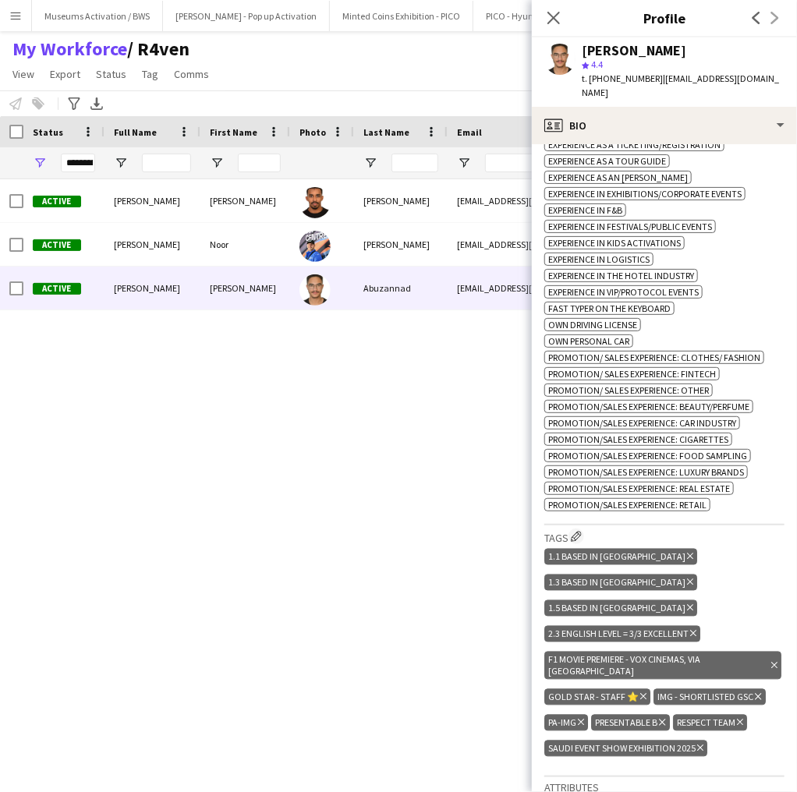
scroll to position [749, 0]
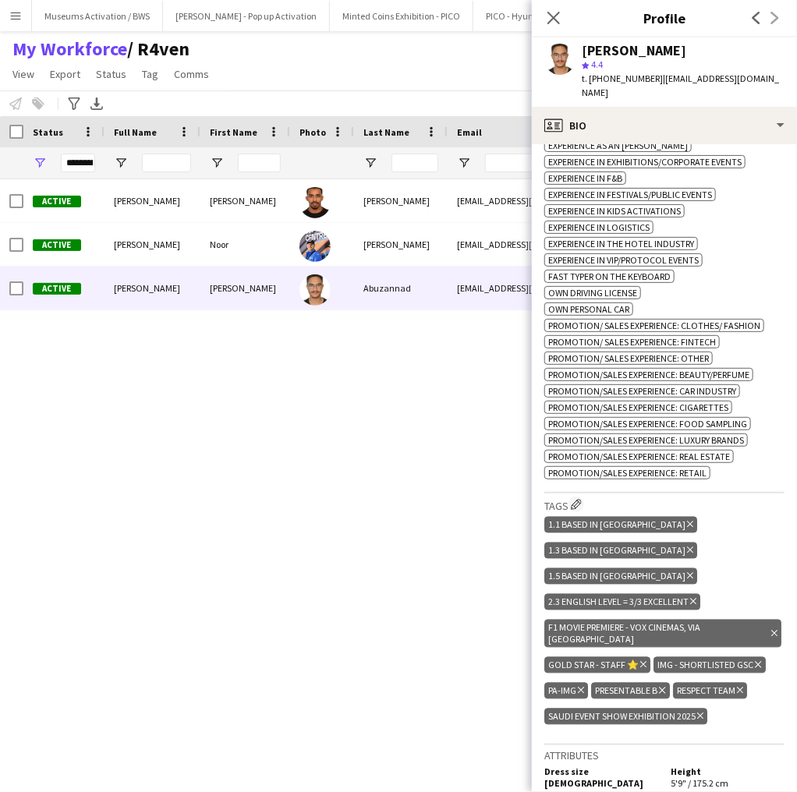
click at [579, 686] on icon "Delete tag" at bounding box center [581, 690] width 6 height 9
click at [756, 660] on icon "Delete tag" at bounding box center [758, 664] width 6 height 9
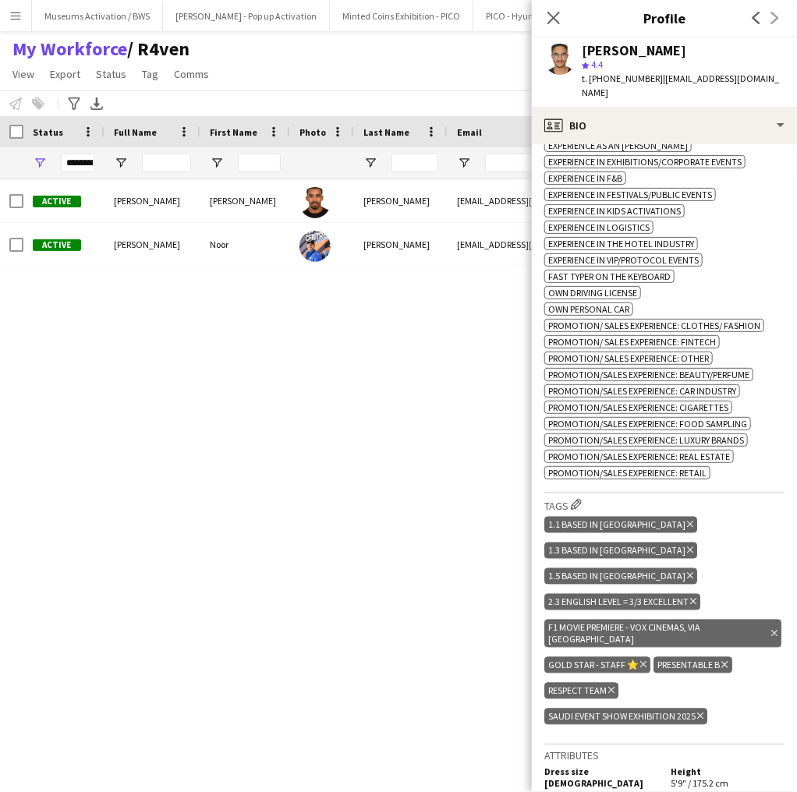
click at [379, 281] on div "Active [PERSON_NAME] [PERSON_NAME] [EMAIL_ADDRESS][DOMAIN_NAME] [PHONE_NUMBER] …" at bounding box center [348, 467] width 696 height 576
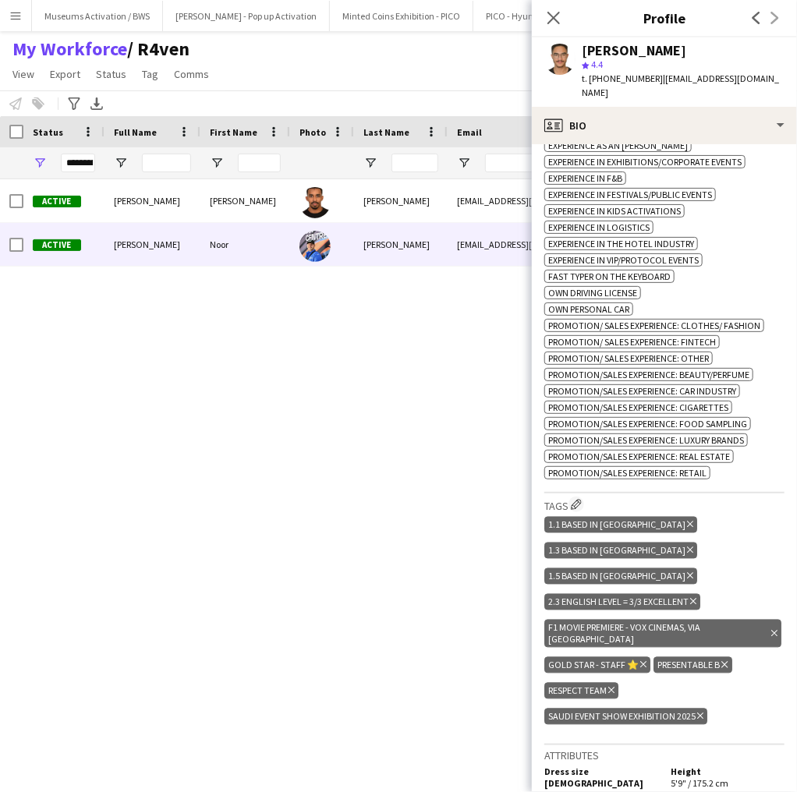
click at [399, 246] on div "[PERSON_NAME]" at bounding box center [401, 244] width 94 height 43
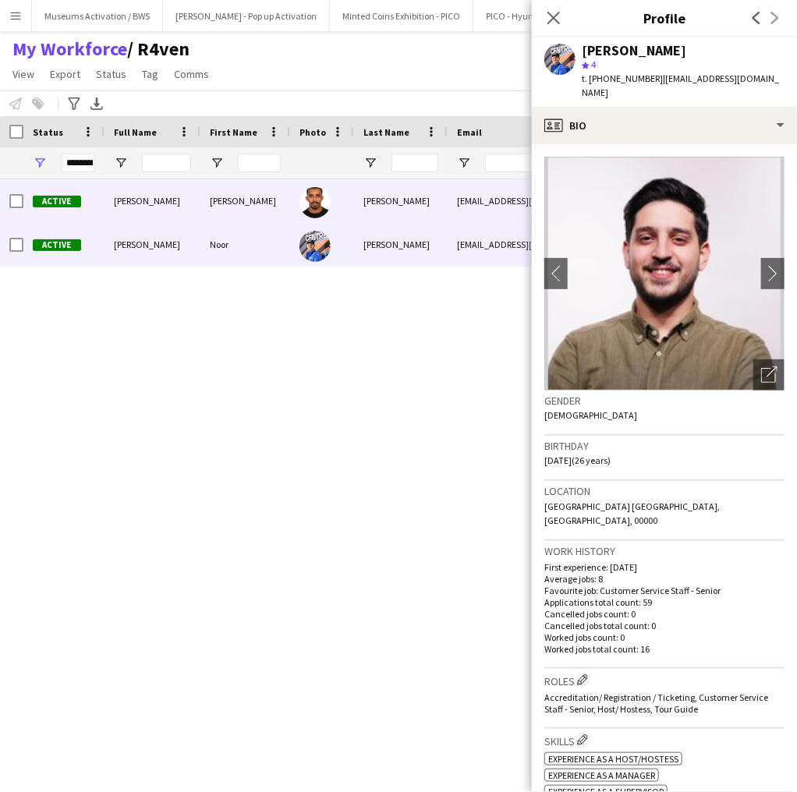
click at [409, 197] on div "[PERSON_NAME]" at bounding box center [401, 200] width 94 height 43
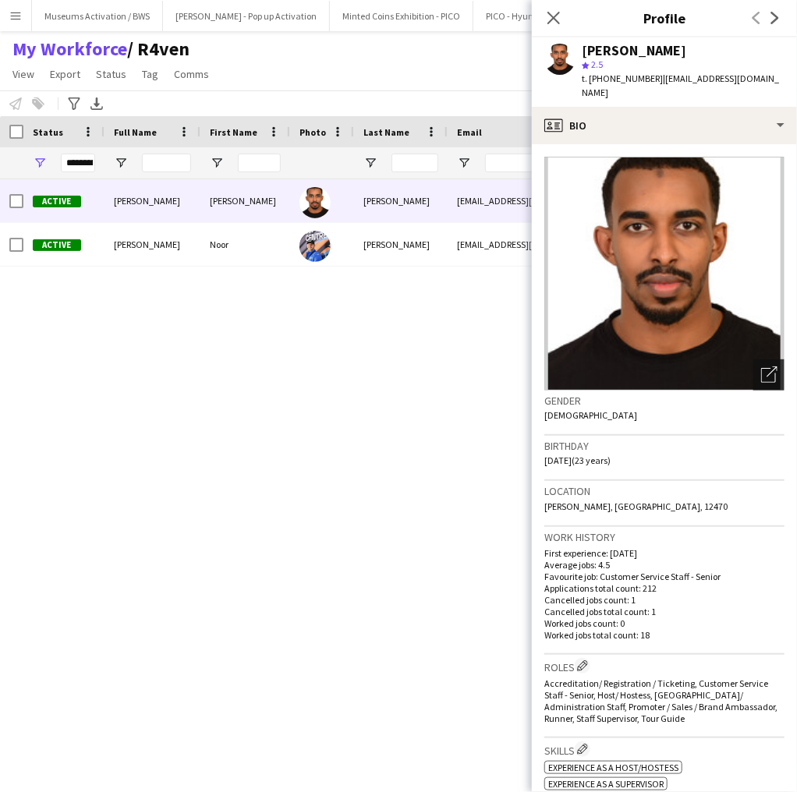
click at [763, 368] on icon "Open photos pop-in" at bounding box center [769, 375] width 16 height 16
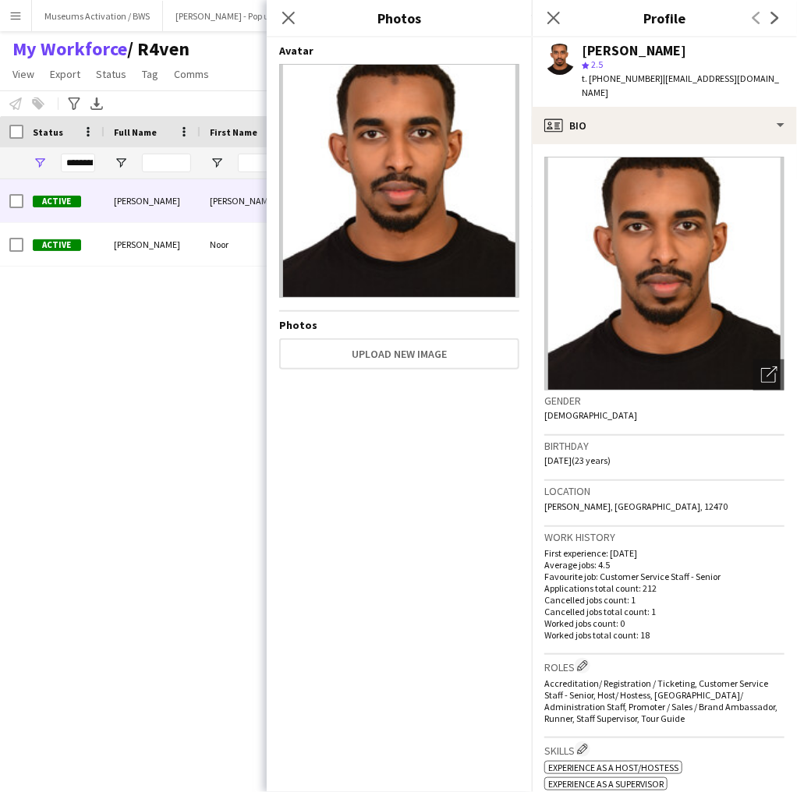
click at [605, 487] on h3 "Location" at bounding box center [664, 491] width 240 height 14
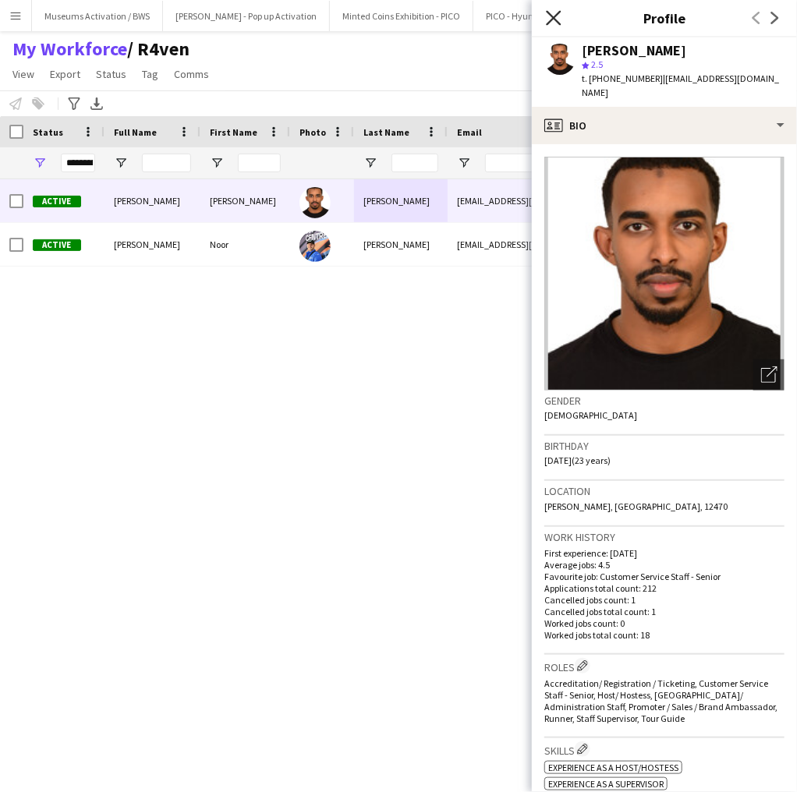
click at [558, 16] on icon at bounding box center [553, 17] width 15 height 15
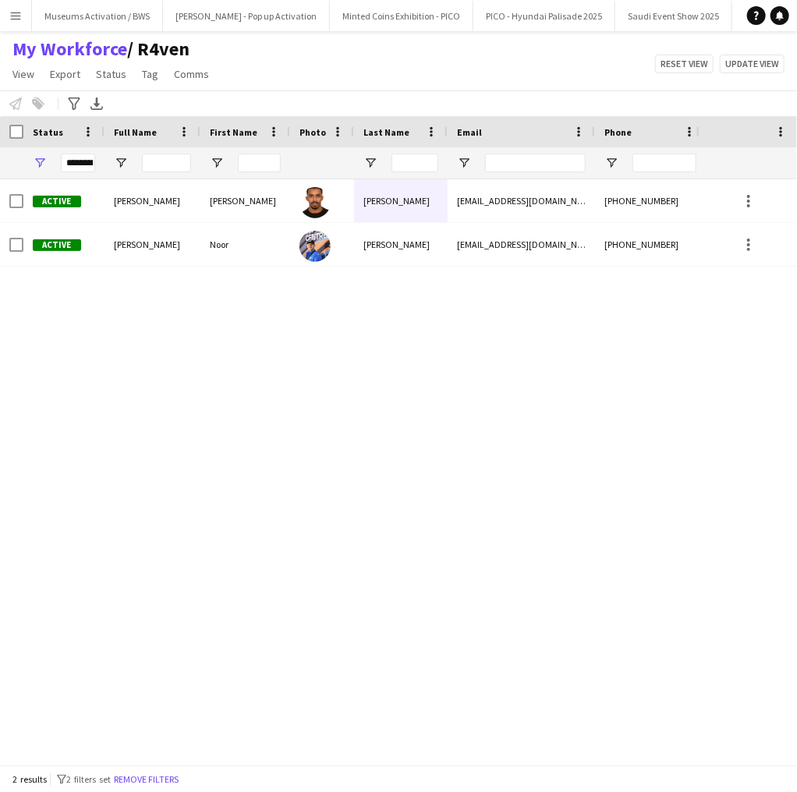
click at [253, 263] on div "Noor" at bounding box center [245, 244] width 90 height 43
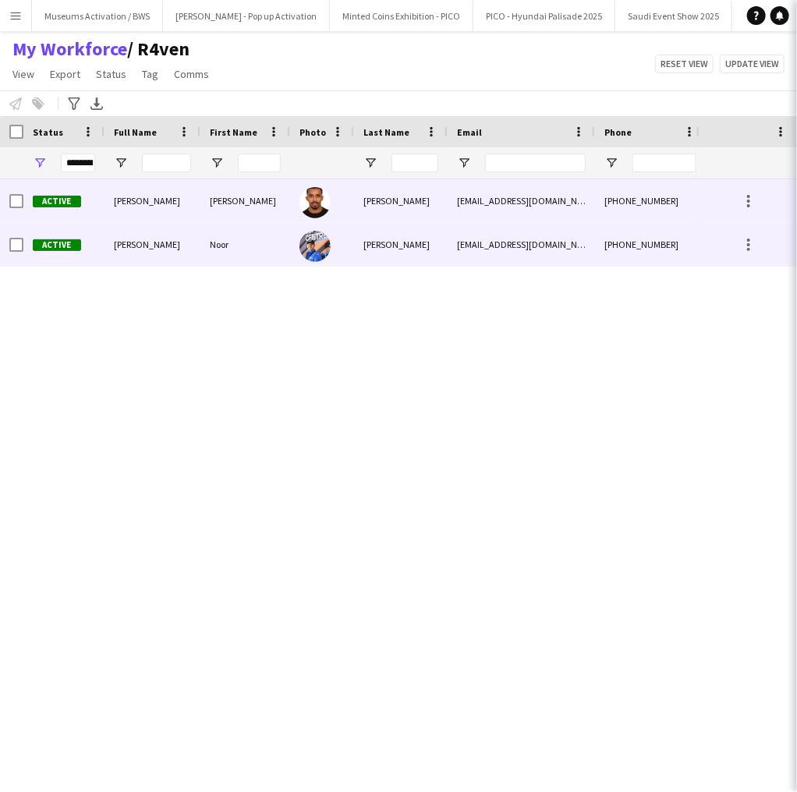
click at [267, 207] on div "[PERSON_NAME]" at bounding box center [245, 200] width 90 height 43
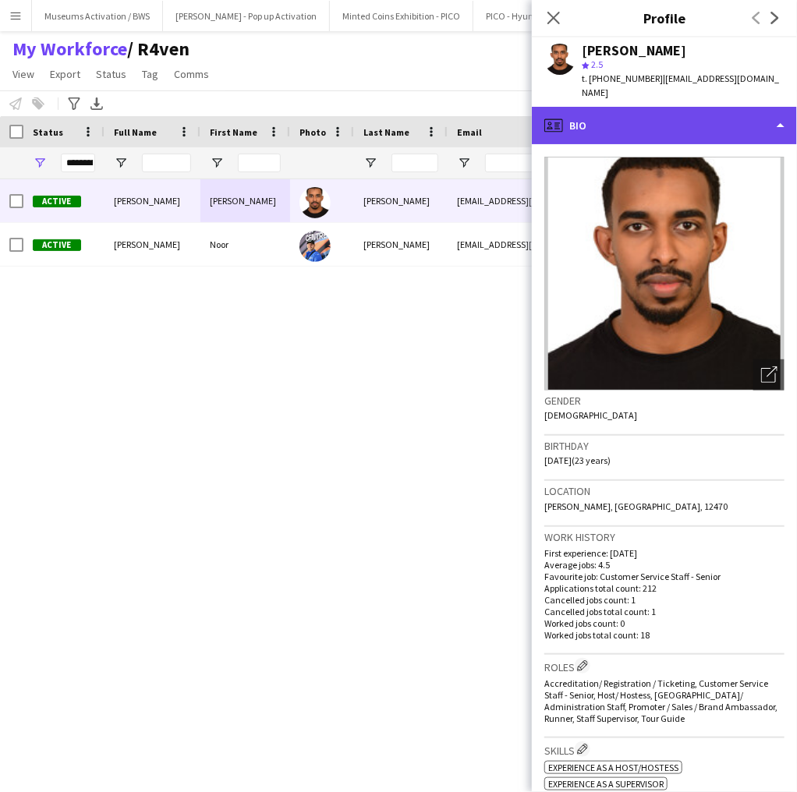
click at [572, 122] on div "profile Bio" at bounding box center [664, 125] width 265 height 37
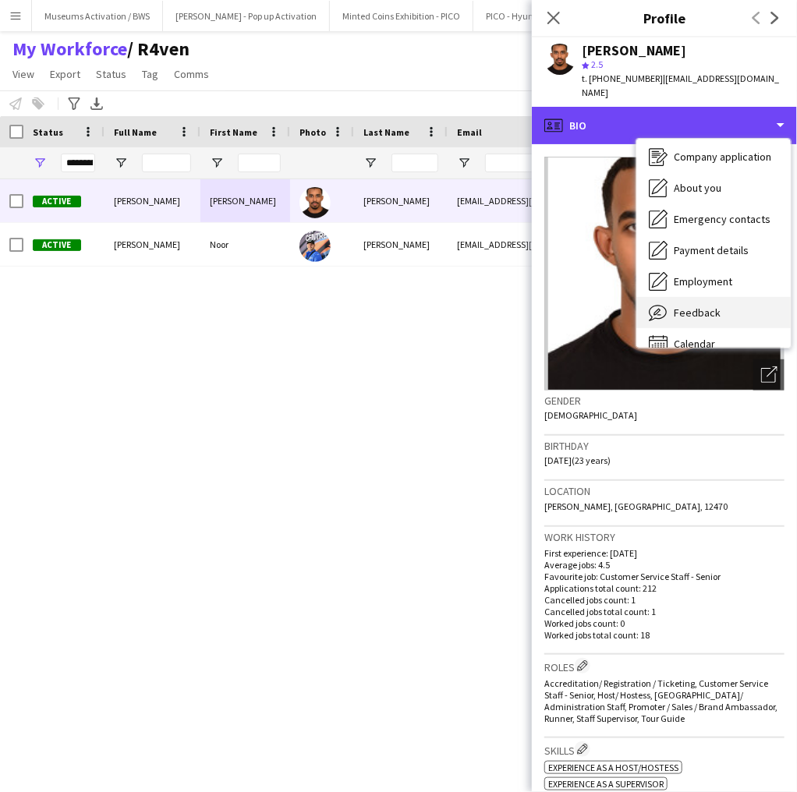
scroll to position [53, 0]
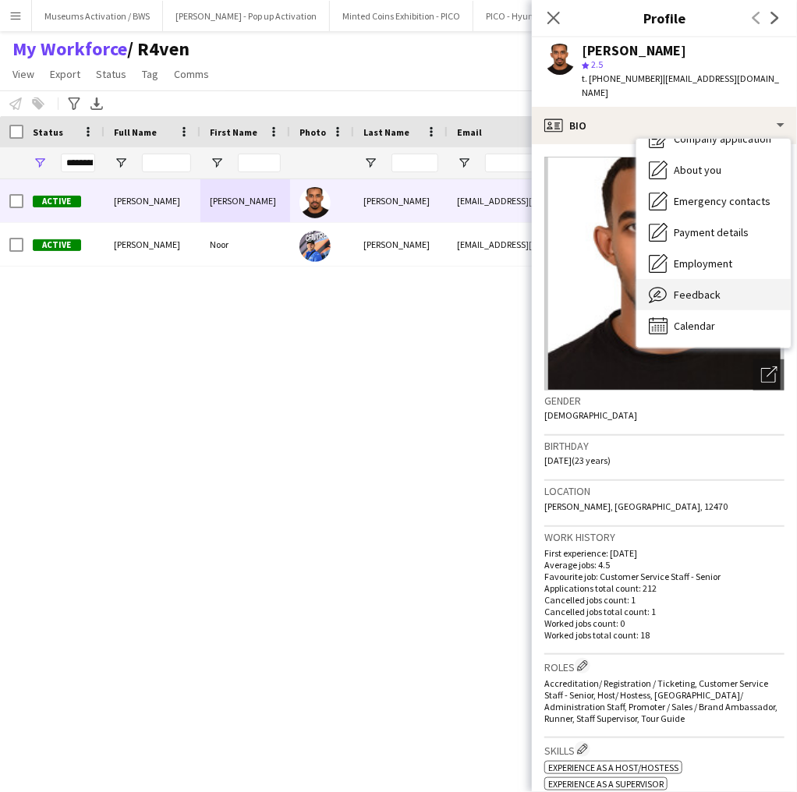
click at [680, 290] on span "Feedback" at bounding box center [697, 295] width 47 height 14
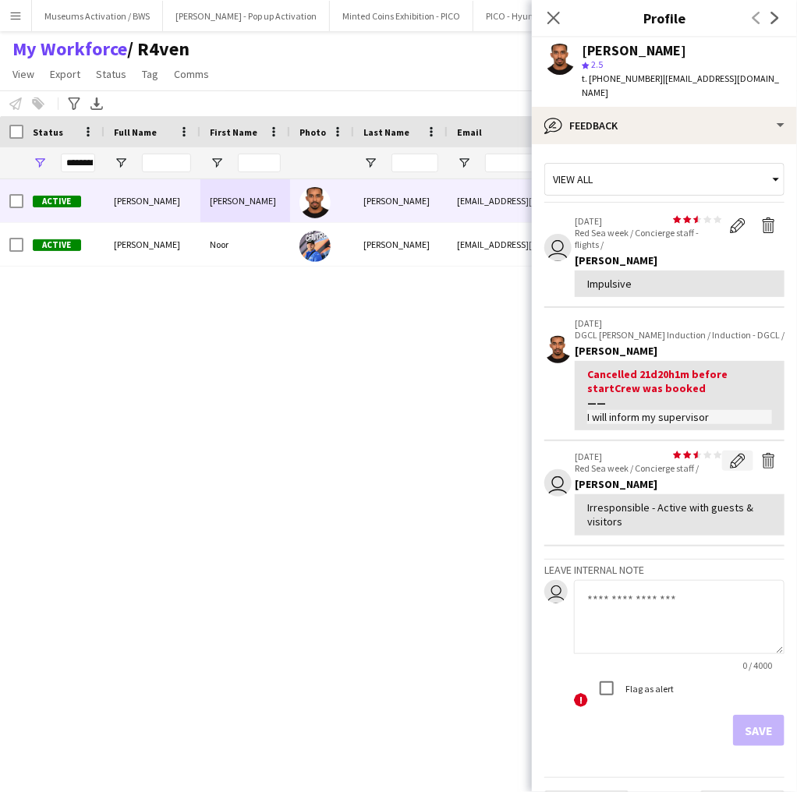
click at [730, 466] on app-icon "Edit feedback" at bounding box center [738, 461] width 16 height 16
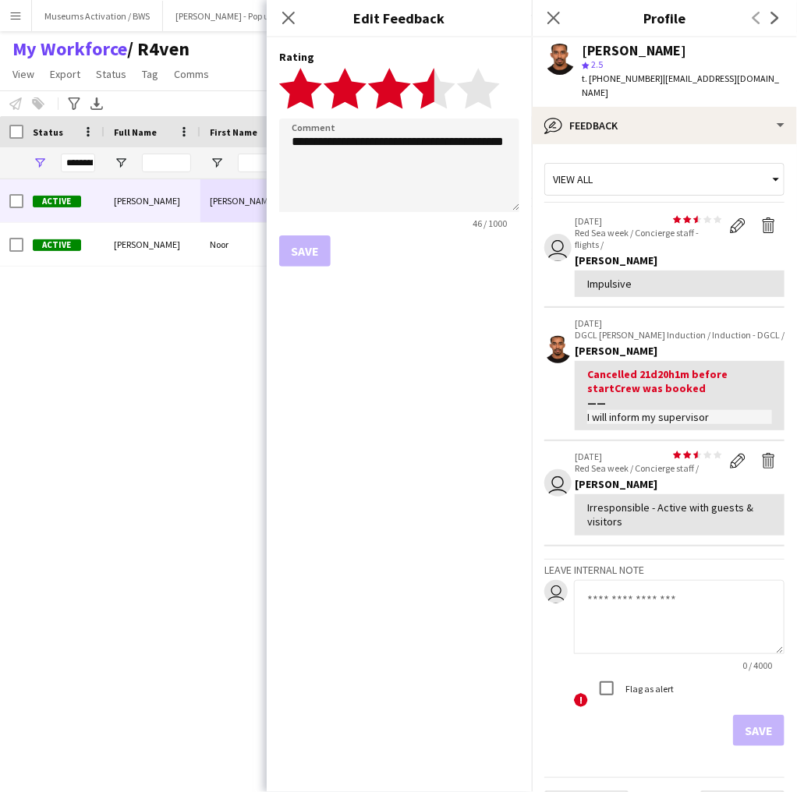
click at [432, 90] on polygon at bounding box center [434, 88] width 43 height 41
click at [407, 489] on div "**********" at bounding box center [399, 414] width 265 height 755
click at [656, 238] on p "Red Sea week / Concierge staff - flights /" at bounding box center [648, 238] width 147 height 23
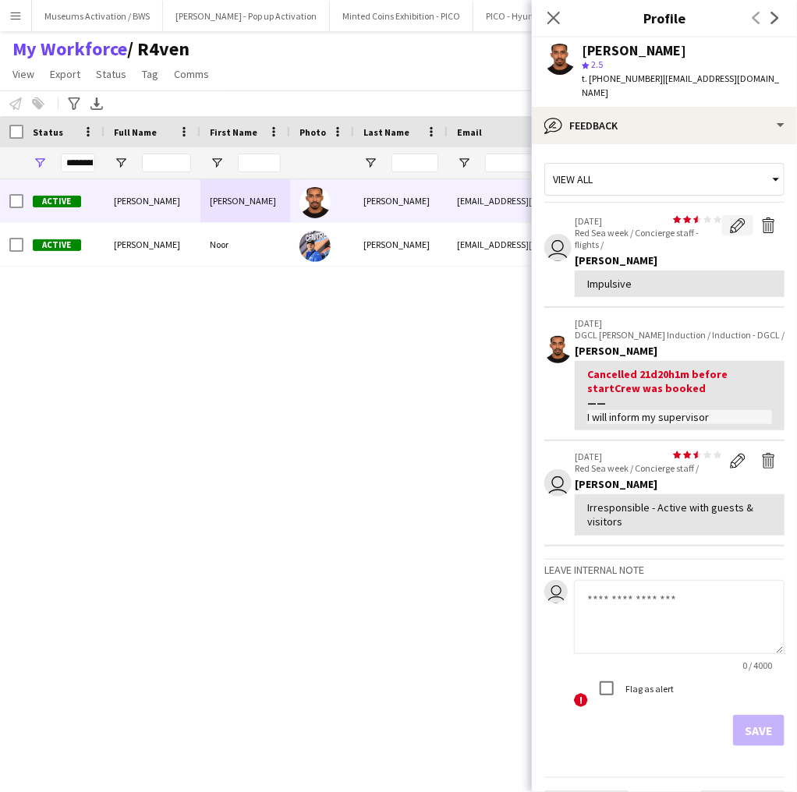
click at [730, 219] on app-icon "Edit feedback" at bounding box center [738, 226] width 16 height 16
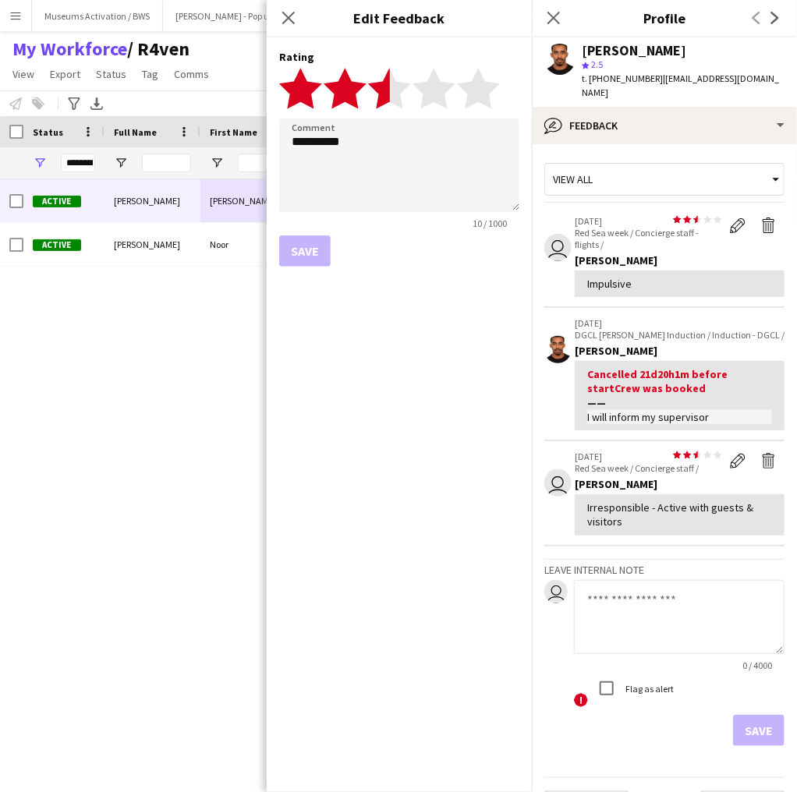
click at [493, 94] on icon "star" at bounding box center [478, 88] width 43 height 43
click at [376, 146] on textarea "*********" at bounding box center [399, 166] width 240 height 94
click at [364, 147] on textarea "*********" at bounding box center [399, 166] width 240 height 94
type textarea "*********"
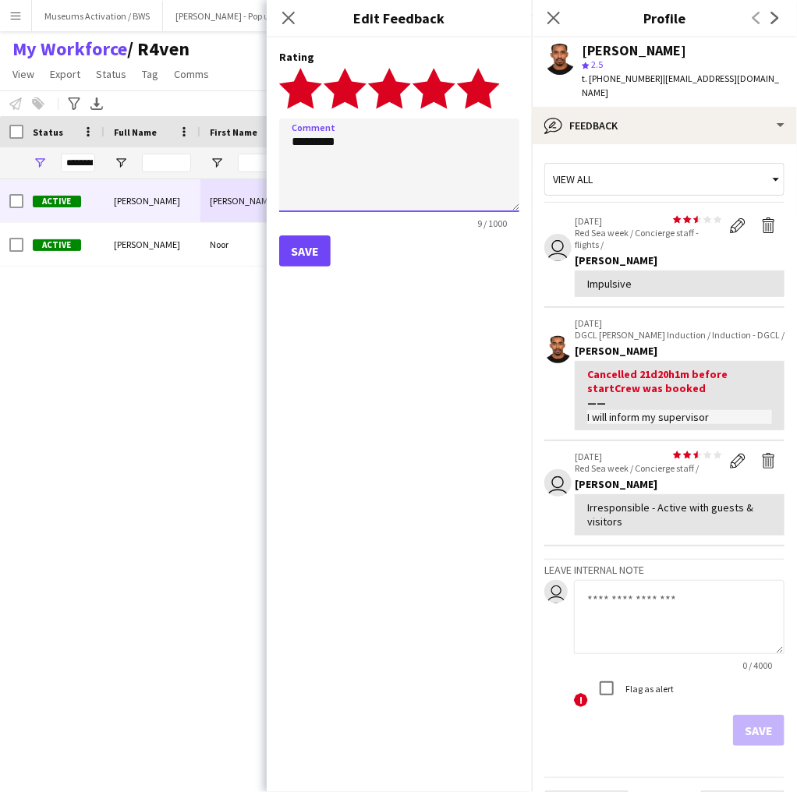
click at [364, 147] on textarea "*********" at bounding box center [399, 166] width 240 height 94
type textarea "**********"
click at [320, 268] on form "**********" at bounding box center [399, 158] width 265 height 242
click at [310, 259] on button "Save" at bounding box center [304, 250] width 51 height 31
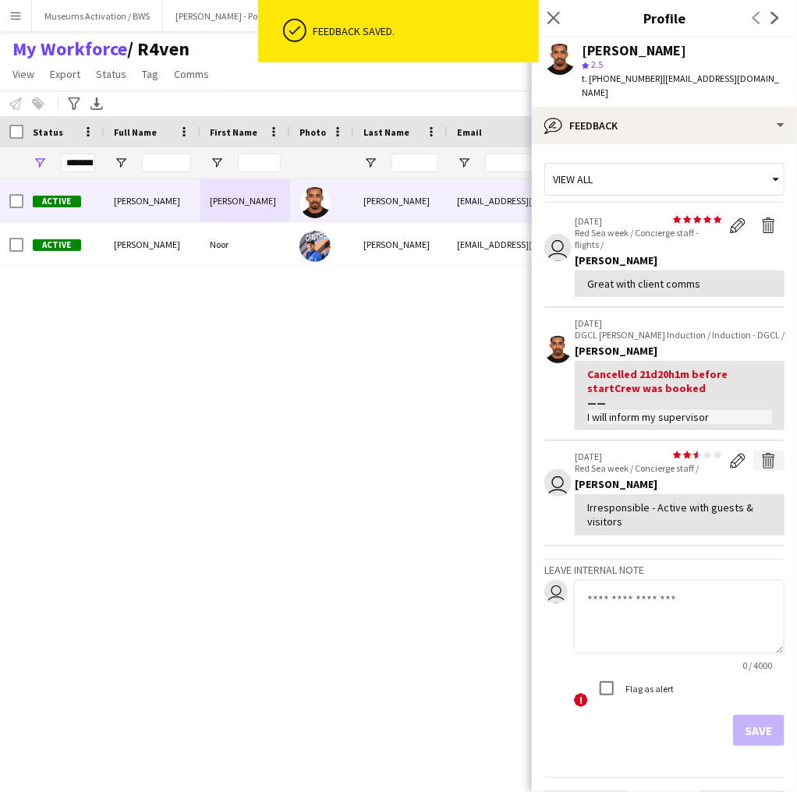
click at [761, 462] on app-icon "Delete feedback" at bounding box center [769, 461] width 16 height 16
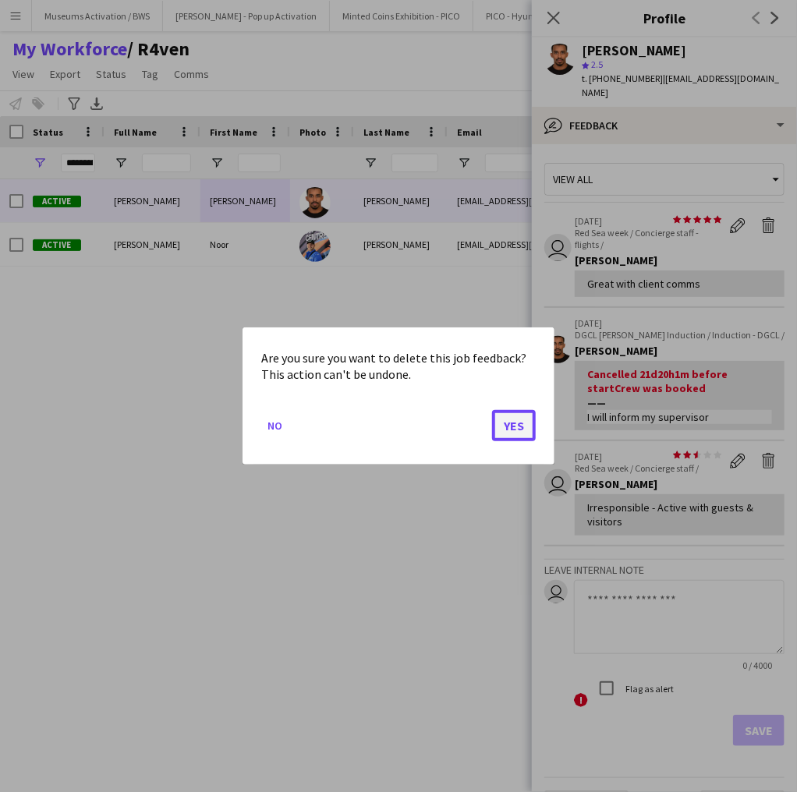
click at [502, 424] on button "Yes" at bounding box center [514, 425] width 44 height 31
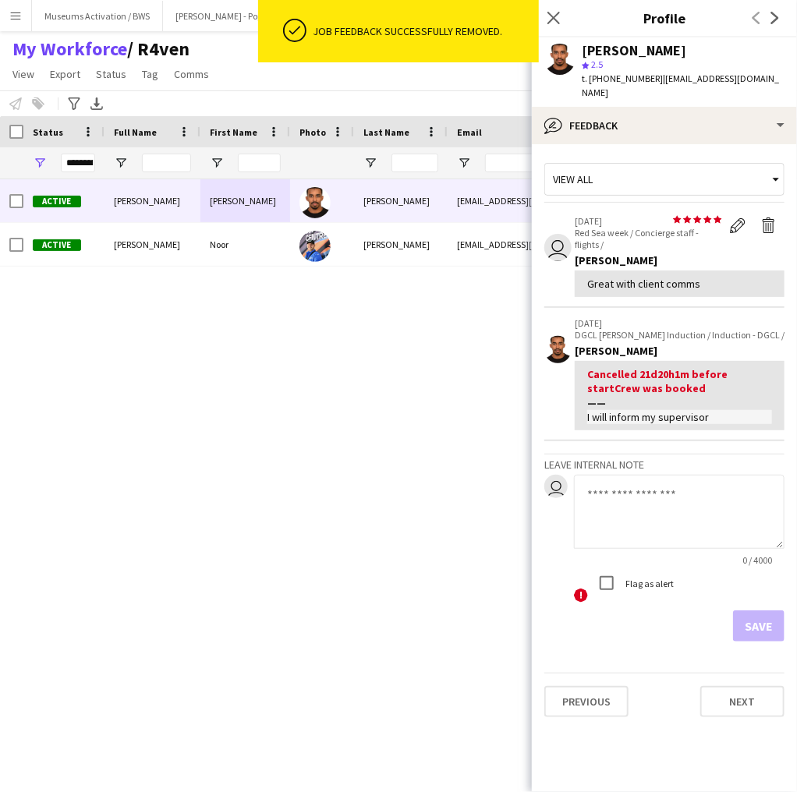
click at [719, 335] on p "DGCL [PERSON_NAME] Induction / Induction - DGCL /" at bounding box center [680, 335] width 210 height 12
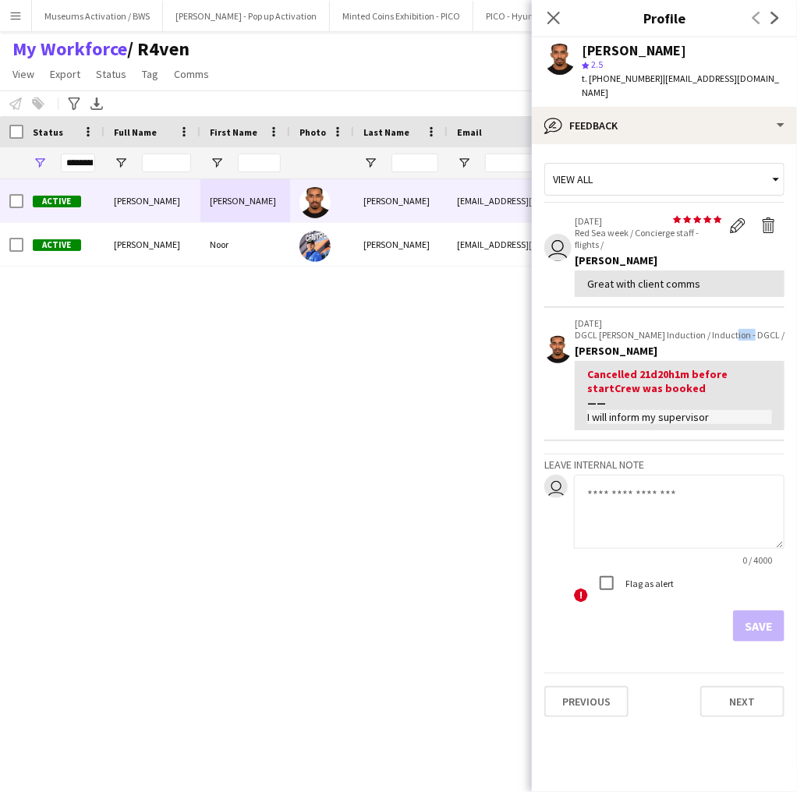
click at [719, 335] on p "DGCL [PERSON_NAME] Induction / Induction - DGCL /" at bounding box center [680, 335] width 210 height 12
drag, startPoint x: 719, startPoint y: 335, endPoint x: 721, endPoint y: 346, distance: 11.8
click at [721, 346] on div "[DATE] DGCL [PERSON_NAME] Induction / Induction - DGCL / [PERSON_NAME] Cancelle…" at bounding box center [680, 373] width 210 height 113
click at [721, 346] on div "[PERSON_NAME]" at bounding box center [680, 351] width 210 height 14
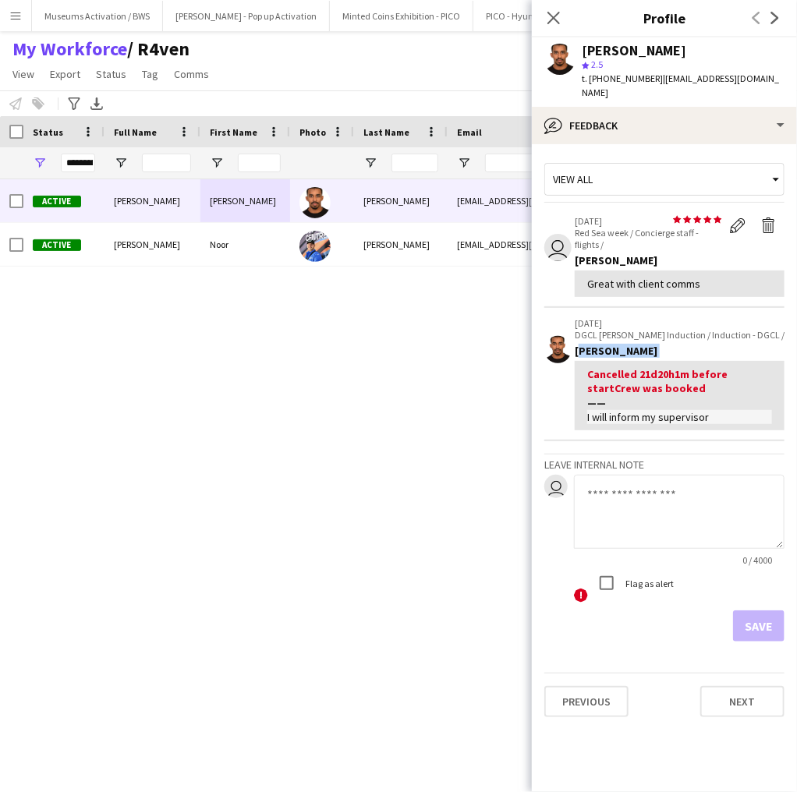
click at [721, 346] on div "[PERSON_NAME]" at bounding box center [680, 351] width 210 height 14
click at [729, 320] on div "[DATE] DGCL [PERSON_NAME] Induction / Induction - DGCL /" at bounding box center [680, 328] width 210 height 23
click at [729, 320] on p "[DATE]" at bounding box center [680, 323] width 210 height 12
click at [558, 25] on icon "Close pop-in" at bounding box center [553, 17] width 15 height 15
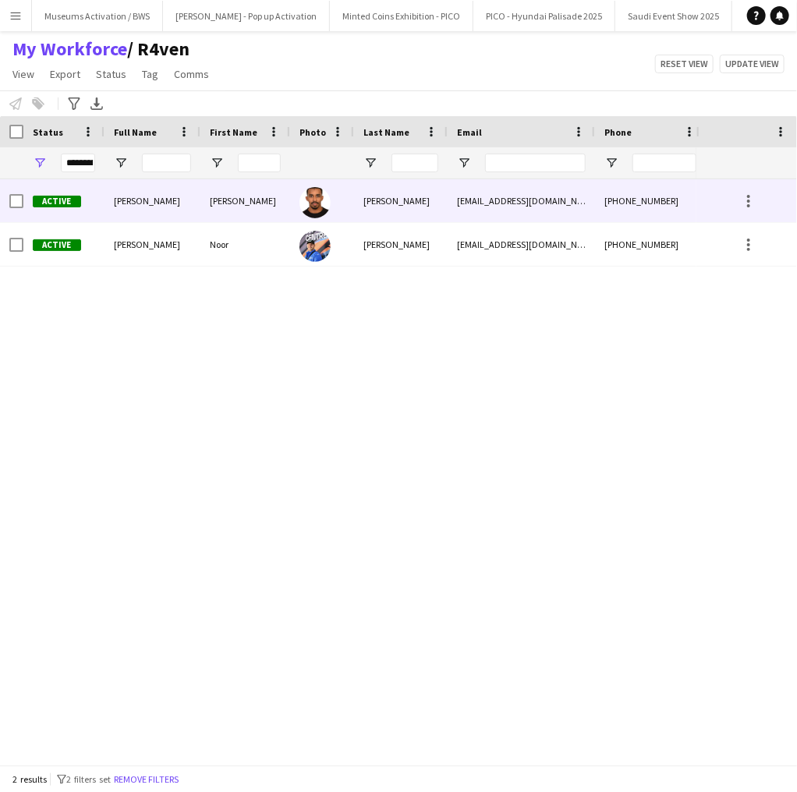
click at [420, 202] on div "[PERSON_NAME]" at bounding box center [401, 200] width 94 height 43
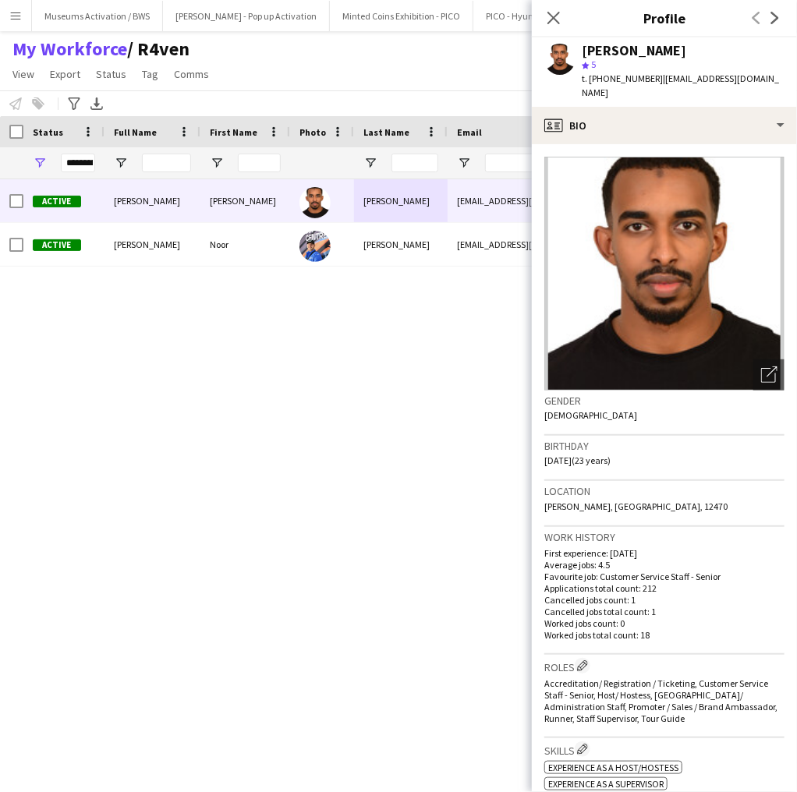
click at [618, 90] on div "t. [PHONE_NUMBER] | [EMAIL_ADDRESS][DOMAIN_NAME]" at bounding box center [683, 86] width 203 height 28
drag, startPoint x: 618, startPoint y: 90, endPoint x: 623, endPoint y: 53, distance: 37.8
click at [623, 53] on div "[PERSON_NAME] star 5 t. [PHONE_NUMBER] | [EMAIL_ADDRESS][DOMAIN_NAME]" at bounding box center [683, 72] width 203 height 57
click at [623, 53] on div "[PERSON_NAME]" at bounding box center [634, 51] width 104 height 14
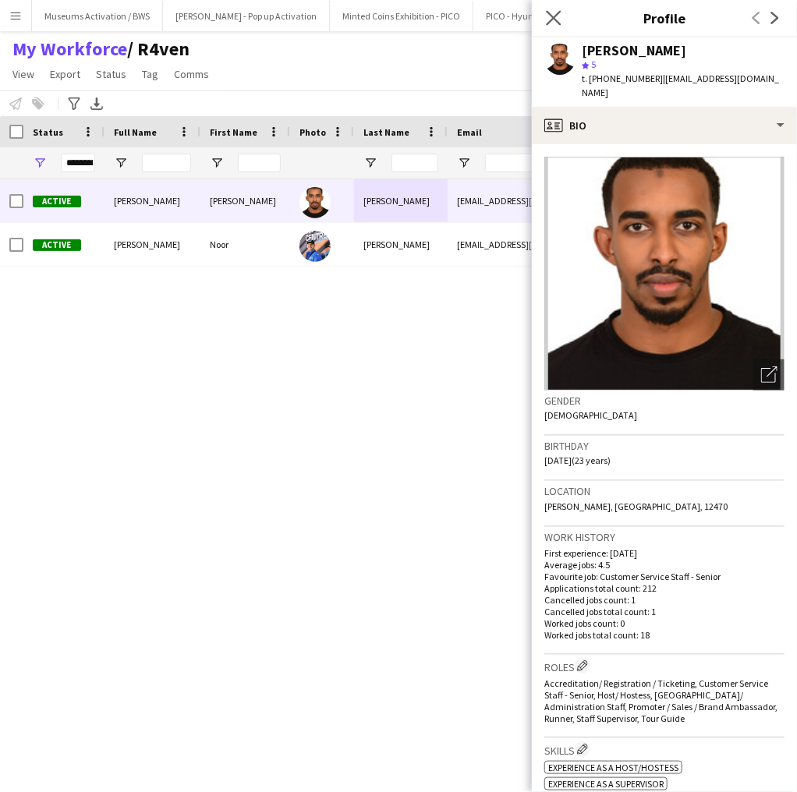
click at [559, 9] on app-icon "Close pop-in" at bounding box center [554, 18] width 23 height 23
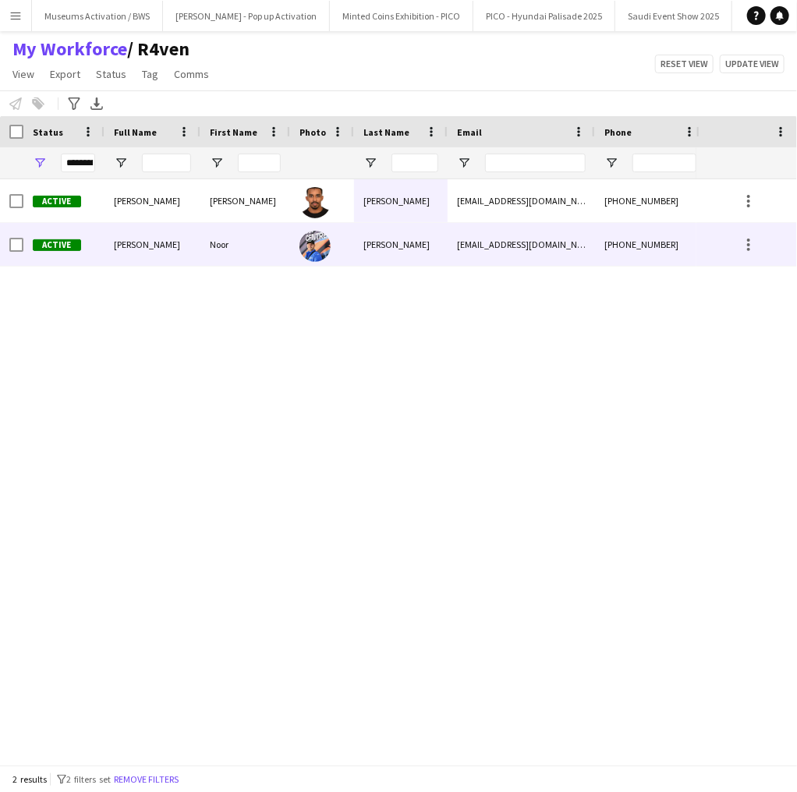
click at [323, 249] on img at bounding box center [314, 246] width 31 height 31
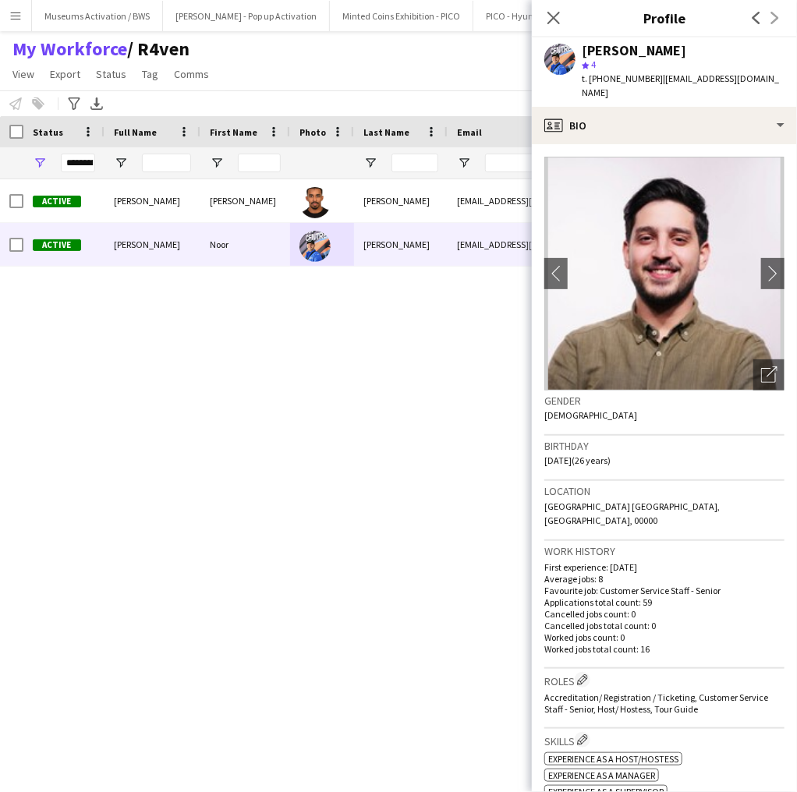
click at [343, 79] on div "My Workforce / R4ven View Views Default view [PERSON_NAME] [PERSON_NAME] [PERSO…" at bounding box center [398, 63] width 797 height 53
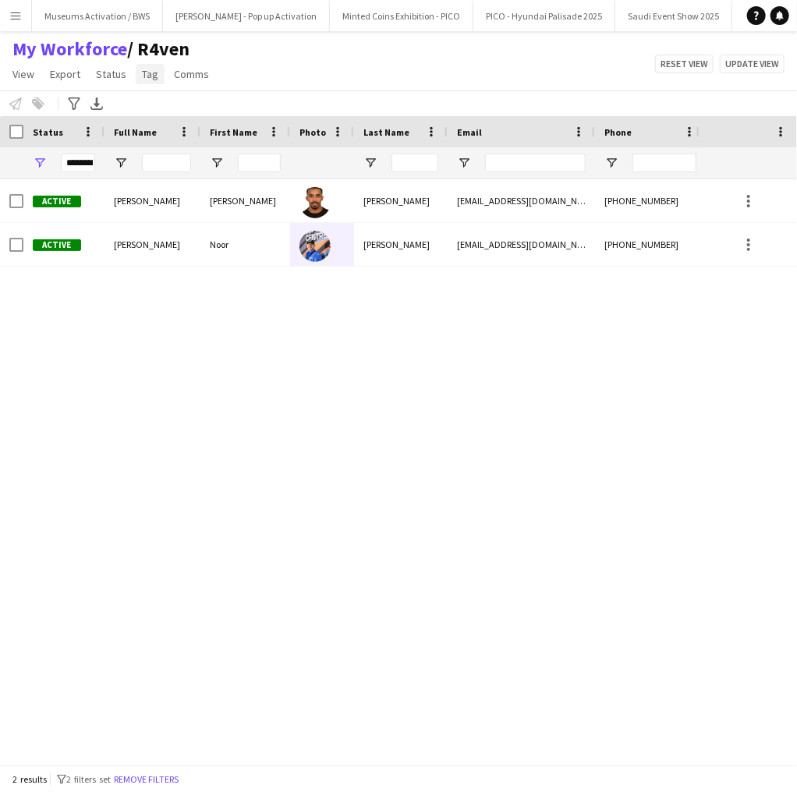
click at [149, 81] on link "Tag" at bounding box center [150, 74] width 29 height 20
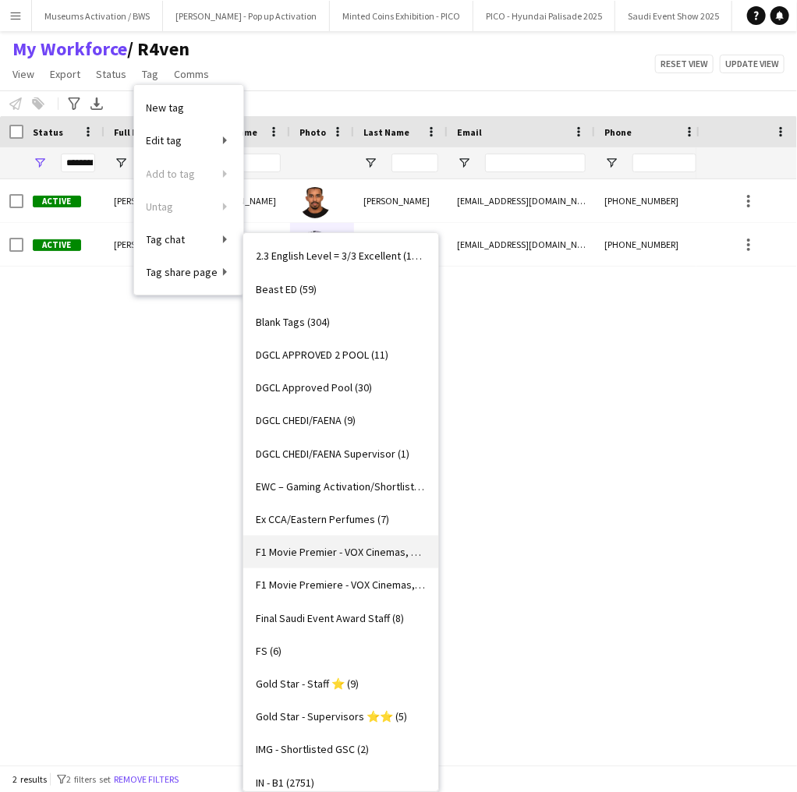
scroll to position [499, 0]
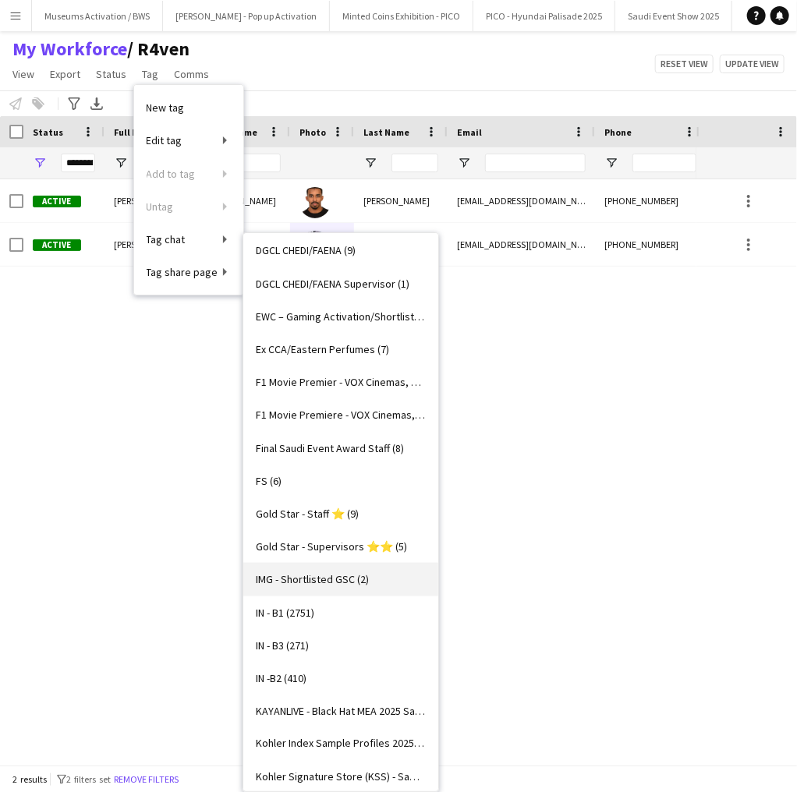
click at [314, 579] on span "IMG - Shortlisted GSC (2)" at bounding box center [312, 579] width 113 height 14
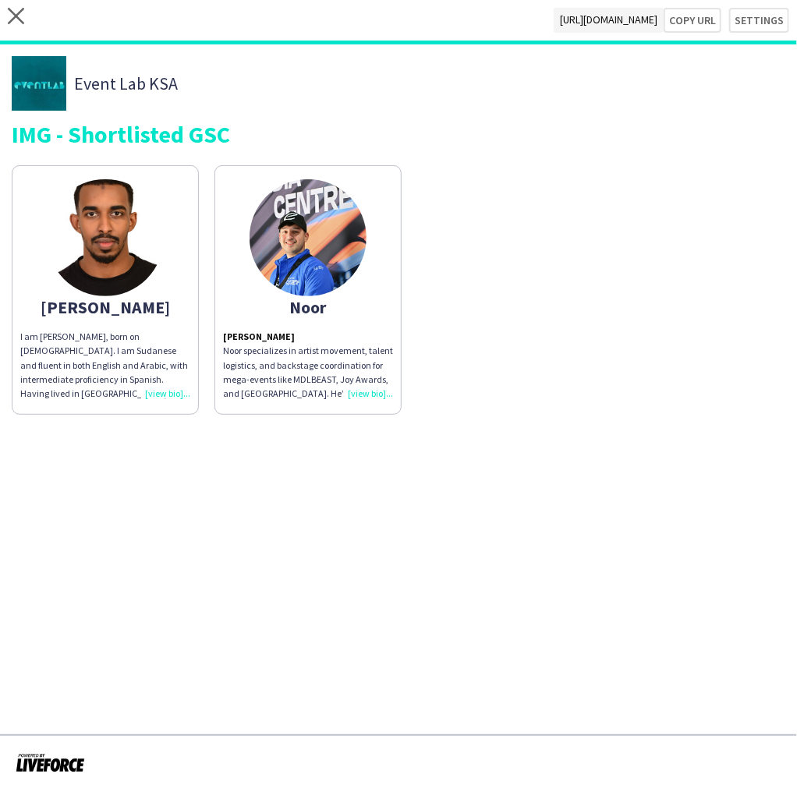
click at [143, 325] on app-share-pages-crew-card "[PERSON_NAME] I am [PERSON_NAME], born on [DEMOGRAPHIC_DATA]. I am Sudanese and…" at bounding box center [105, 290] width 187 height 250
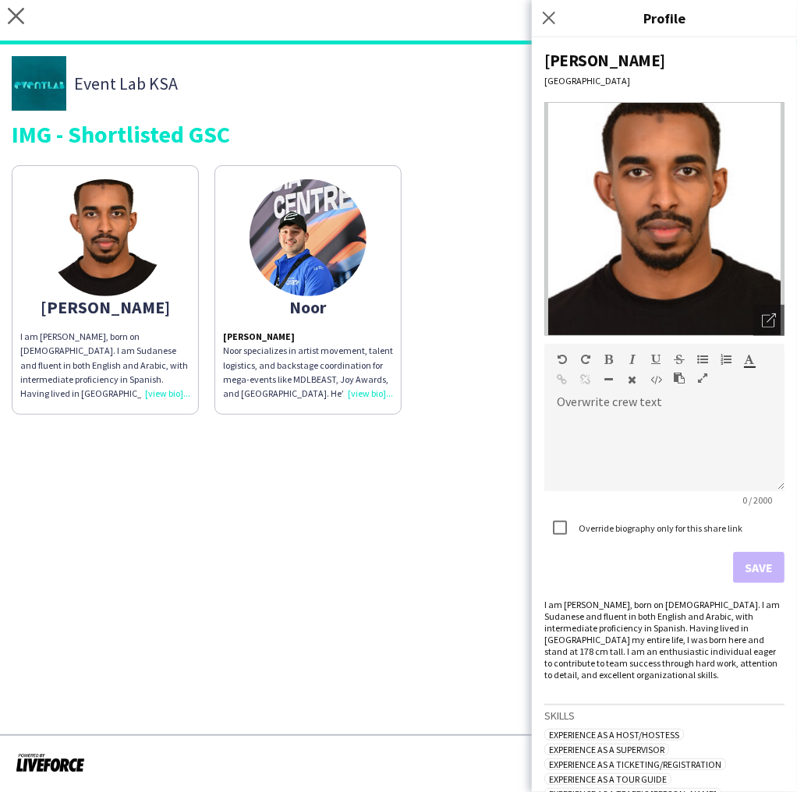
click at [551, 600] on div "I am [PERSON_NAME], born on [DEMOGRAPHIC_DATA]. I am Sudanese and fluent in bot…" at bounding box center [664, 640] width 240 height 82
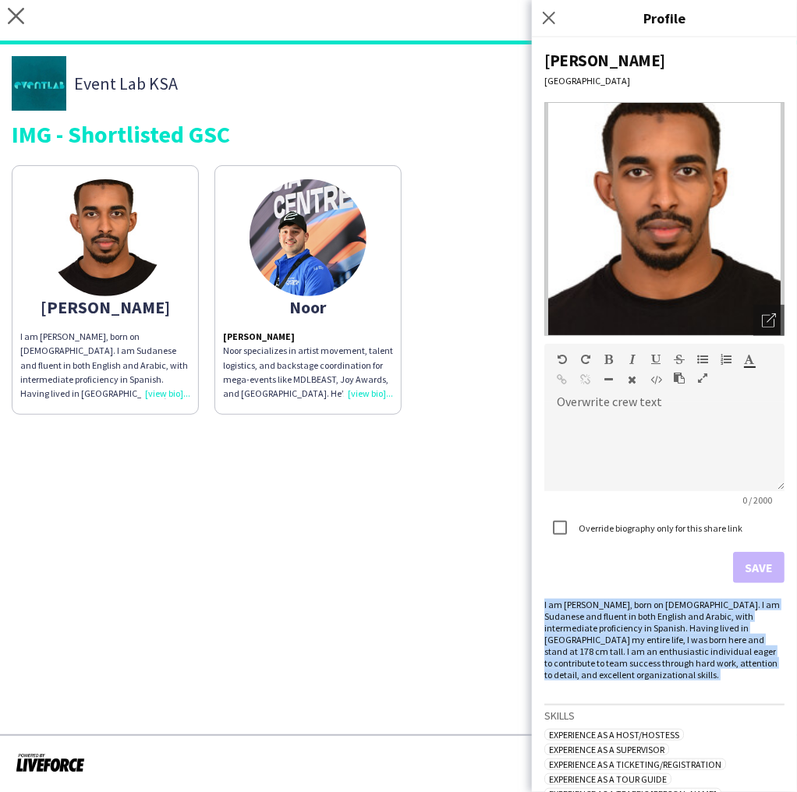
click at [551, 600] on div "I am [PERSON_NAME], born on [DEMOGRAPHIC_DATA]. I am Sudanese and fluent in bot…" at bounding box center [664, 640] width 240 height 82
copy div "I am [PERSON_NAME], born on [DEMOGRAPHIC_DATA]. I am Sudanese and fluent in bot…"
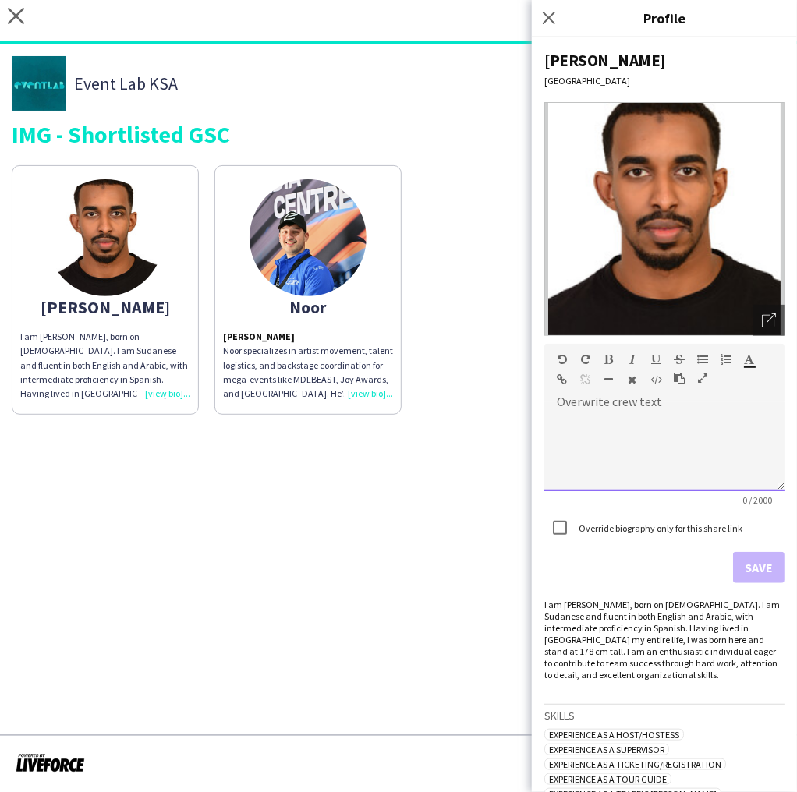
click at [572, 445] on div at bounding box center [664, 452] width 240 height 78
paste div
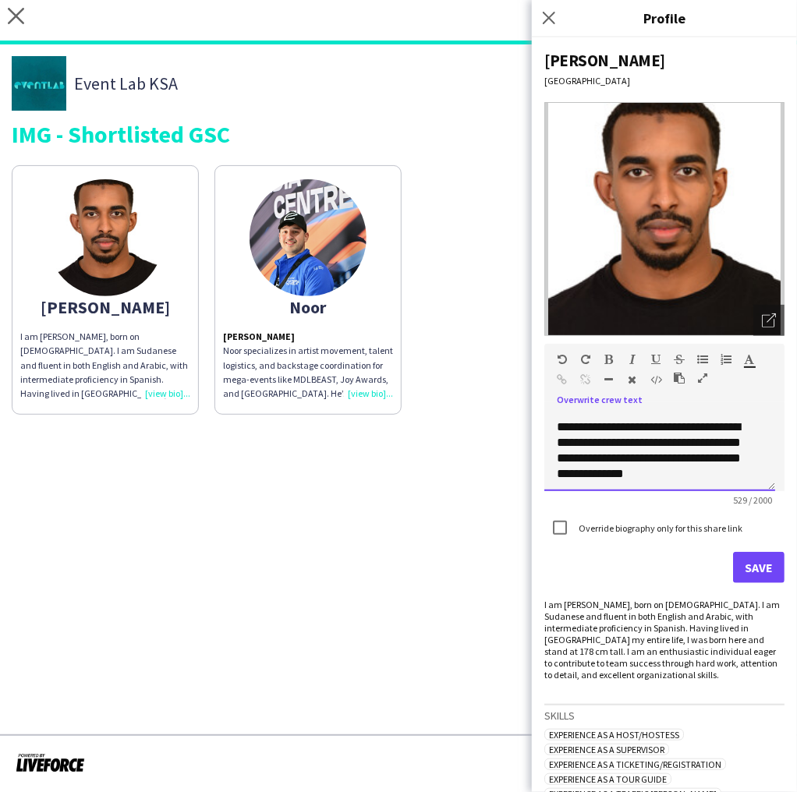
scroll to position [199, 0]
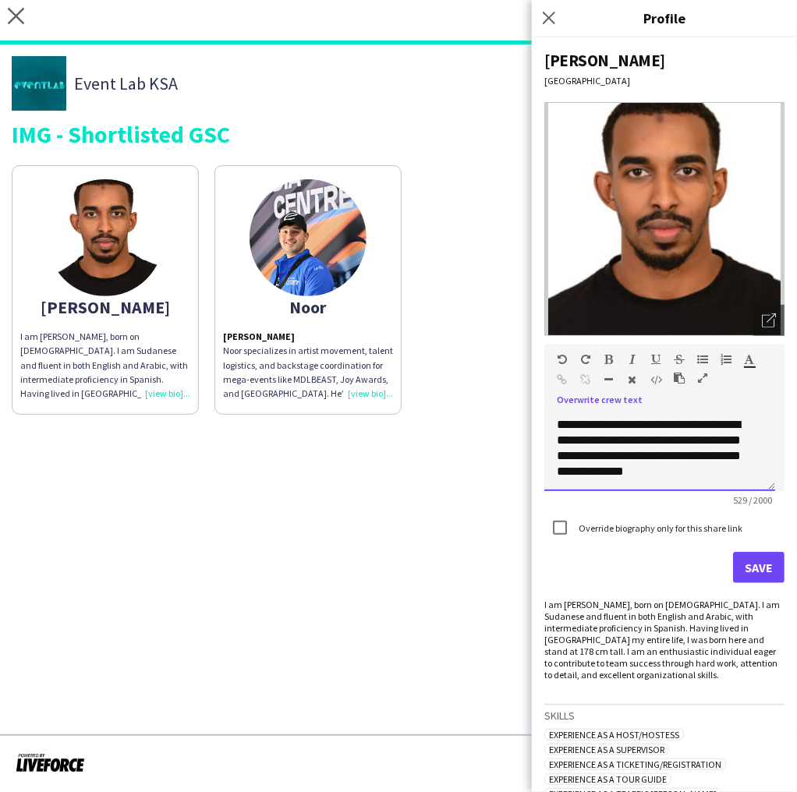
click at [631, 462] on div "**********" at bounding box center [655, 448] width 197 height 62
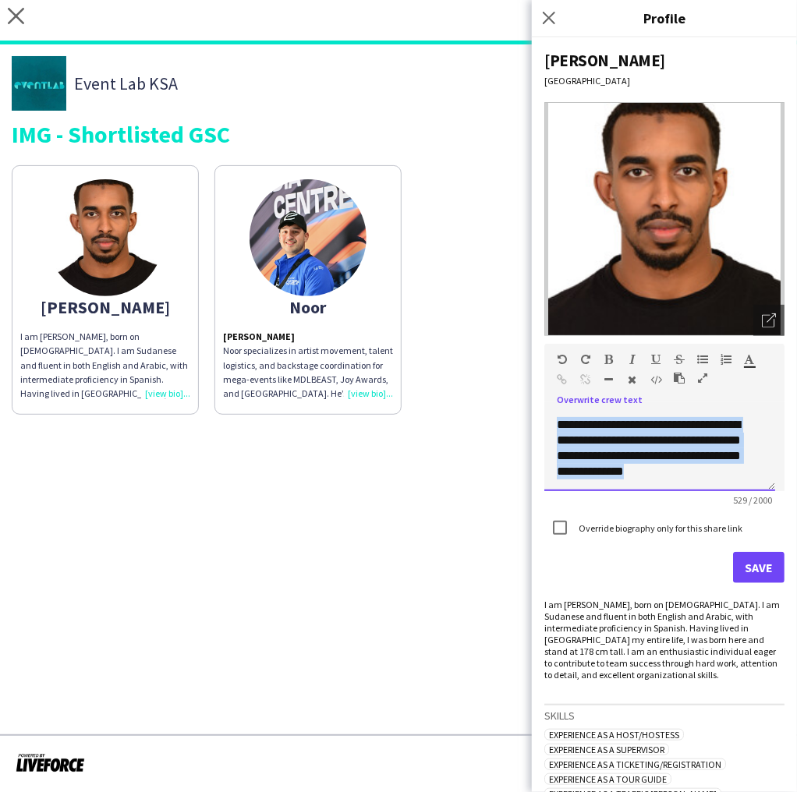
click at [631, 462] on div "**********" at bounding box center [655, 448] width 197 height 62
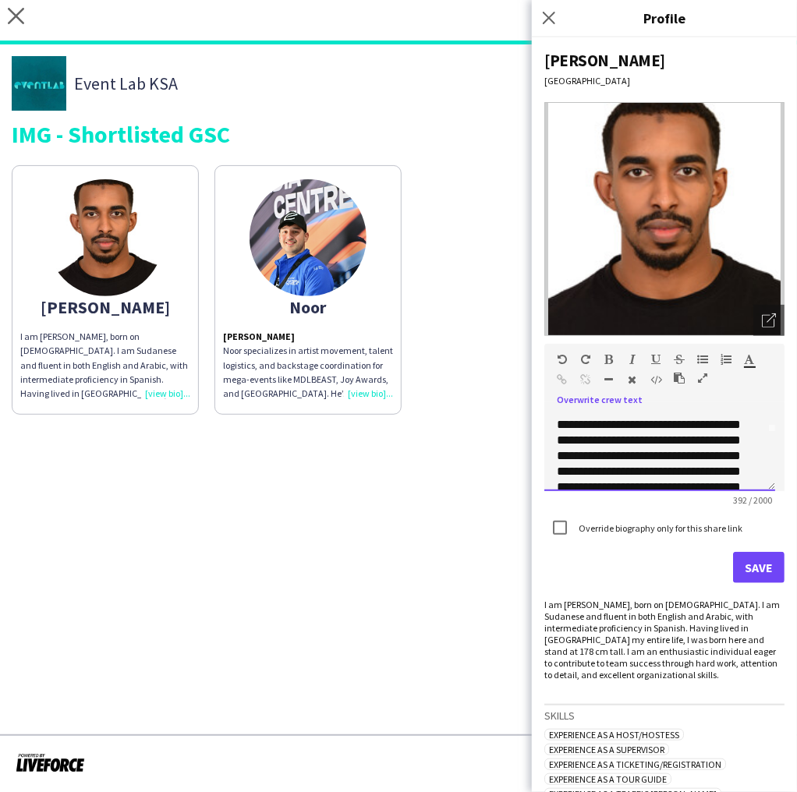
scroll to position [0, 0]
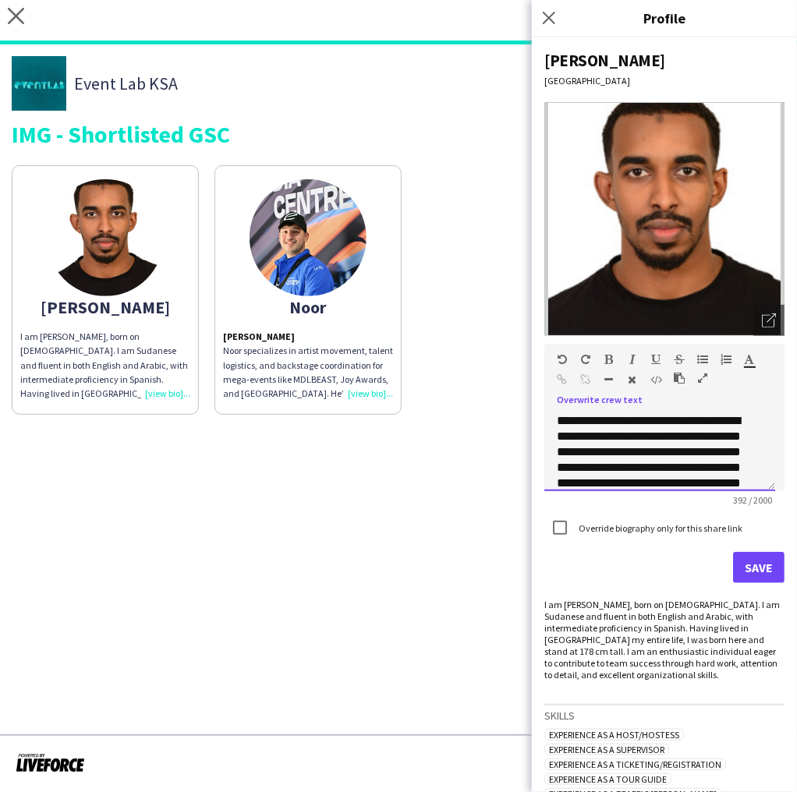
click at [580, 426] on div "**********" at bounding box center [655, 506] width 197 height 187
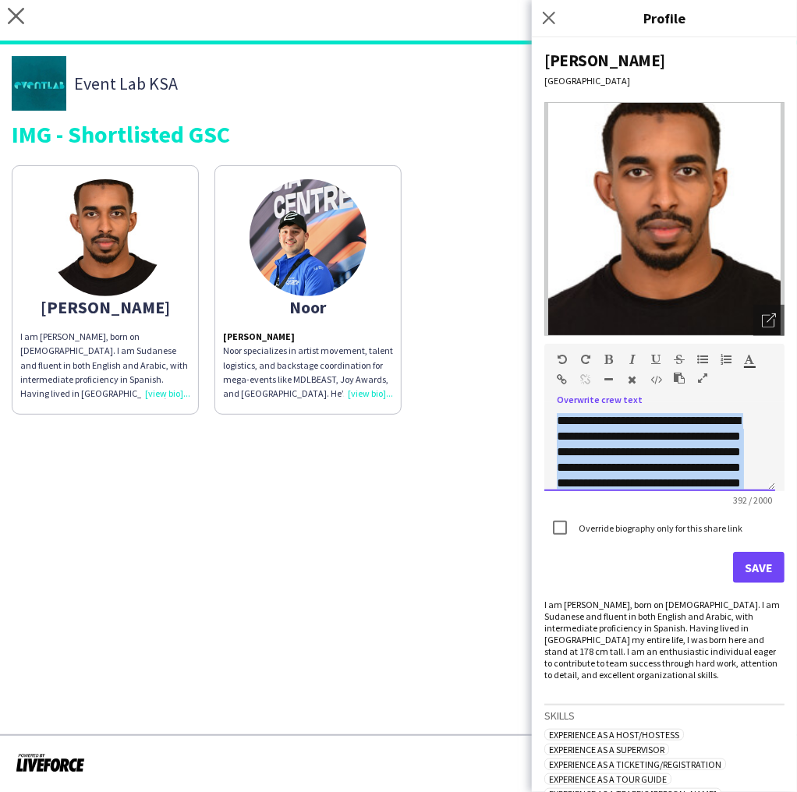
click at [580, 426] on div "**********" at bounding box center [655, 506] width 197 height 187
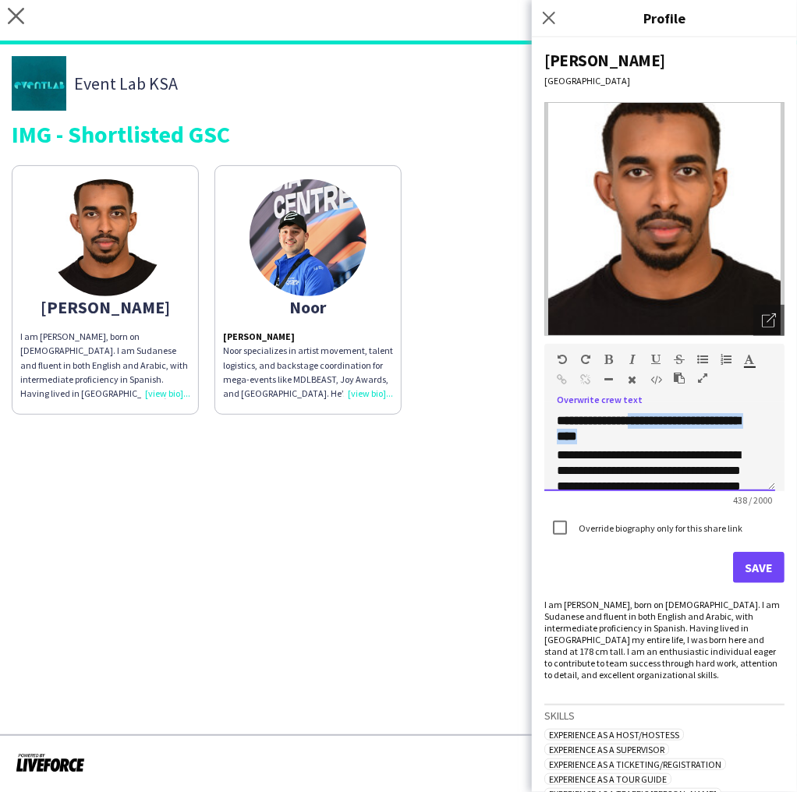
drag, startPoint x: 685, startPoint y: 436, endPoint x: 660, endPoint y: 421, distance: 29.0
click at [660, 421] on h3 "**********" at bounding box center [660, 428] width 206 height 31
click at [592, 440] on p "**********" at bounding box center [655, 525] width 197 height 187
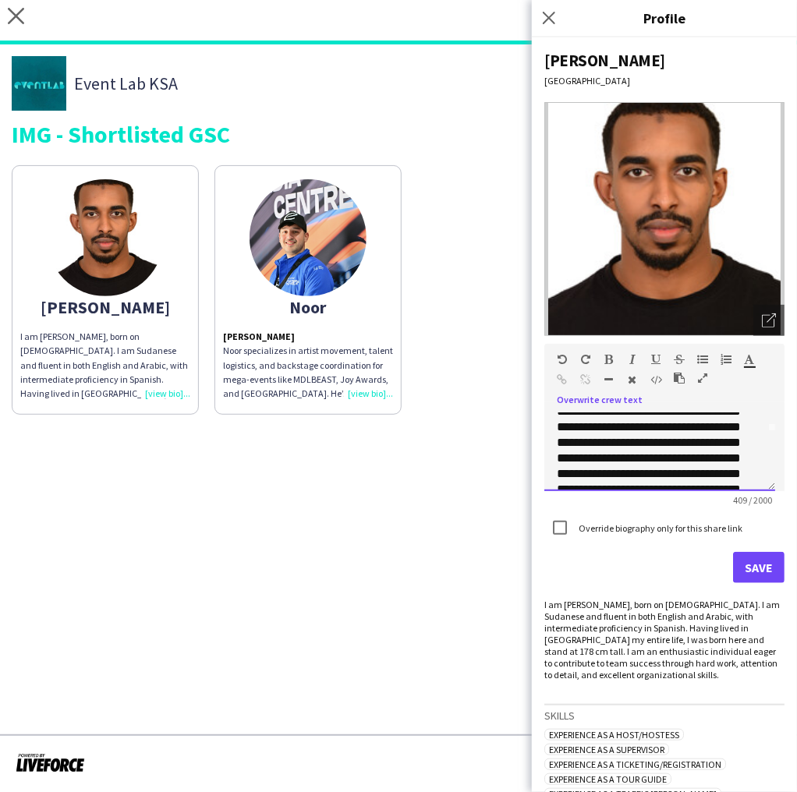
scroll to position [140, 0]
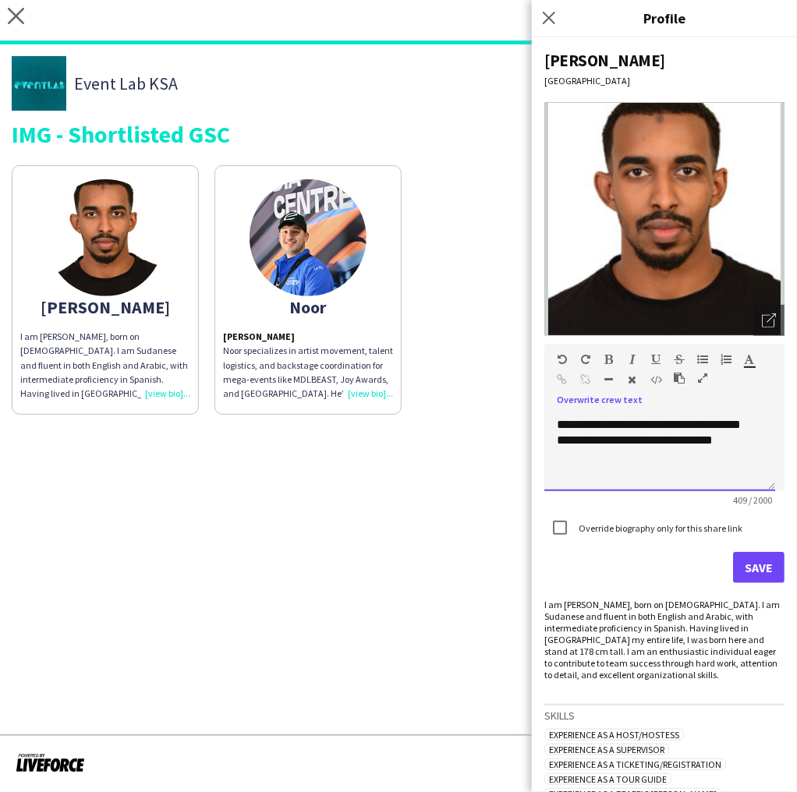
click at [661, 483] on div "**********" at bounding box center [659, 452] width 231 height 78
click at [733, 573] on button "Save" at bounding box center [758, 567] width 51 height 31
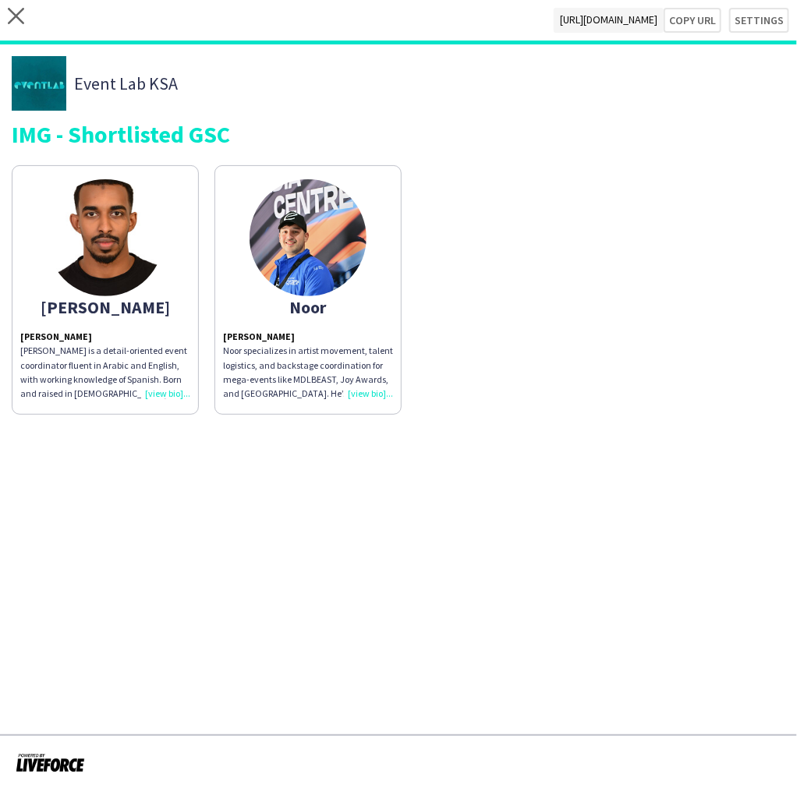
click at [111, 342] on h3 "[PERSON_NAME]" at bounding box center [105, 337] width 170 height 14
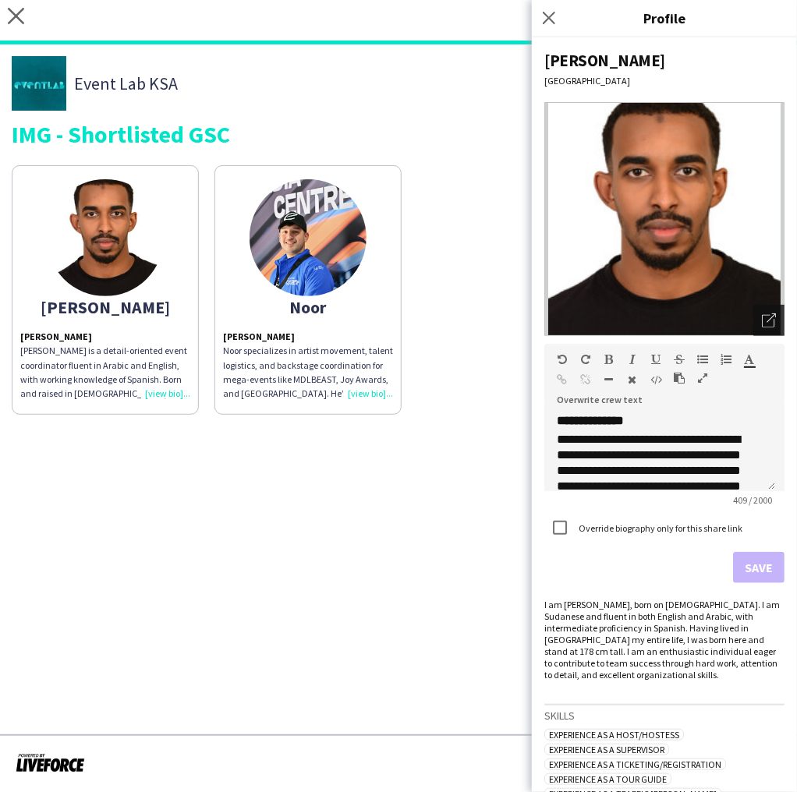
click at [762, 318] on icon "Open photos pop-in" at bounding box center [769, 320] width 14 height 14
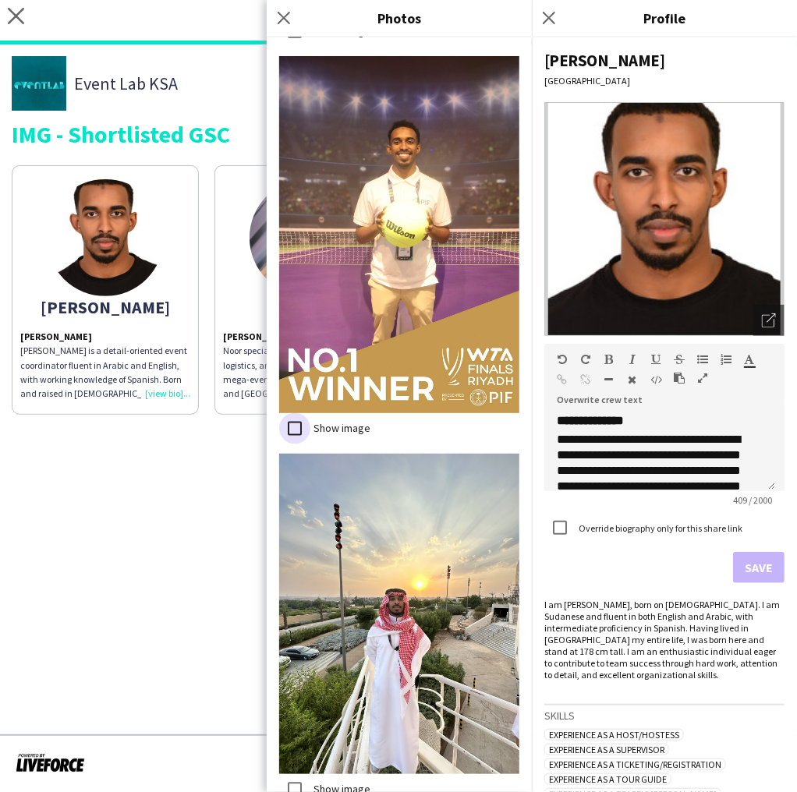
scroll to position [729, 0]
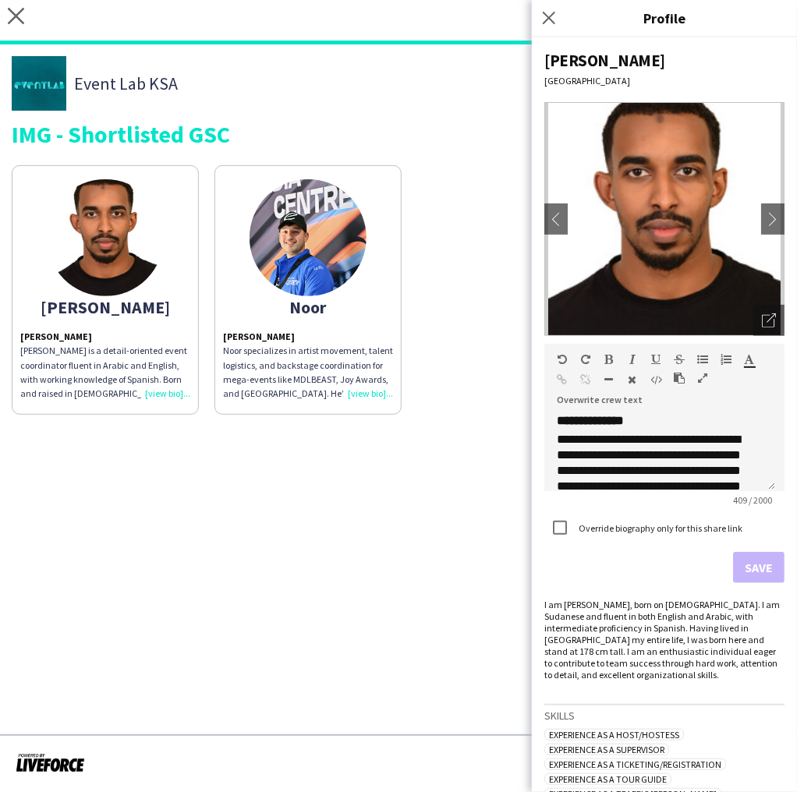
click at [427, 526] on app-share-pages "close [URL][DOMAIN_NAME] Copy url Settings Event Lab KSA IMG - Shortlisted [PER…" at bounding box center [398, 396] width 797 height 792
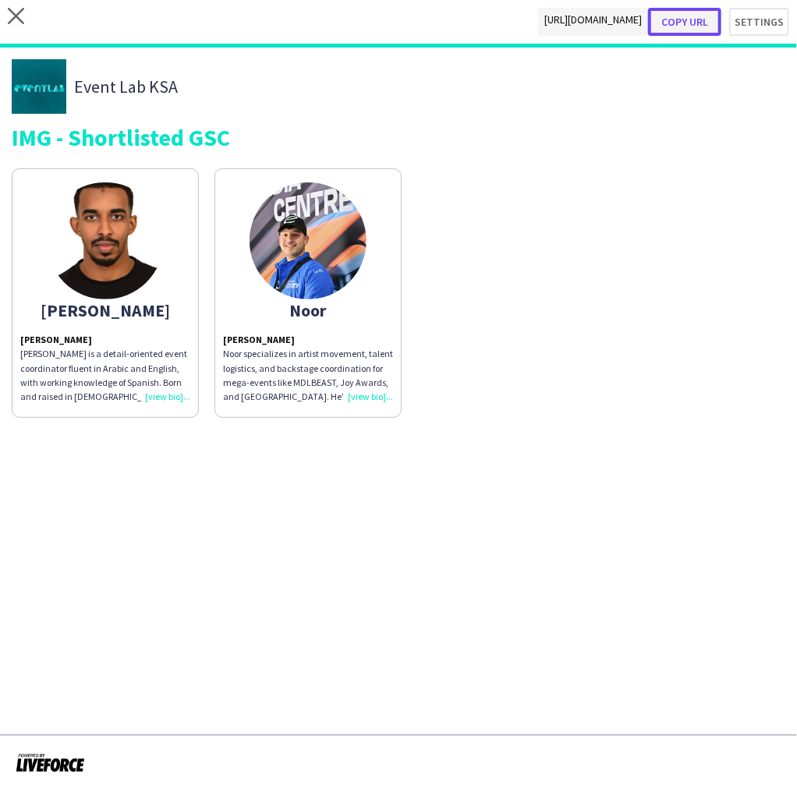
click at [702, 24] on button "Copy url" at bounding box center [684, 22] width 73 height 28
